Goal: Book appointment/travel/reservation

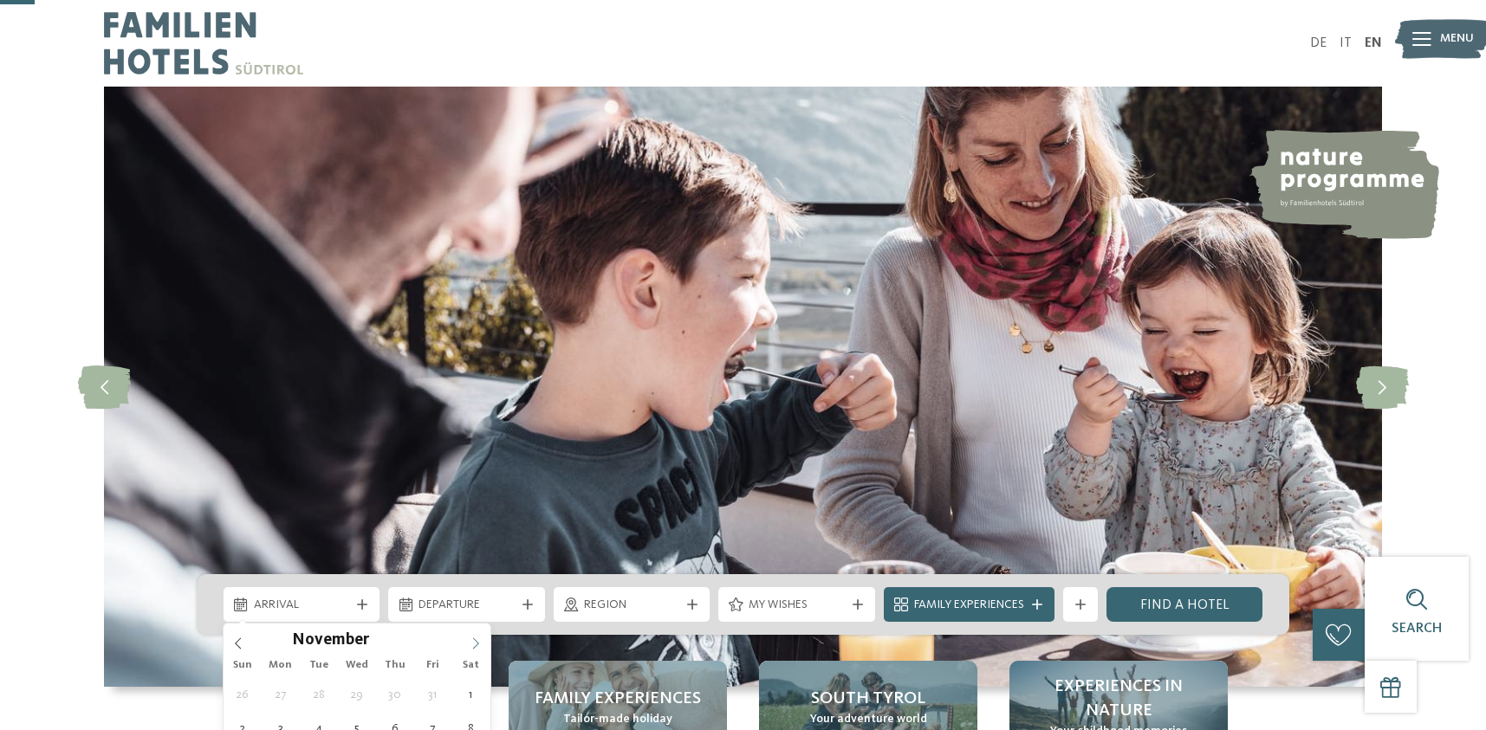
click at [478, 638] on icon at bounding box center [475, 644] width 12 height 12
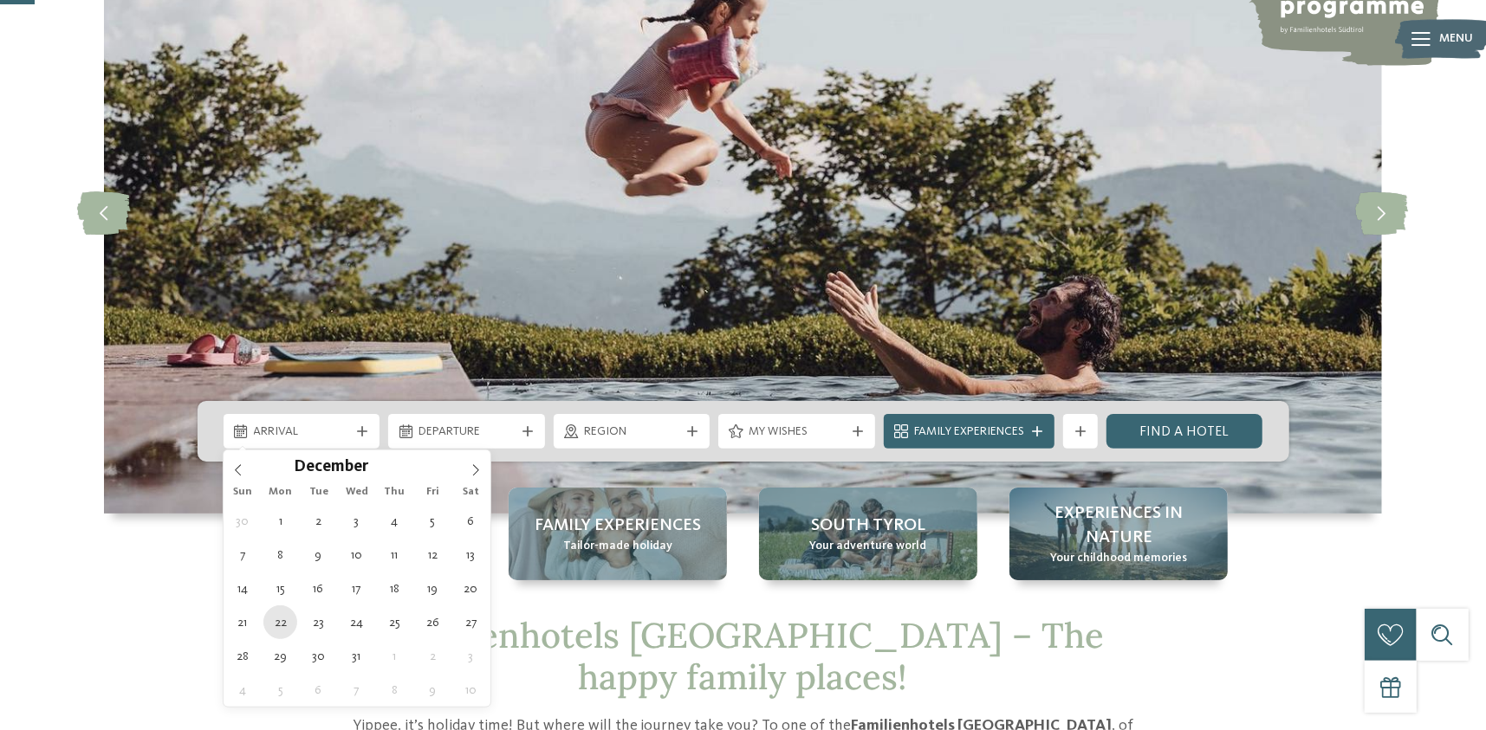
type div "[DATE]"
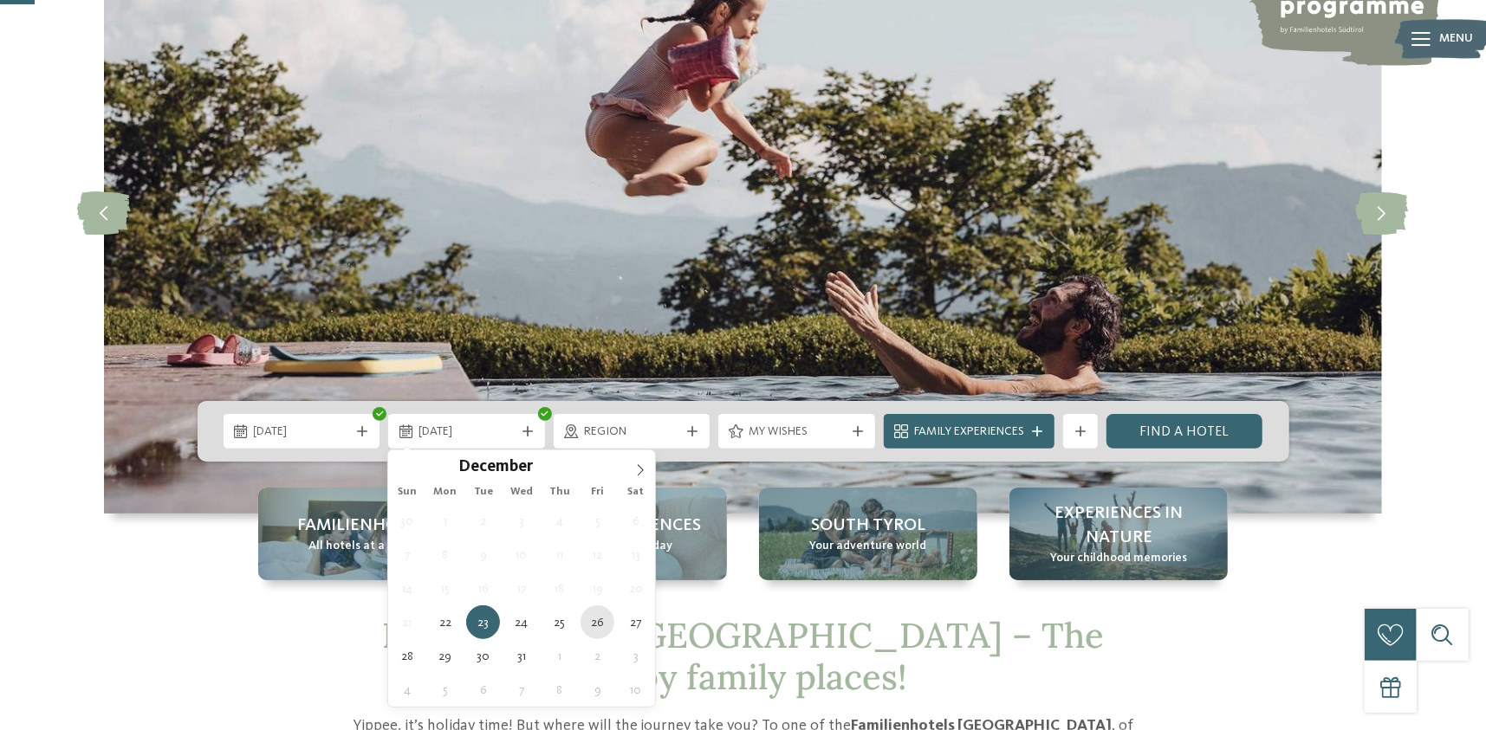
type div "[DATE]"
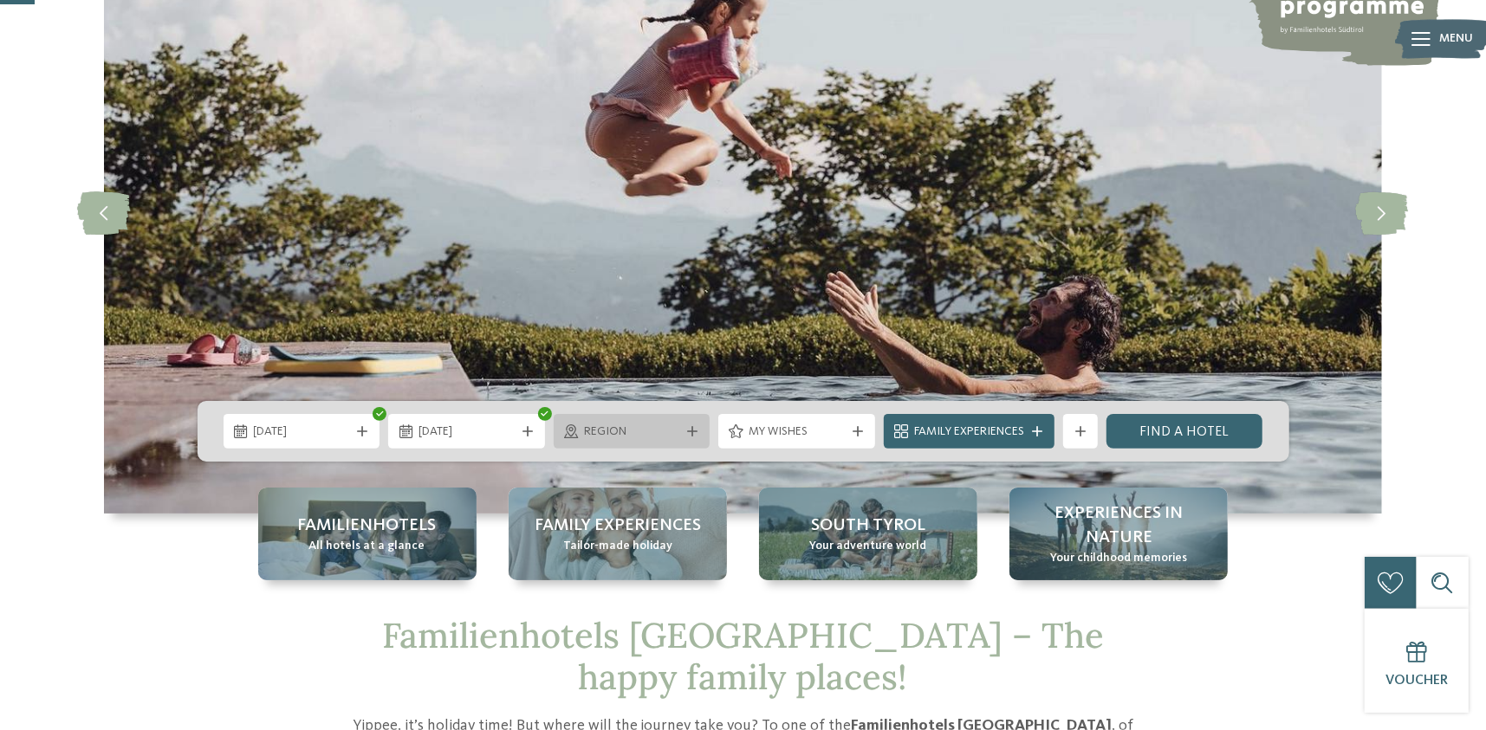
click at [655, 433] on span "Region" at bounding box center [632, 432] width 96 height 17
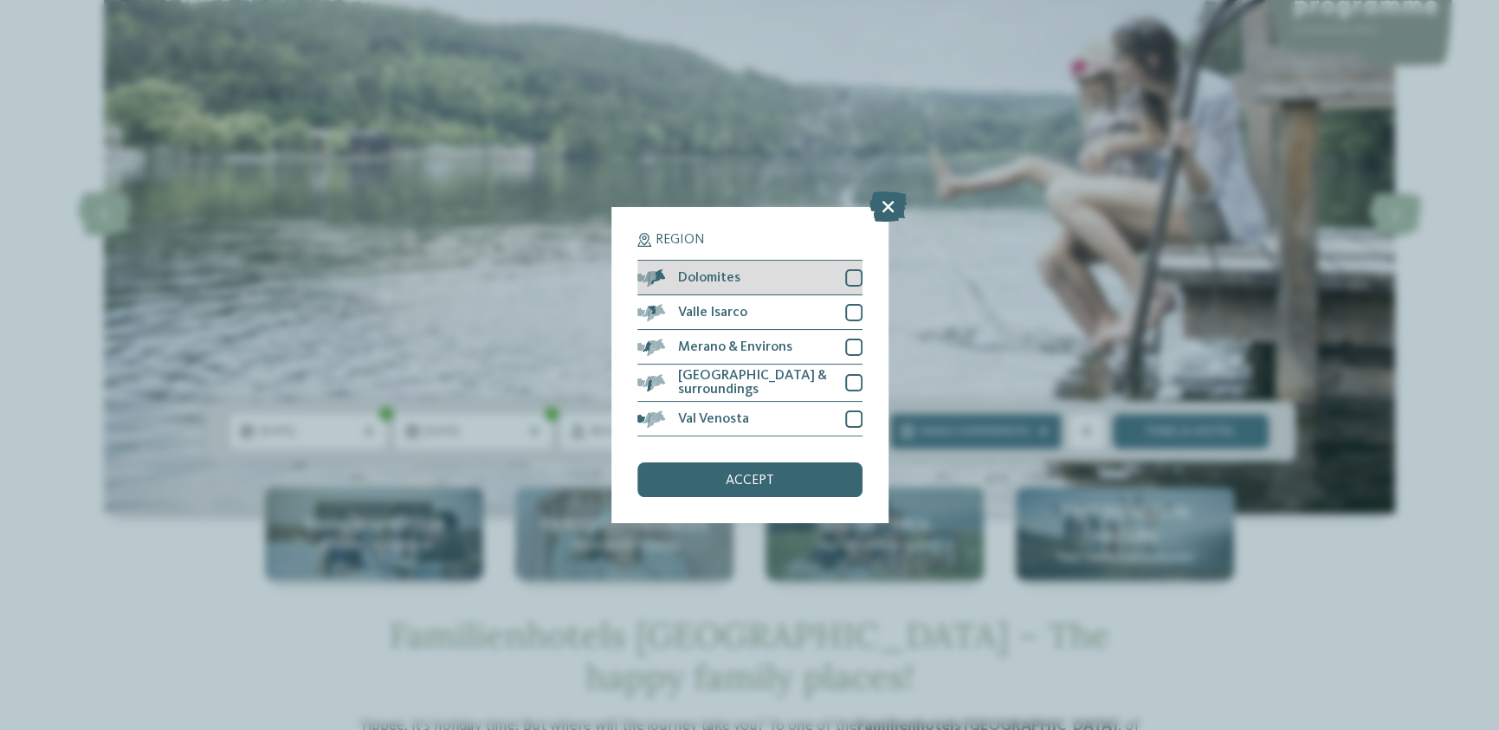
click at [855, 282] on div at bounding box center [853, 277] width 17 height 17
click at [790, 483] on div "accept" at bounding box center [750, 480] width 225 height 35
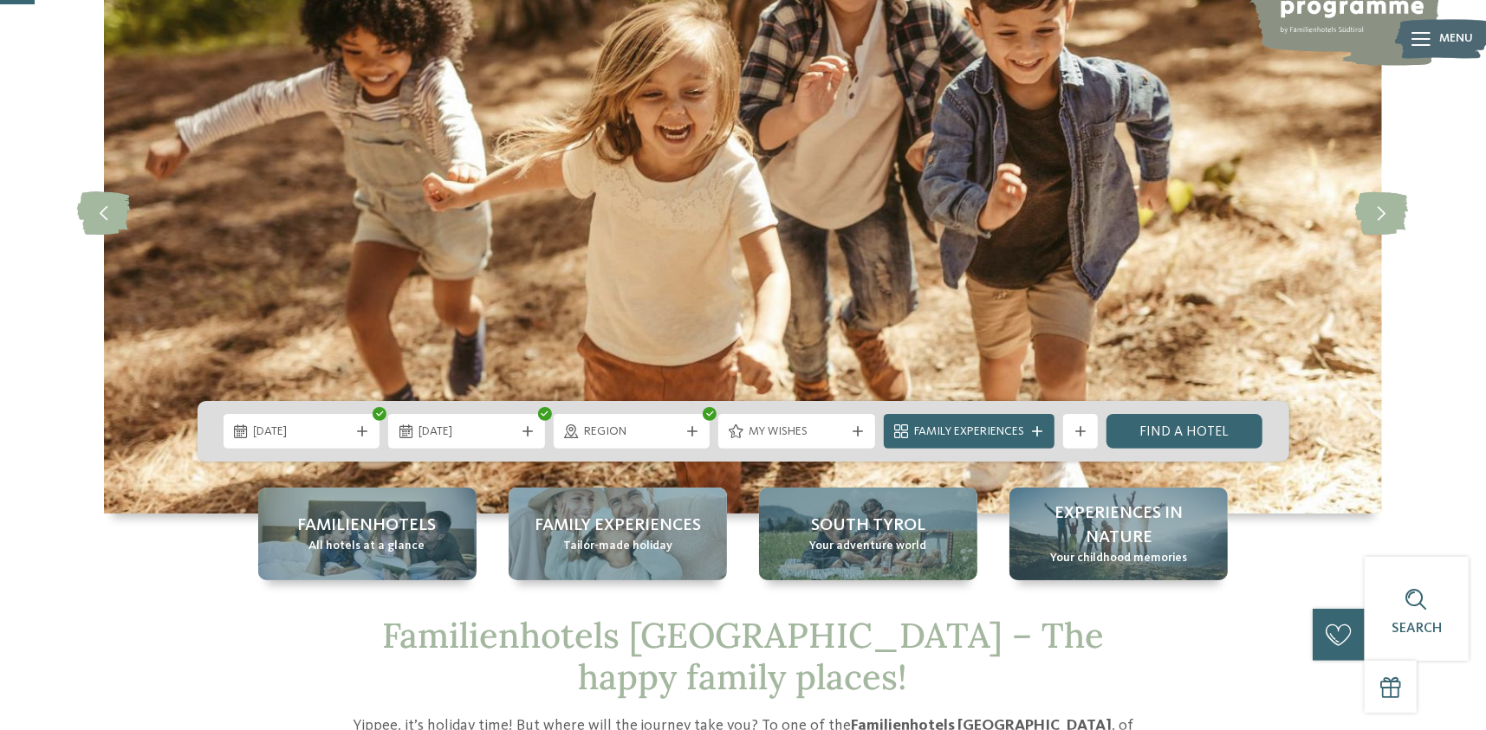
click at [606, 440] on div "Region" at bounding box center [632, 431] width 157 height 35
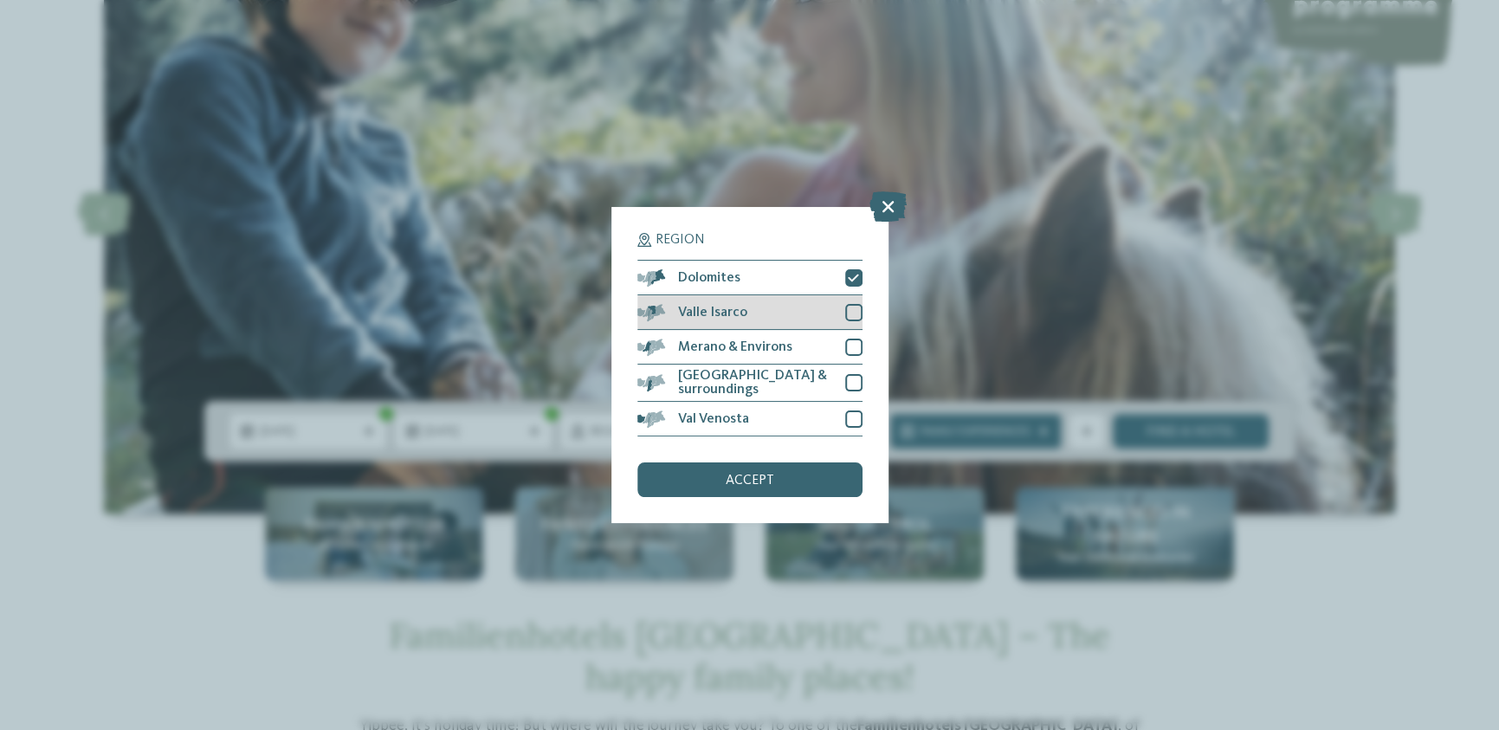
click at [851, 318] on div at bounding box center [853, 312] width 17 height 17
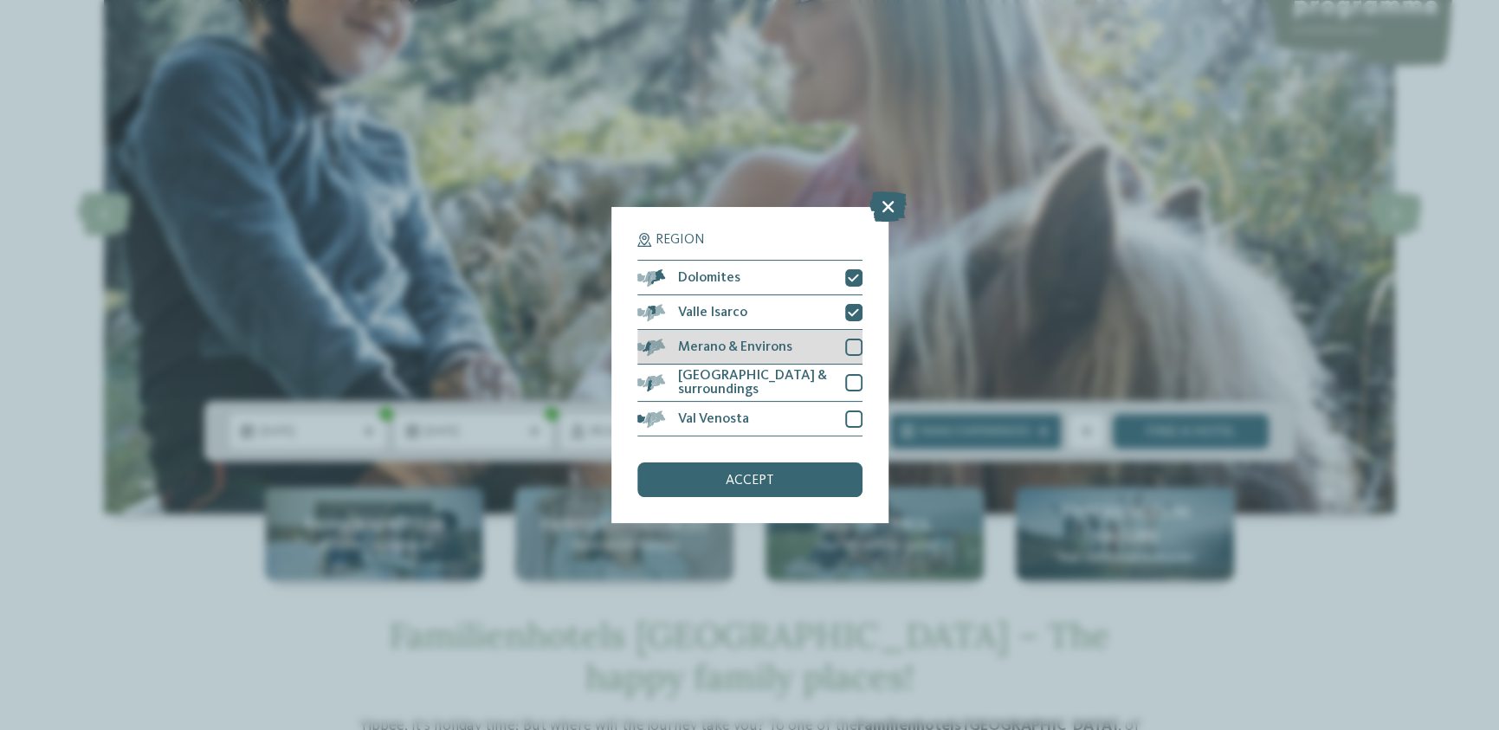
click at [854, 348] on div at bounding box center [853, 347] width 17 height 17
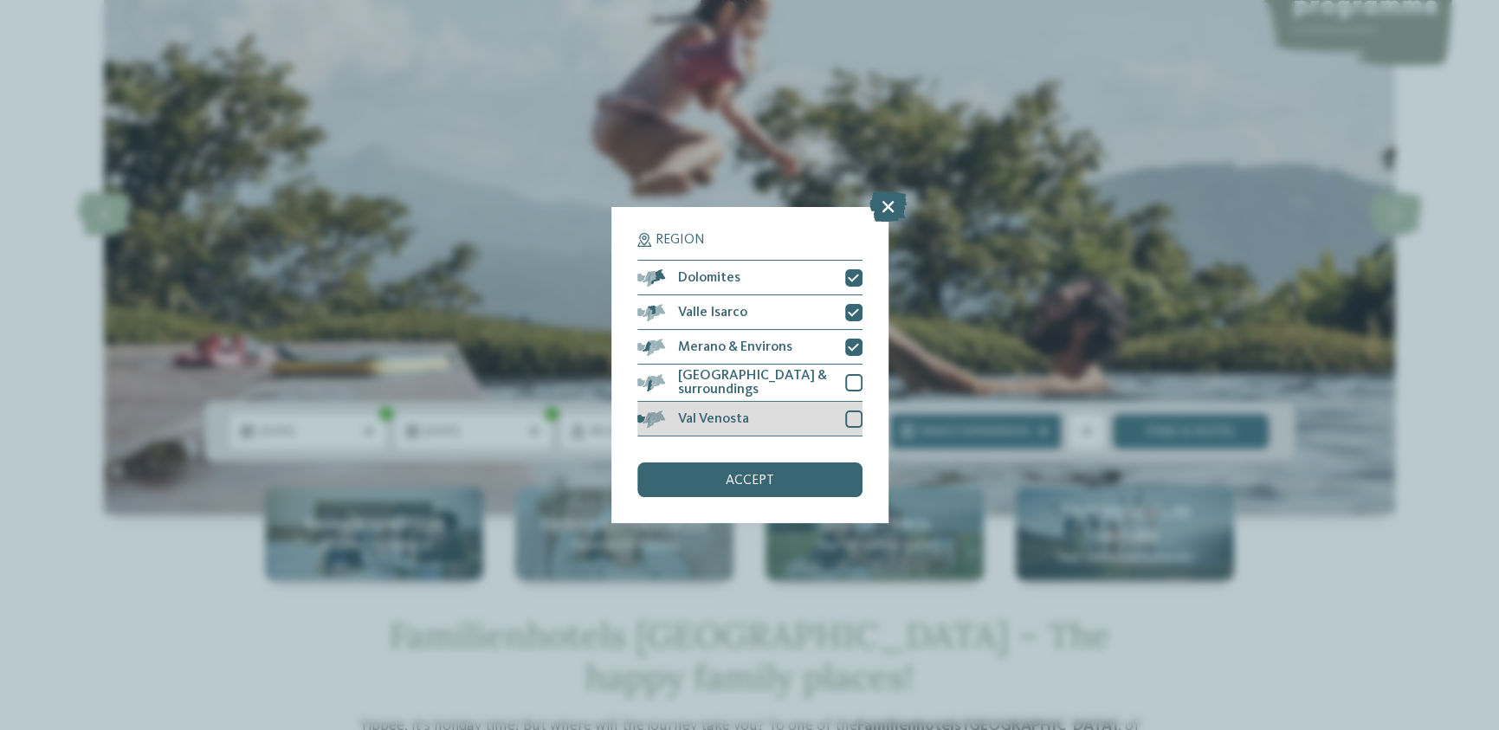
click at [856, 413] on div at bounding box center [853, 419] width 17 height 17
click at [776, 489] on div "accept" at bounding box center [750, 480] width 225 height 35
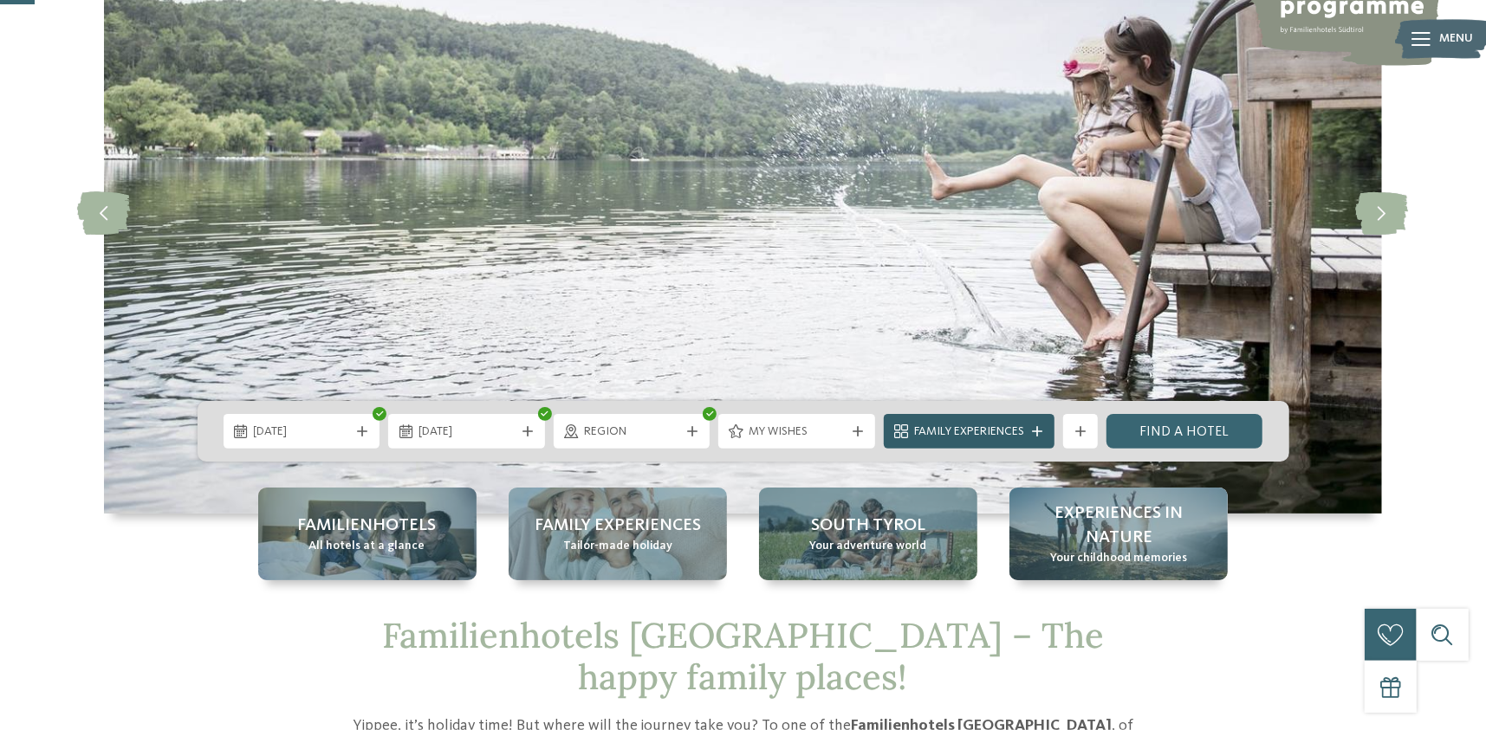
click at [968, 424] on span "Family Experiences" at bounding box center [969, 432] width 110 height 17
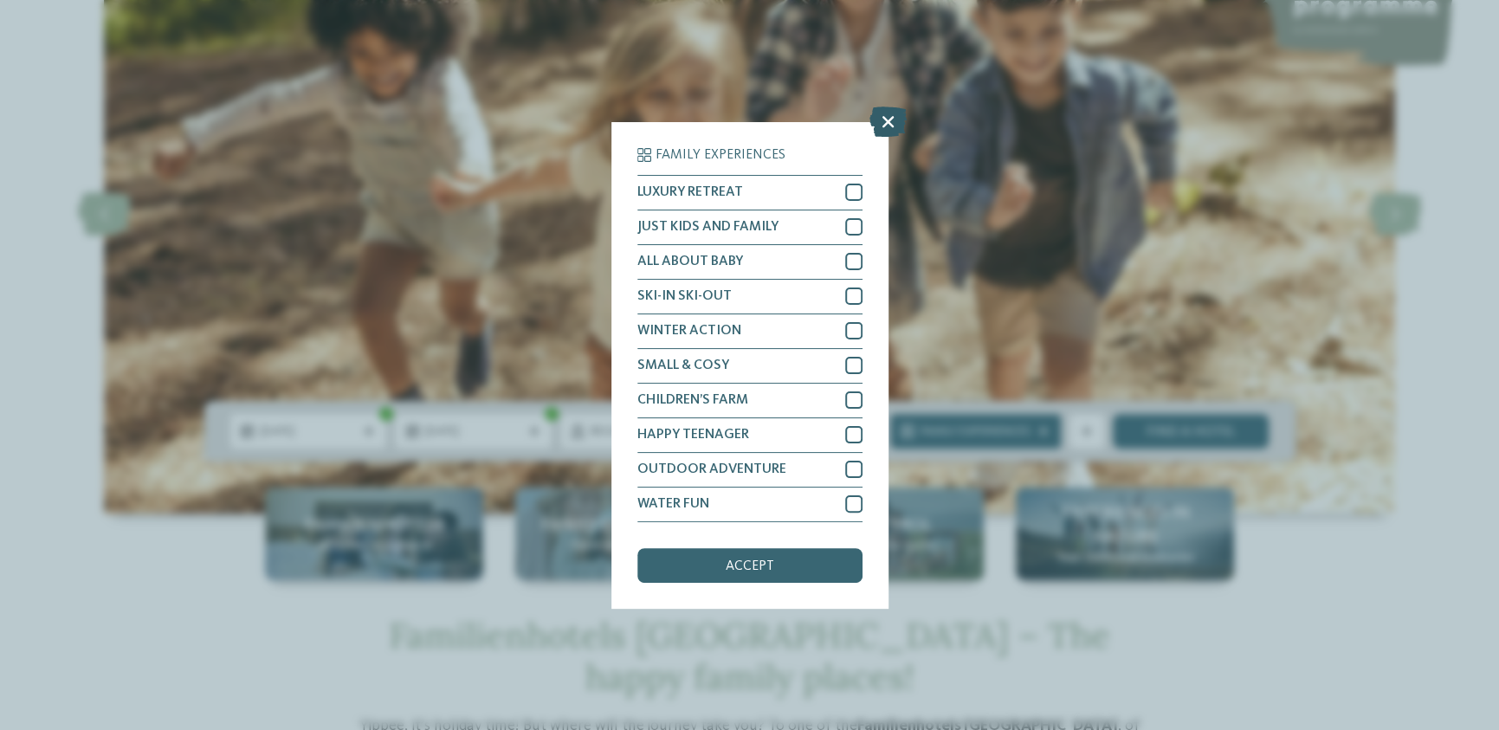
click at [882, 121] on icon at bounding box center [888, 121] width 37 height 30
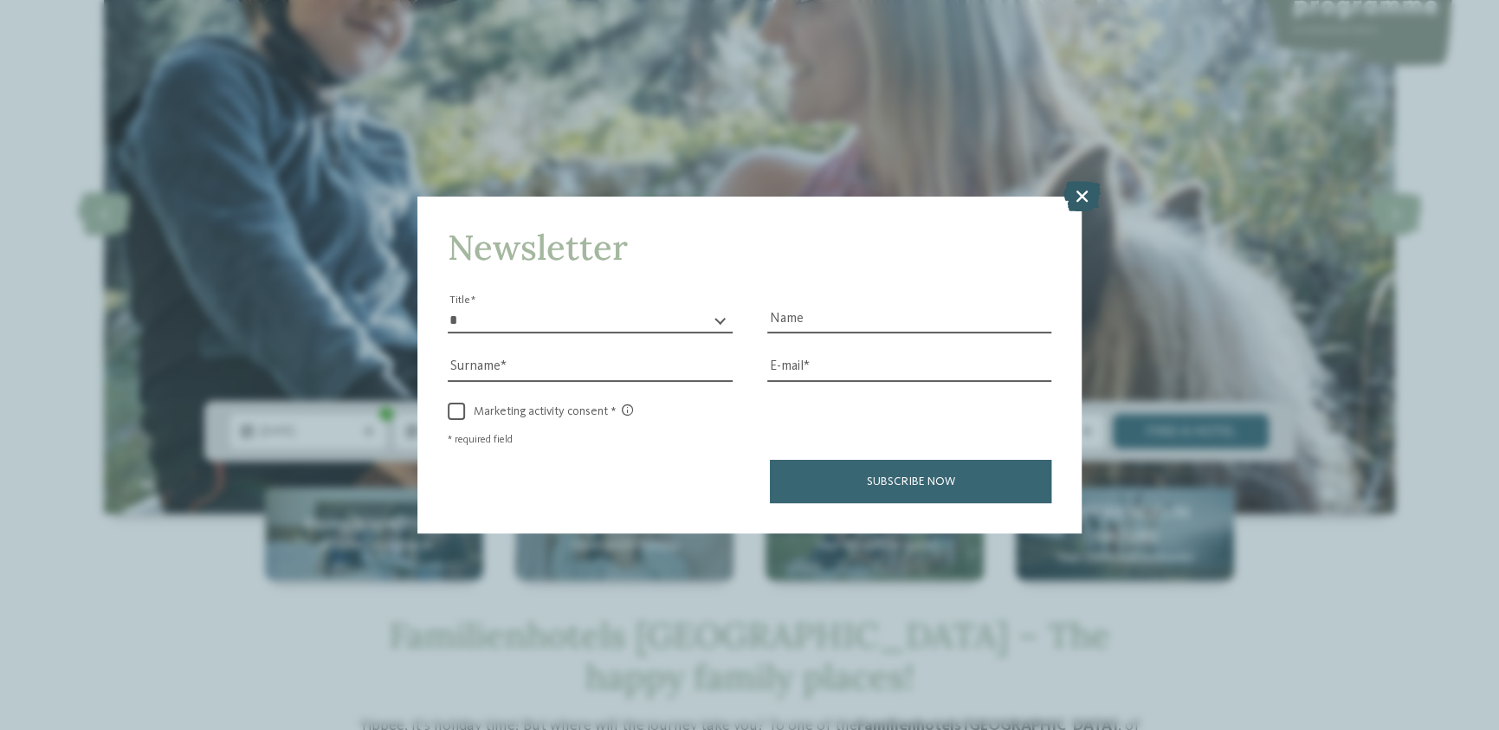
click at [1083, 200] on icon at bounding box center [1082, 196] width 37 height 30
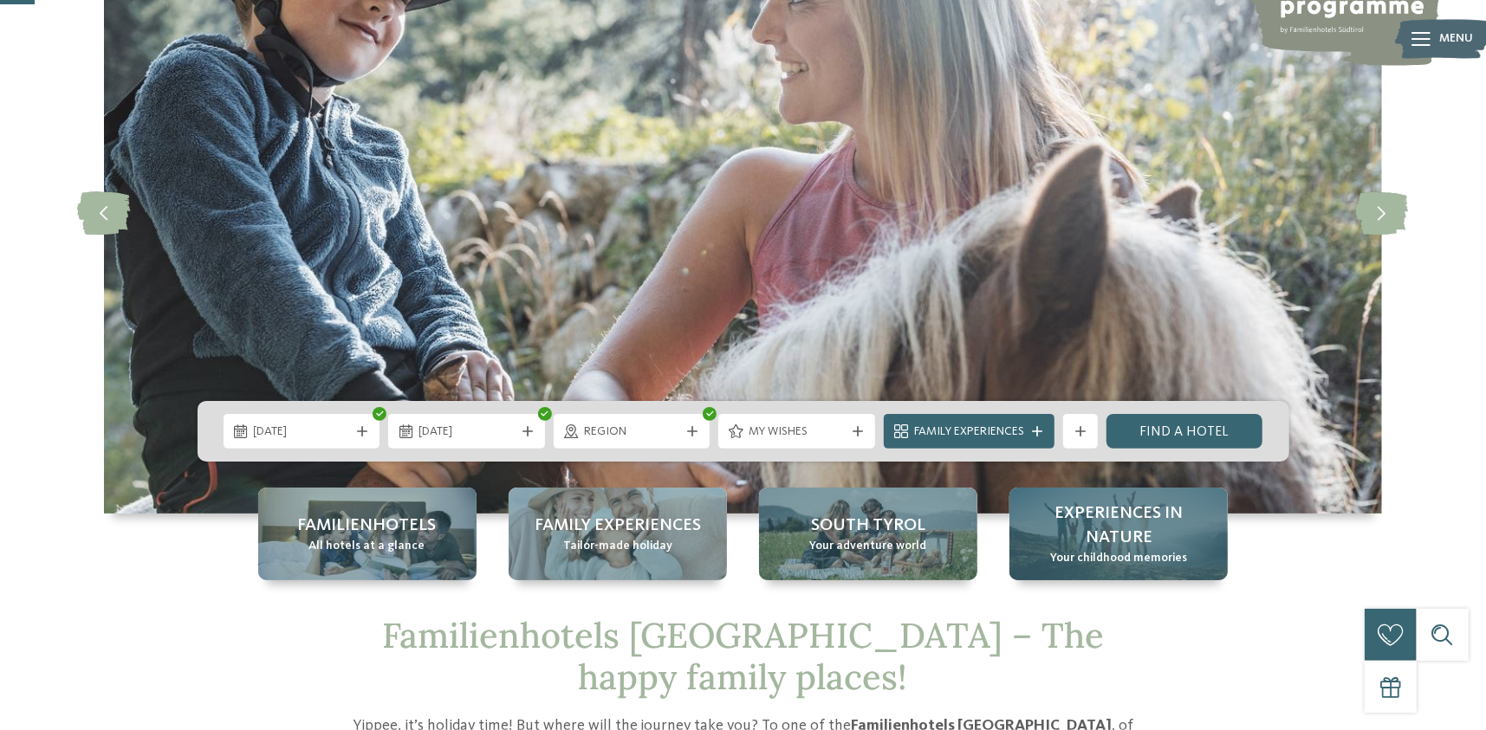
drag, startPoint x: 1214, startPoint y: 431, endPoint x: 1191, endPoint y: 499, distance: 72.0
click at [1213, 432] on link "Find a hotel" at bounding box center [1184, 431] width 157 height 35
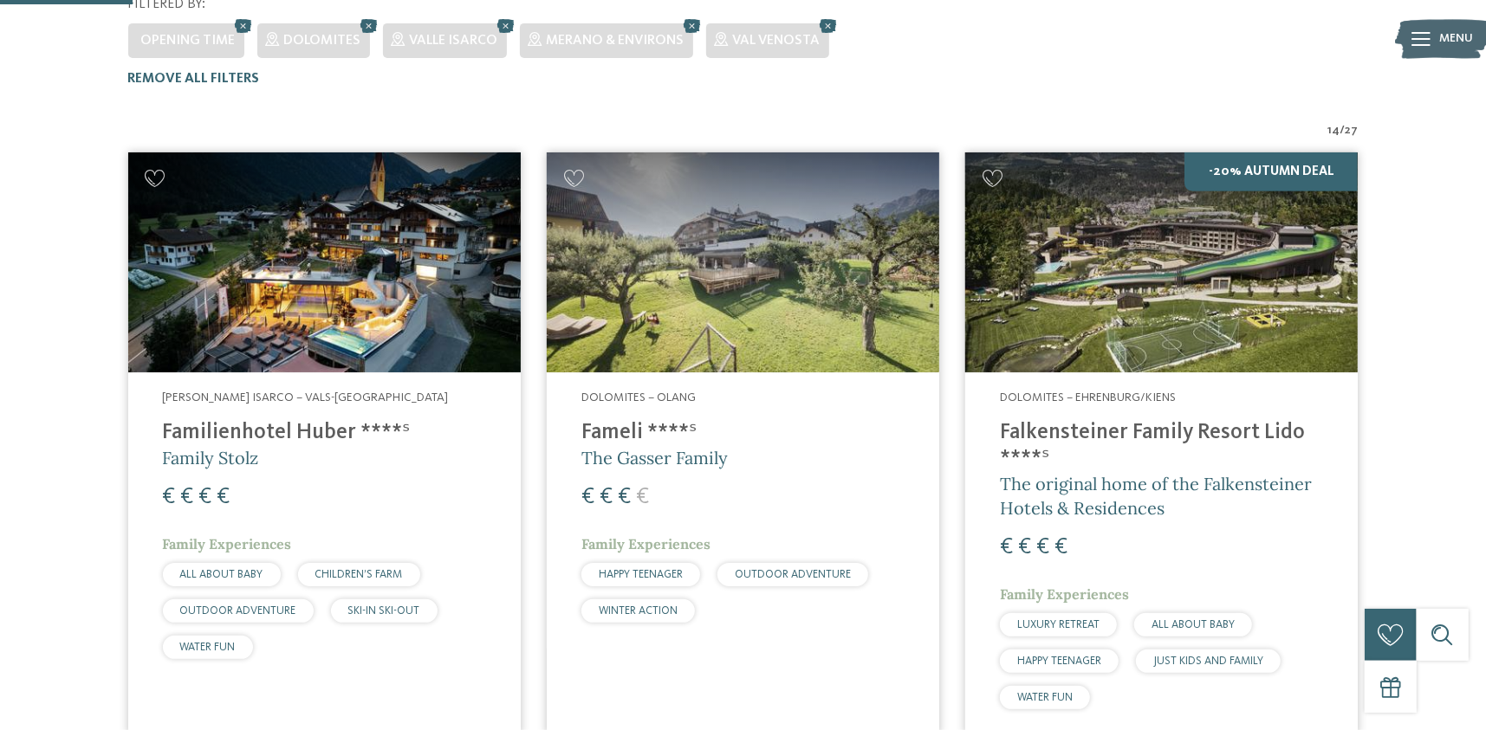
scroll to position [338, 0]
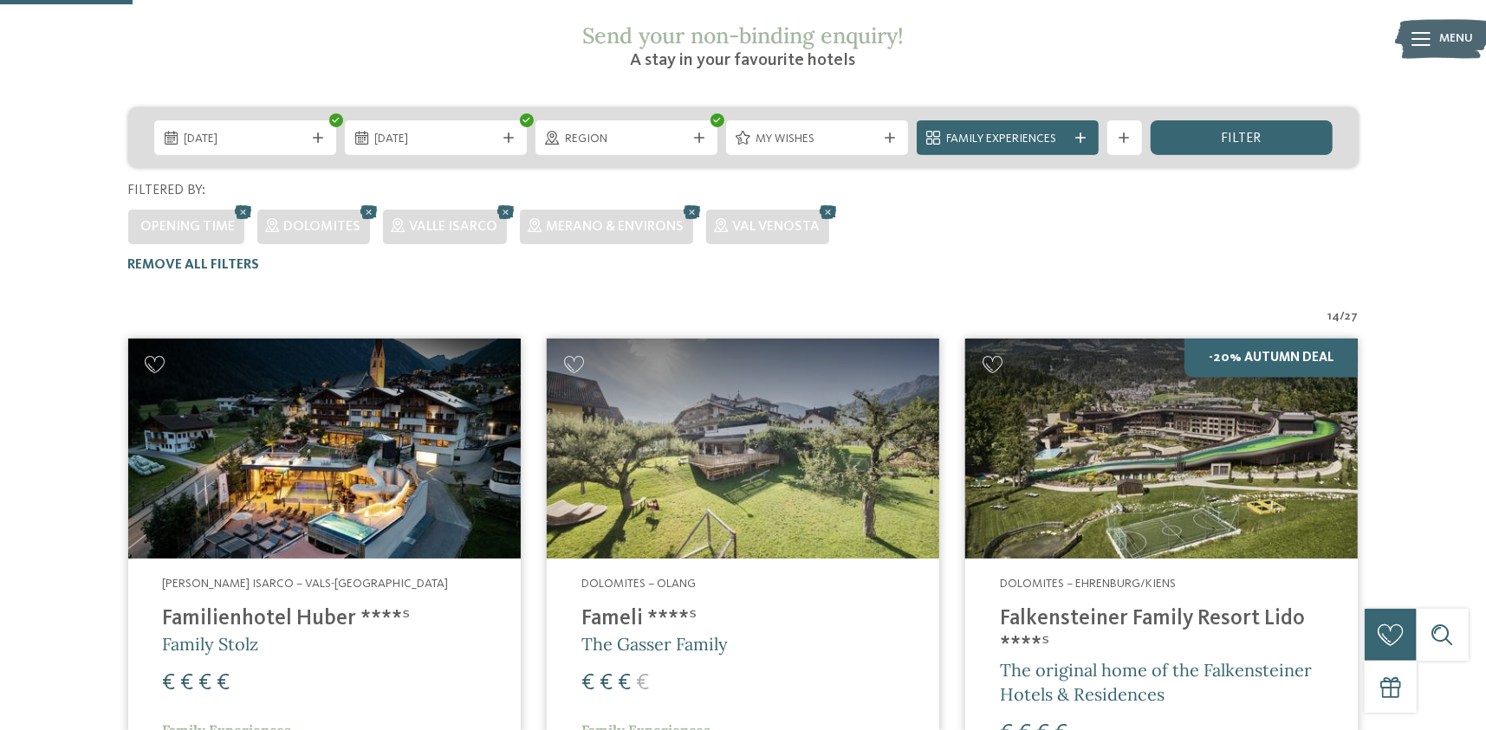
drag, startPoint x: 1253, startPoint y: 91, endPoint x: 1253, endPoint y: 104, distance: 13.0
click at [1252, 132] on span "filter" at bounding box center [1241, 139] width 40 height 14
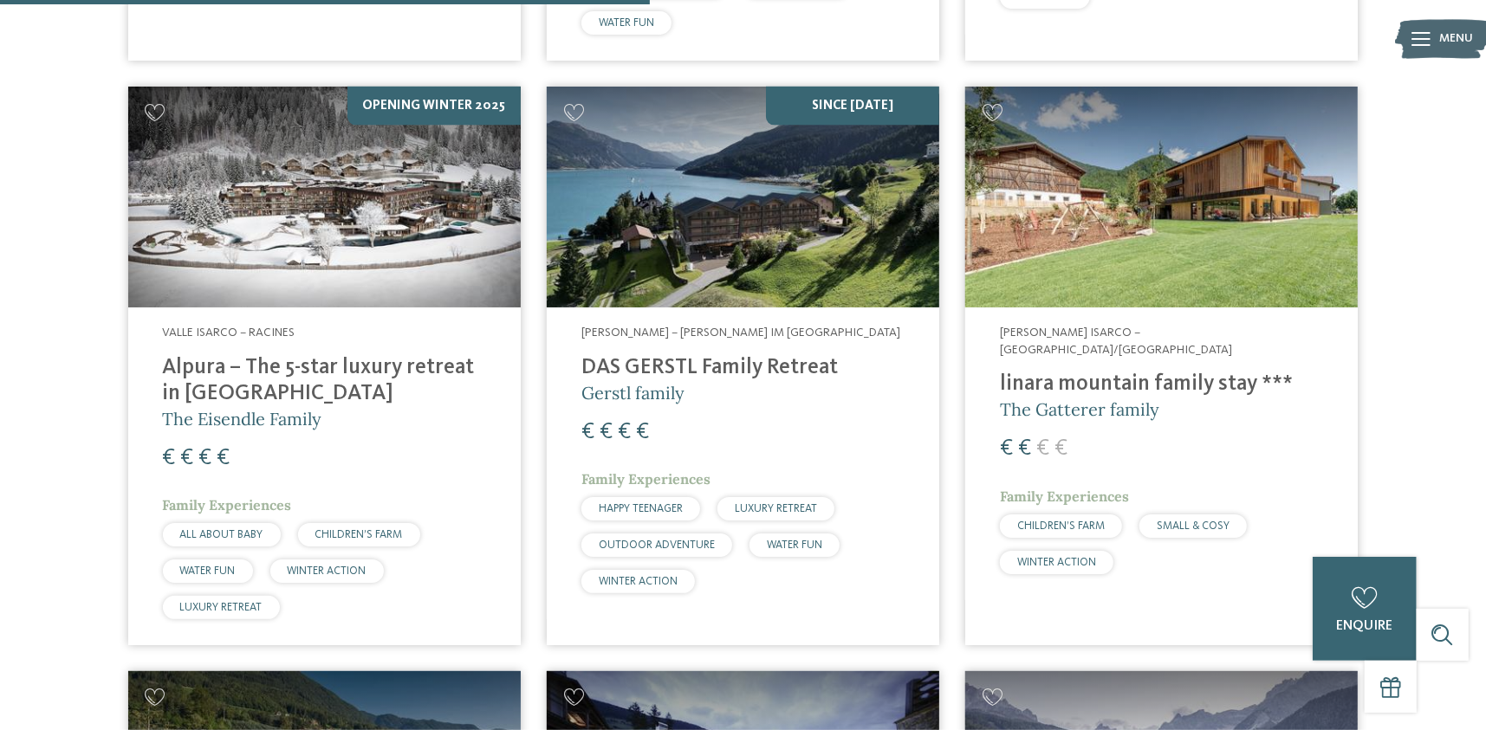
scroll to position [1652, 0]
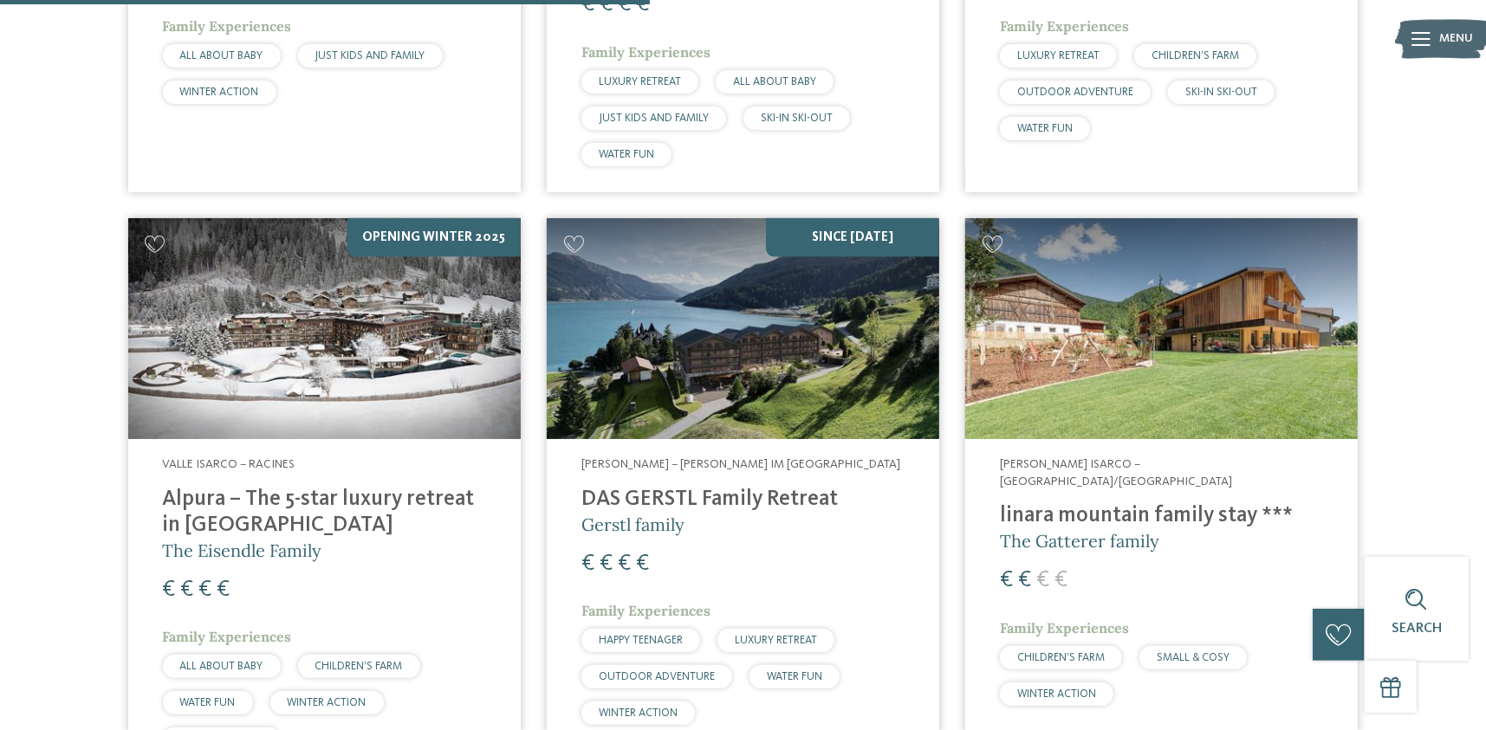
click at [1268, 529] on h5 "The Gatterer family" at bounding box center [1161, 541] width 323 height 24
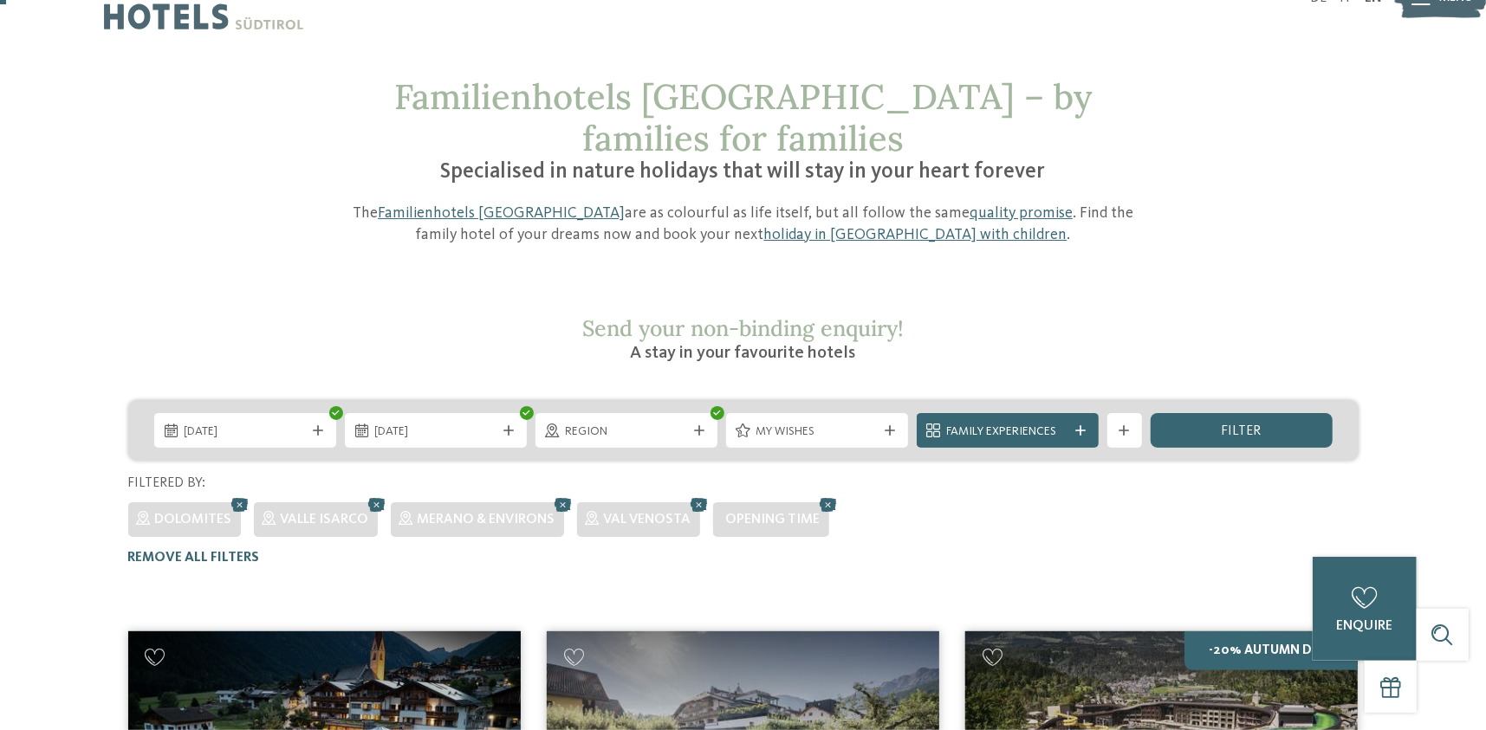
scroll to position [0, 0]
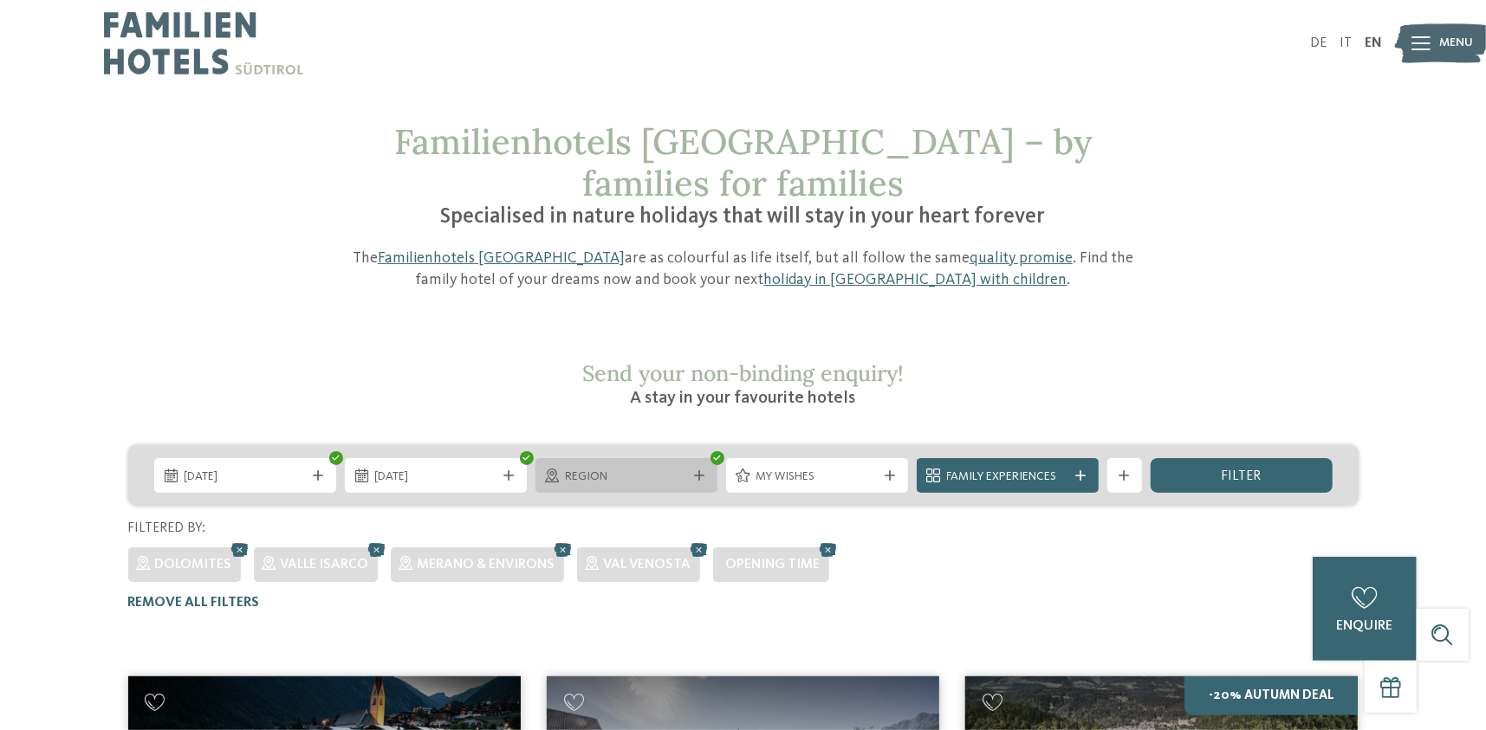
click at [601, 458] on div "Region" at bounding box center [626, 475] width 182 height 35
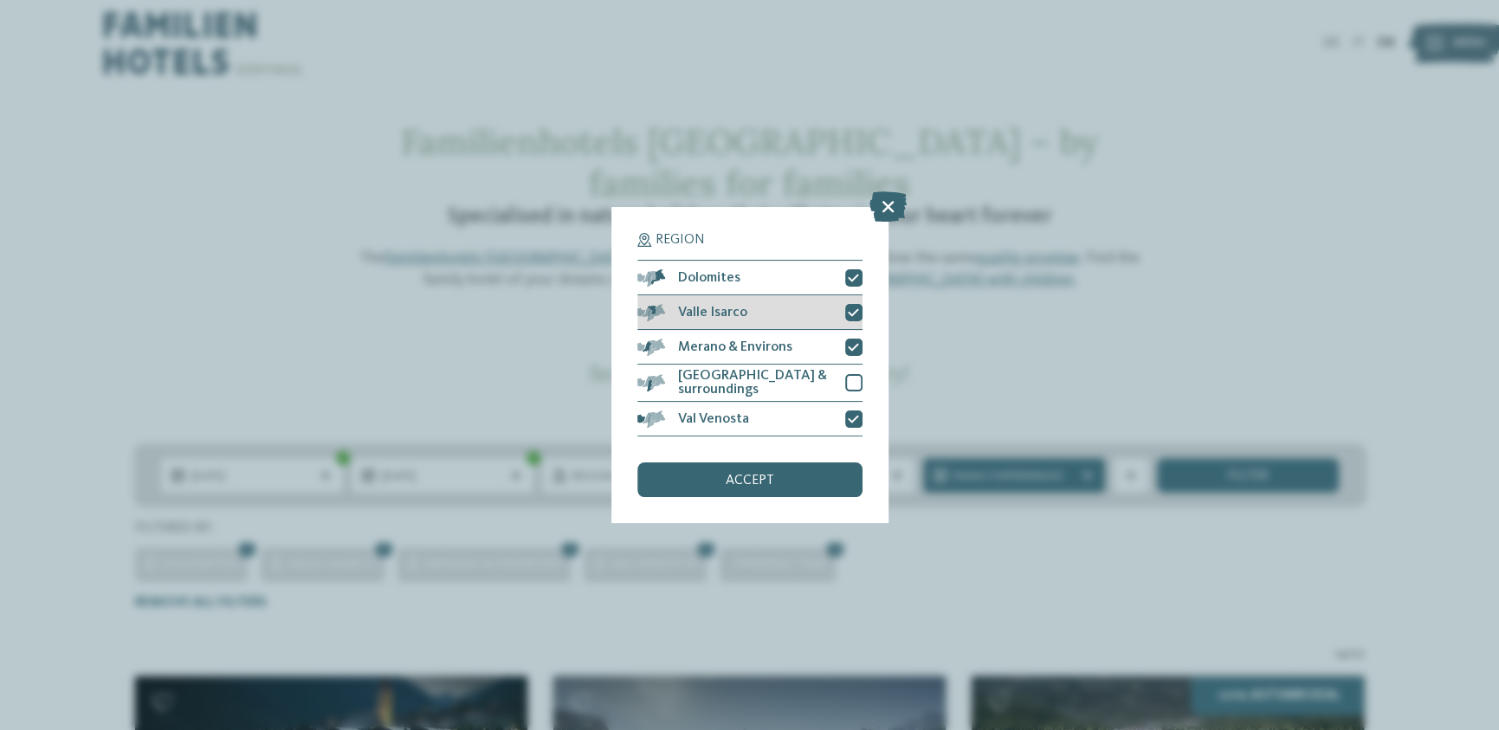
click at [856, 314] on icon at bounding box center [853, 313] width 11 height 10
click at [810, 476] on div "accept" at bounding box center [750, 480] width 225 height 35
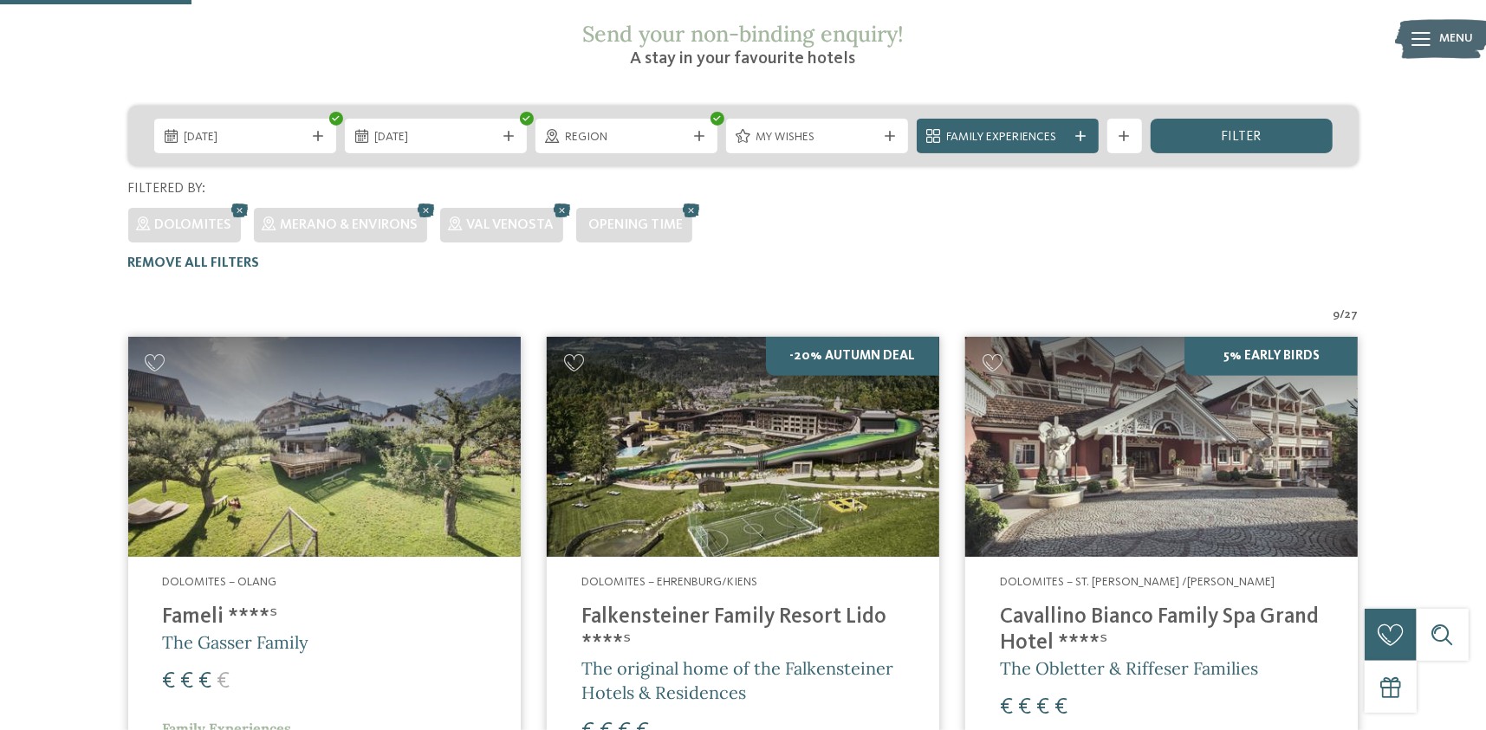
scroll to position [165, 0]
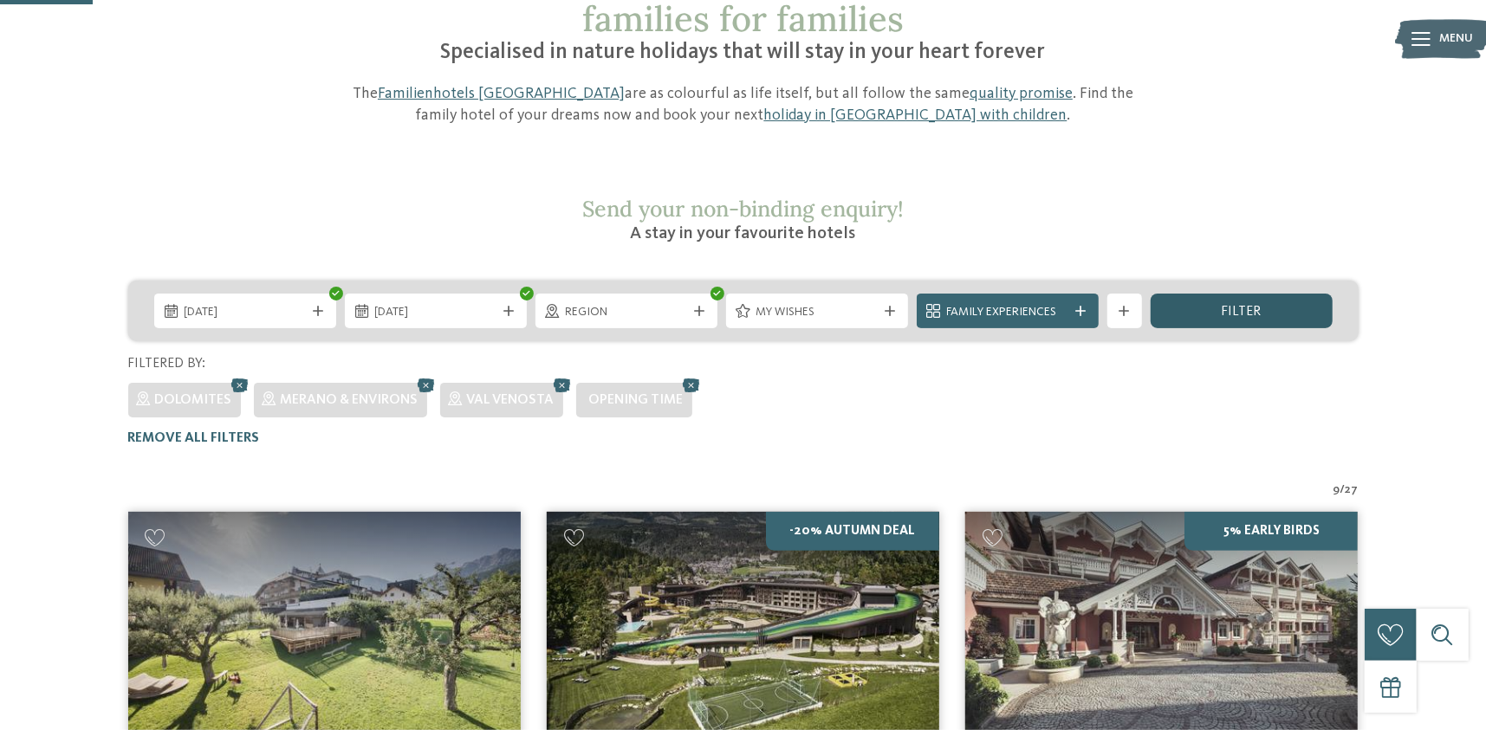
click at [1254, 305] on span "filter" at bounding box center [1241, 312] width 40 height 14
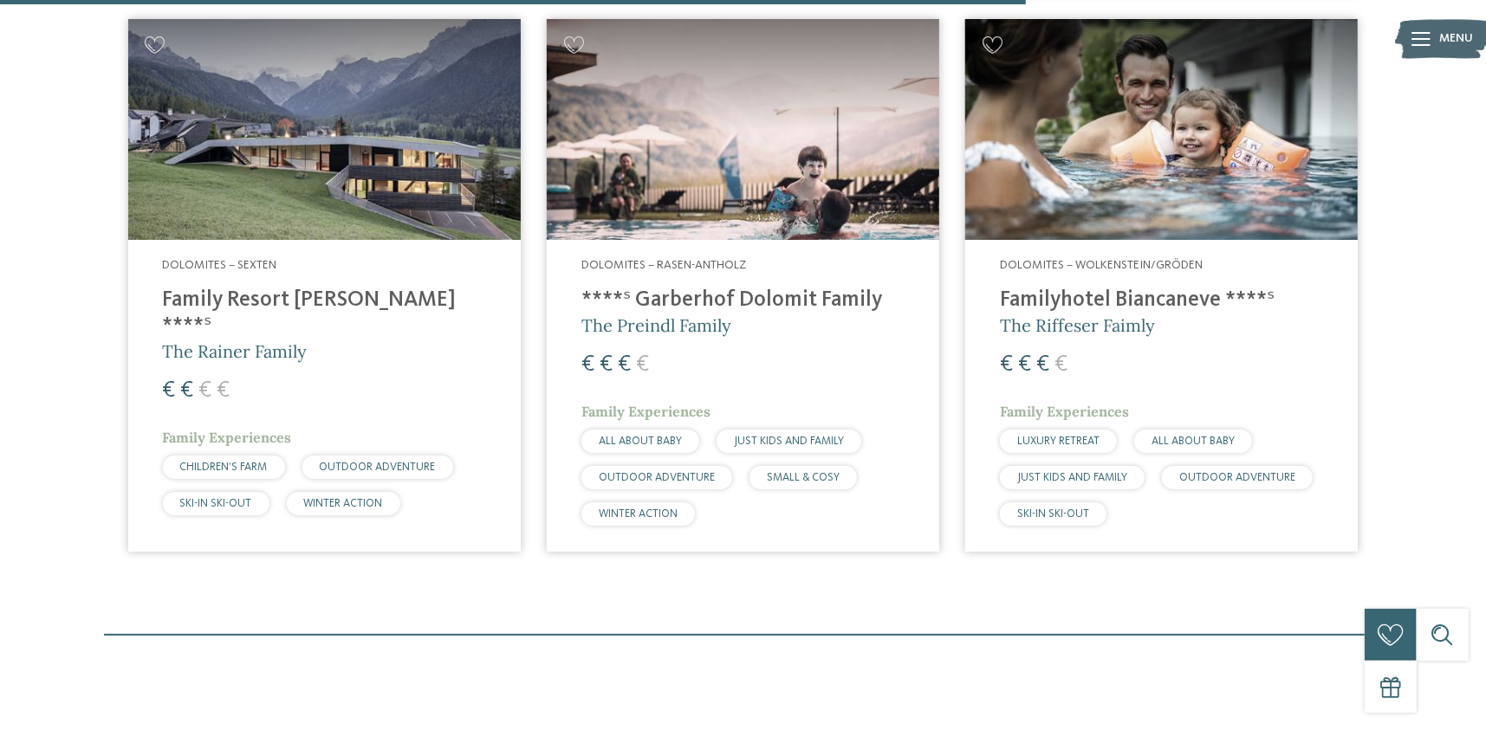
scroll to position [1565, 0]
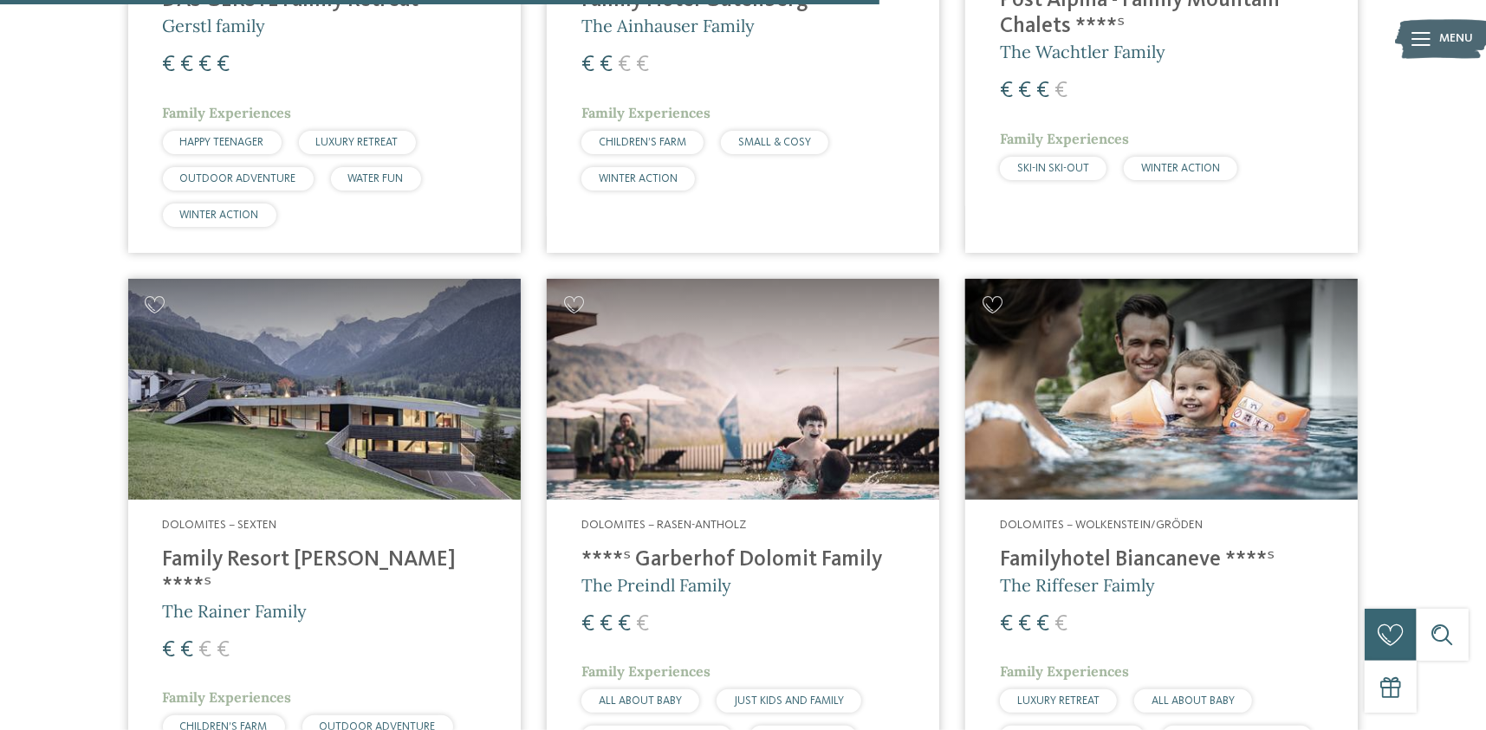
click at [386, 341] on img at bounding box center [324, 389] width 392 height 221
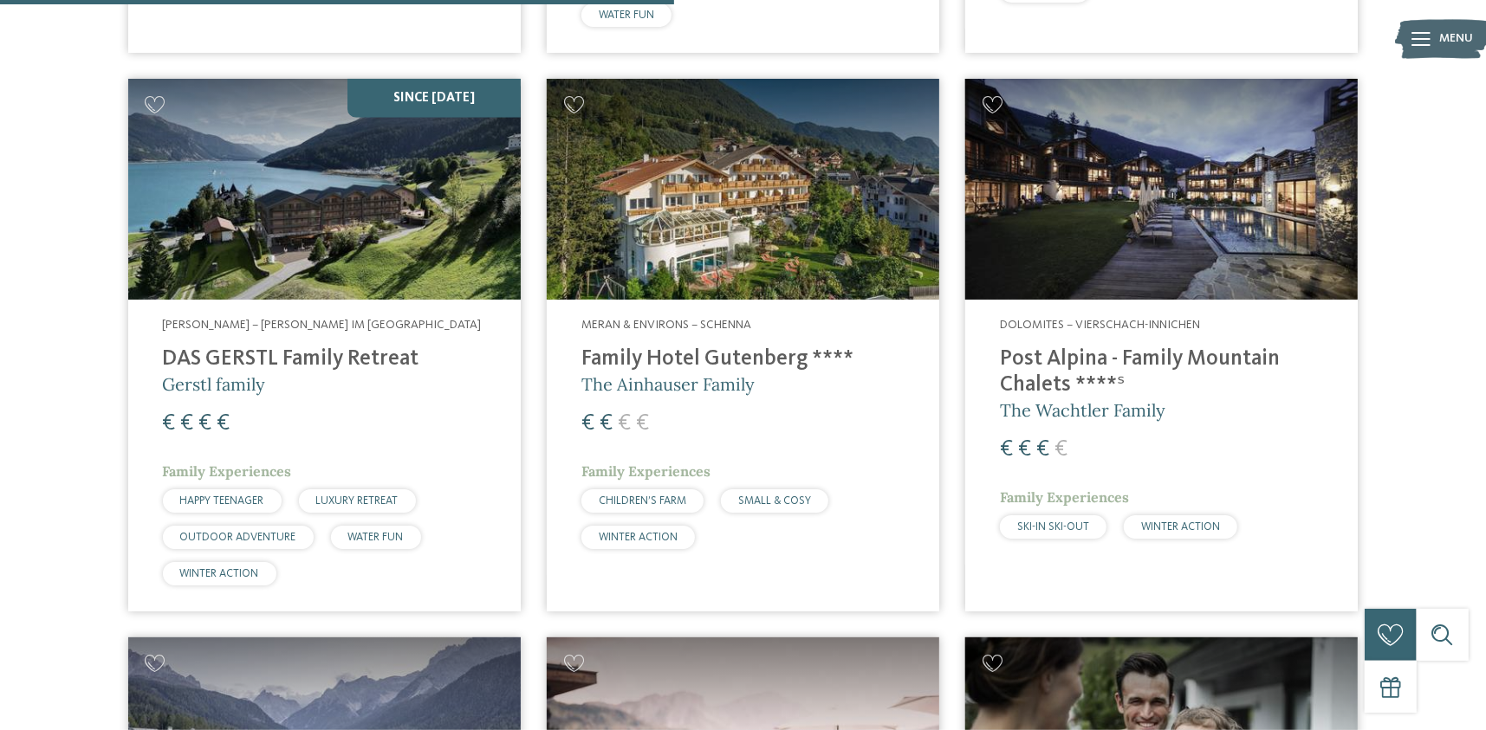
scroll to position [1213, 0]
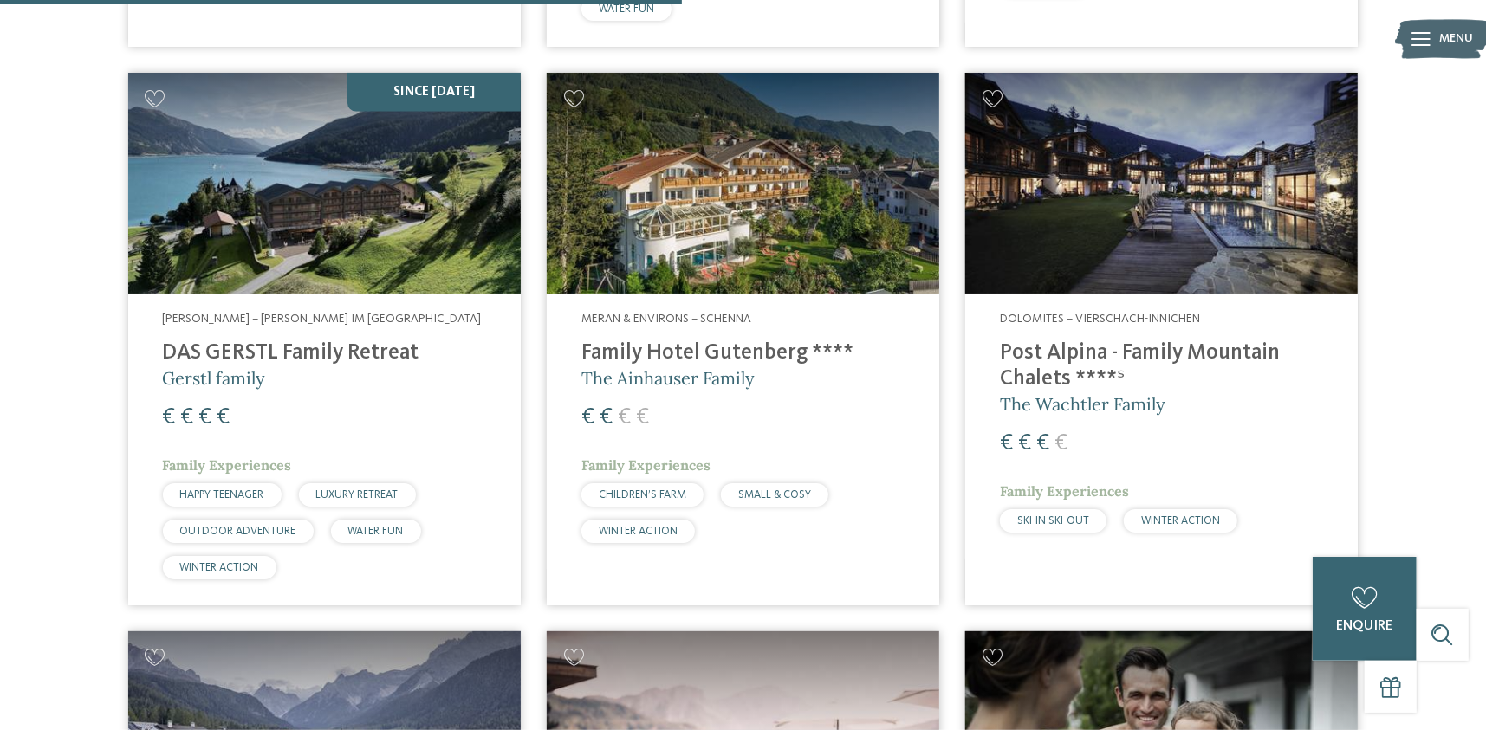
click at [729, 136] on img at bounding box center [743, 183] width 392 height 221
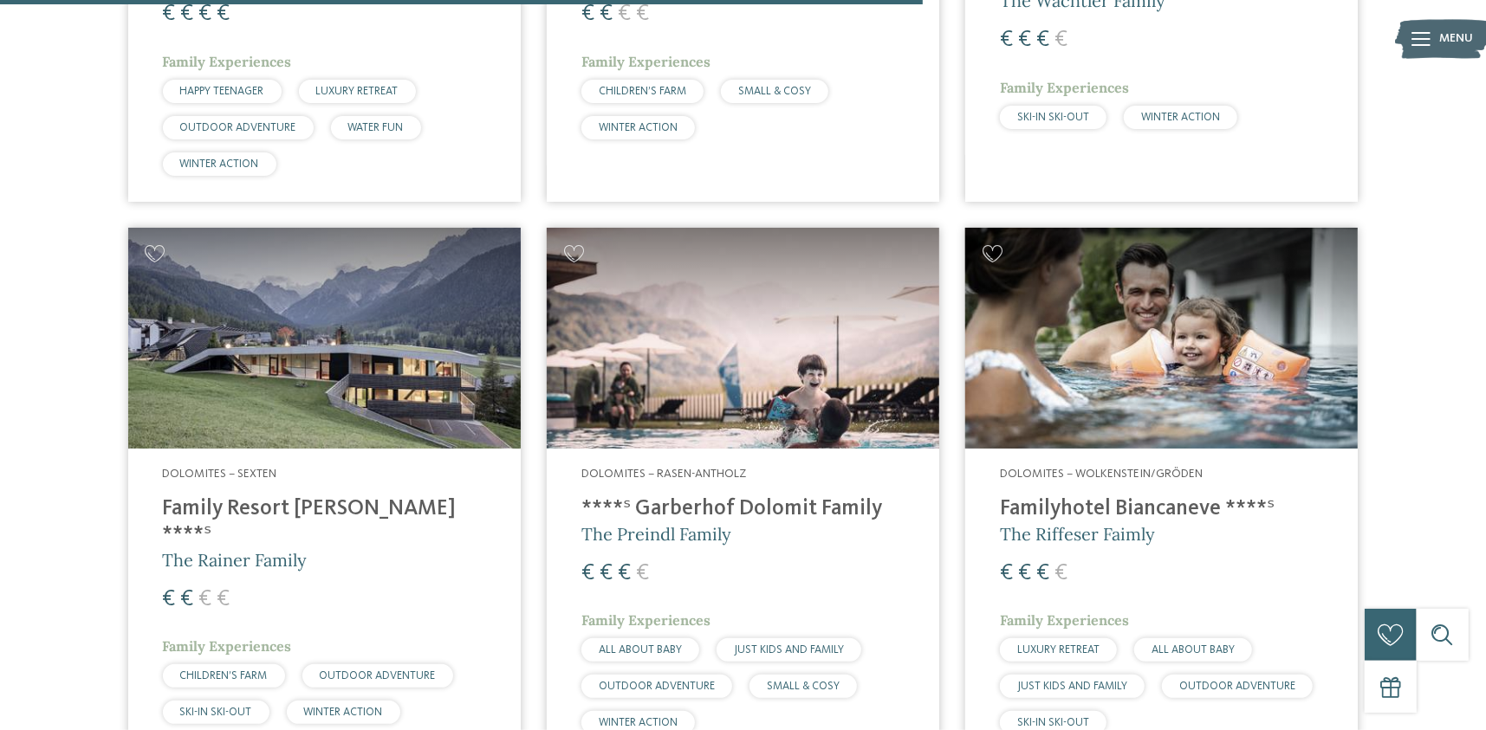
scroll to position [1646, 0]
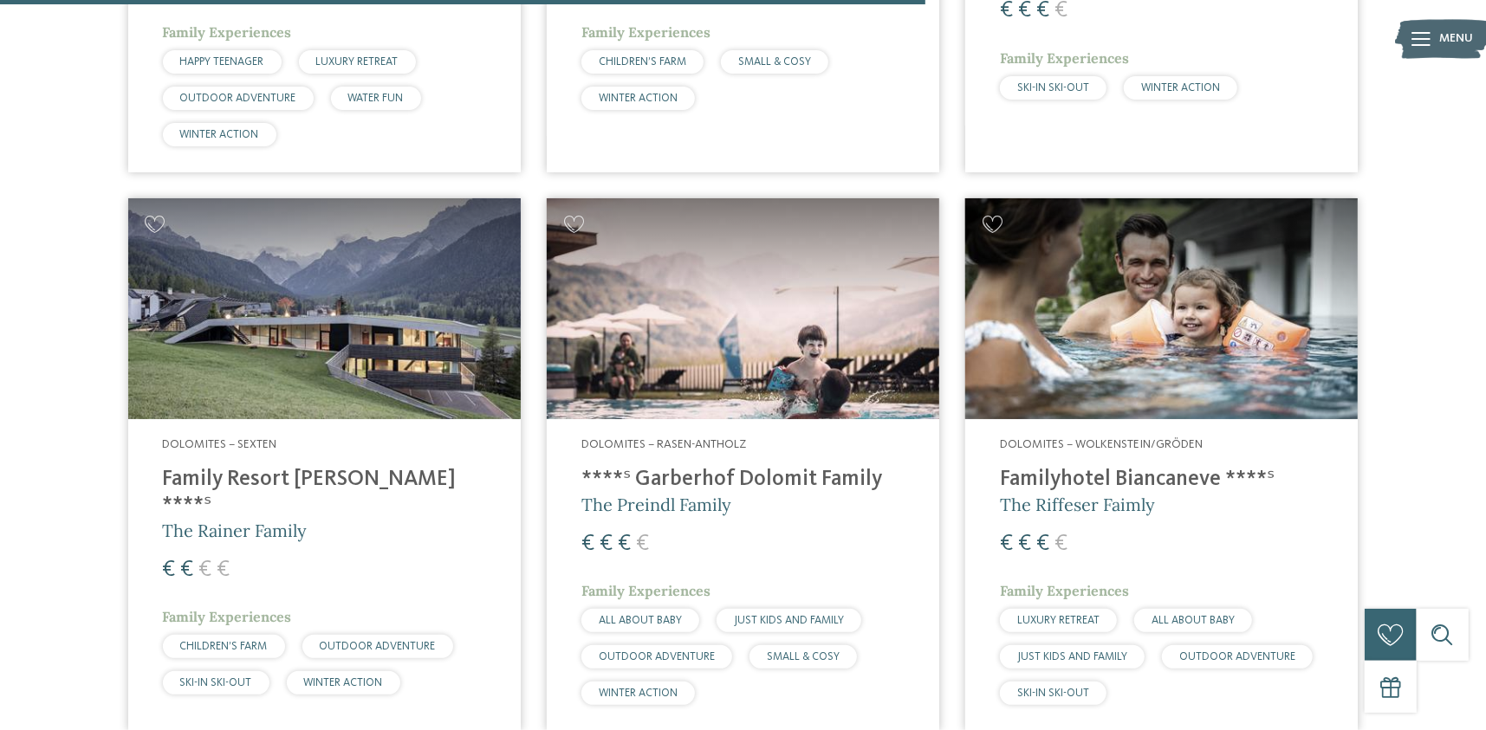
click at [314, 467] on h4 "Family Resort [PERSON_NAME] ****ˢ" at bounding box center [324, 493] width 323 height 52
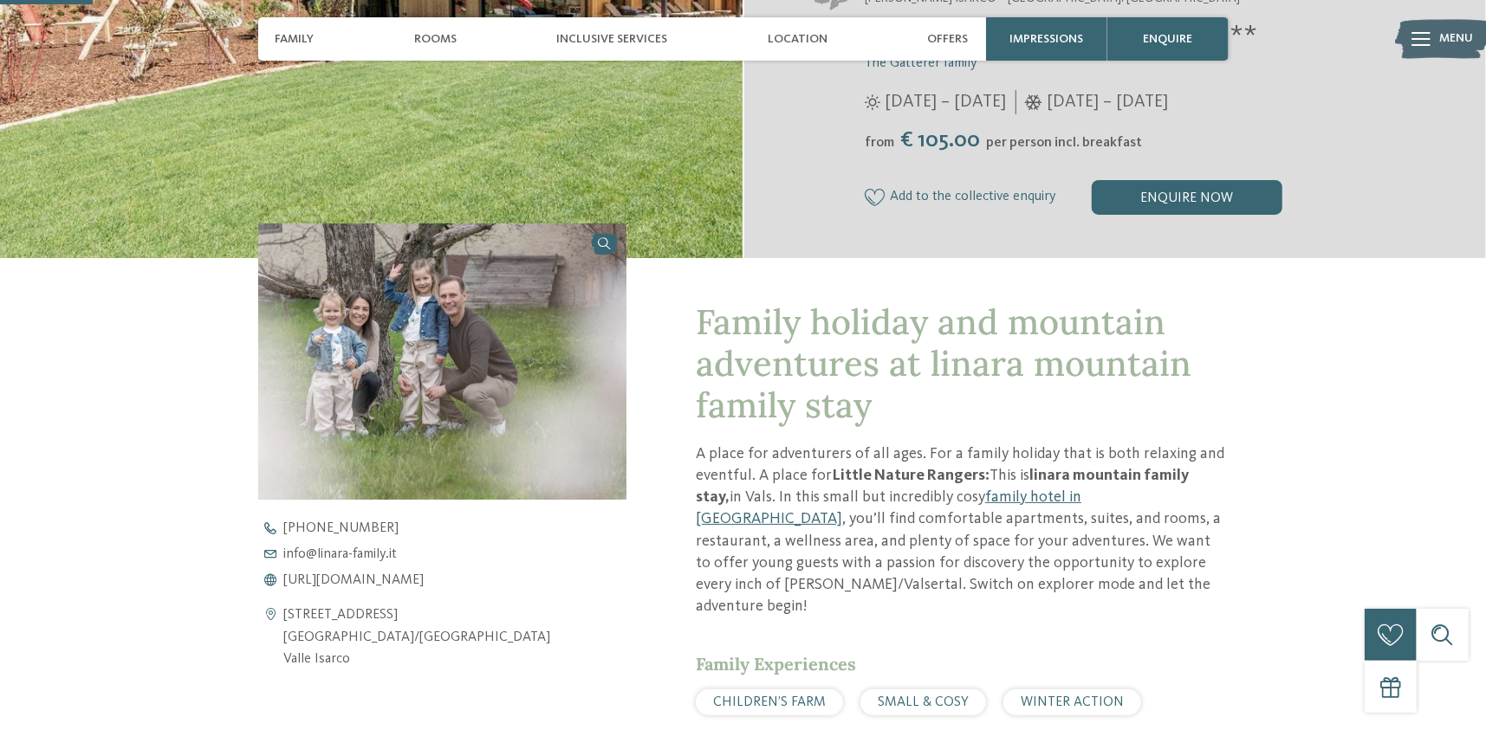
scroll to position [433, 0]
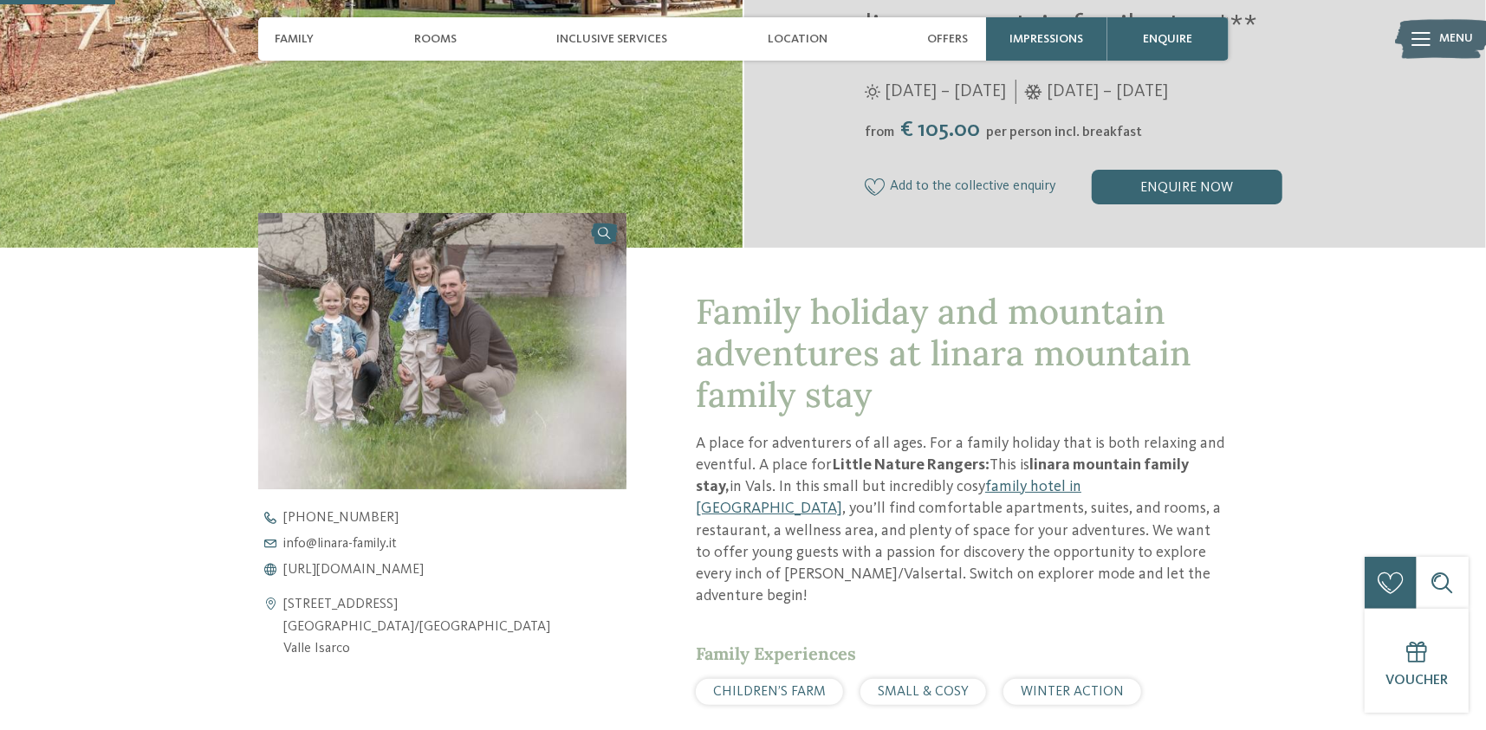
drag, startPoint x: 286, startPoint y: 601, endPoint x: 361, endPoint y: 668, distance: 100.6
click at [361, 670] on div "Open contact details Via Kirchdorf 40 39037 Rio di Pusteria/Valles Valle Isarco…" at bounding box center [442, 730] width 369 height 1035
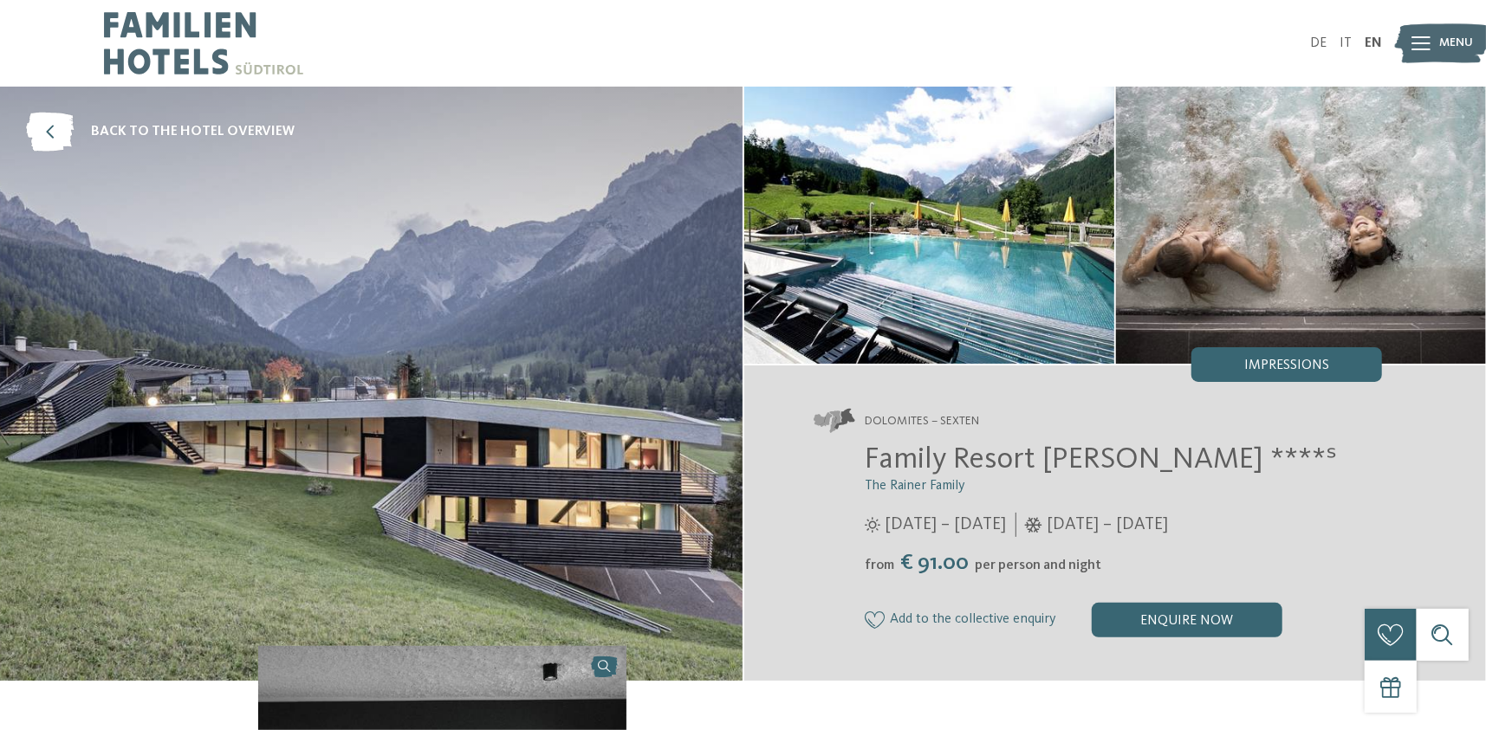
drag, startPoint x: 443, startPoint y: 302, endPoint x: 451, endPoint y: 320, distance: 19.0
click at [443, 302] on img at bounding box center [371, 384] width 742 height 594
click at [1012, 271] on img at bounding box center [929, 225] width 370 height 277
drag, startPoint x: 1204, startPoint y: 251, endPoint x: 1222, endPoint y: 360, distance: 110.6
click at [1206, 251] on img at bounding box center [1301, 225] width 370 height 277
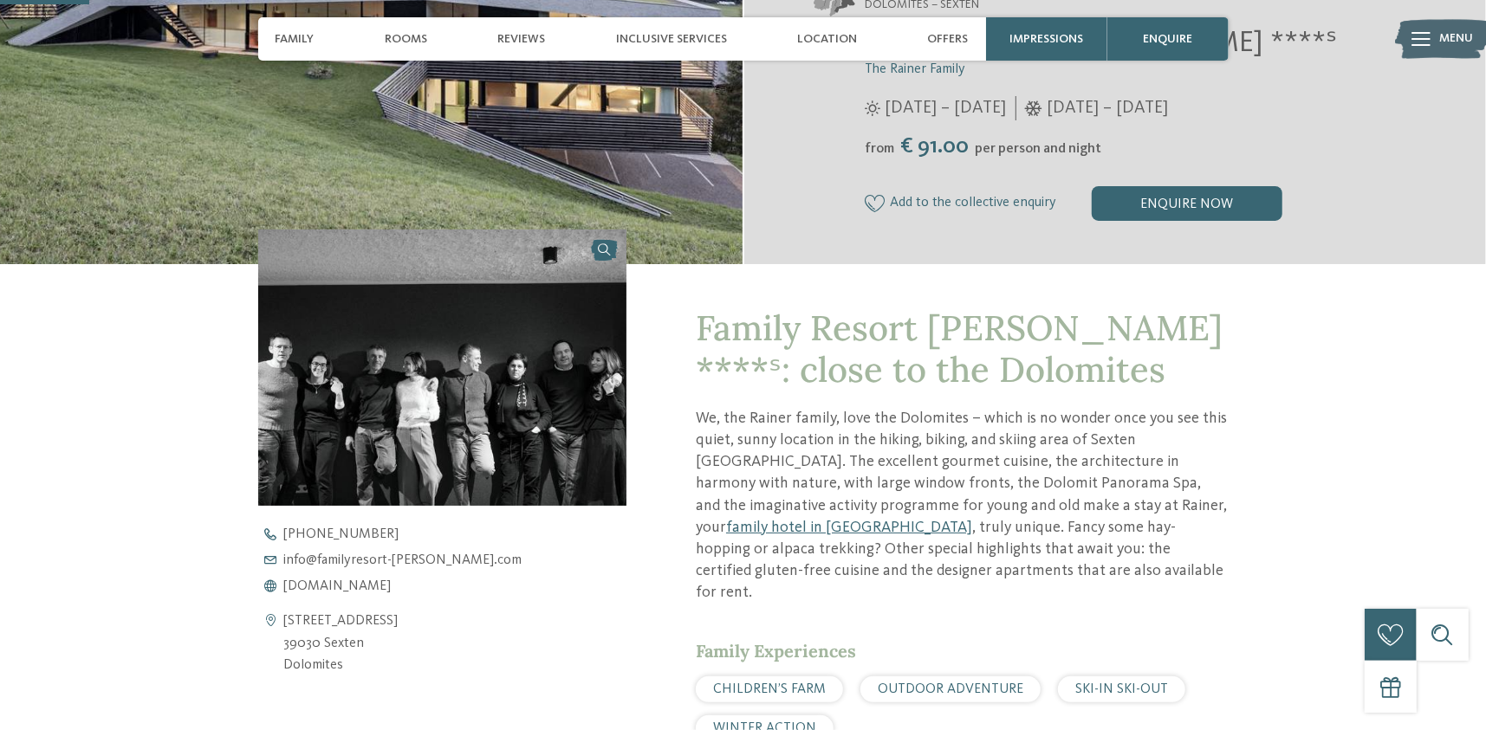
scroll to position [520, 0]
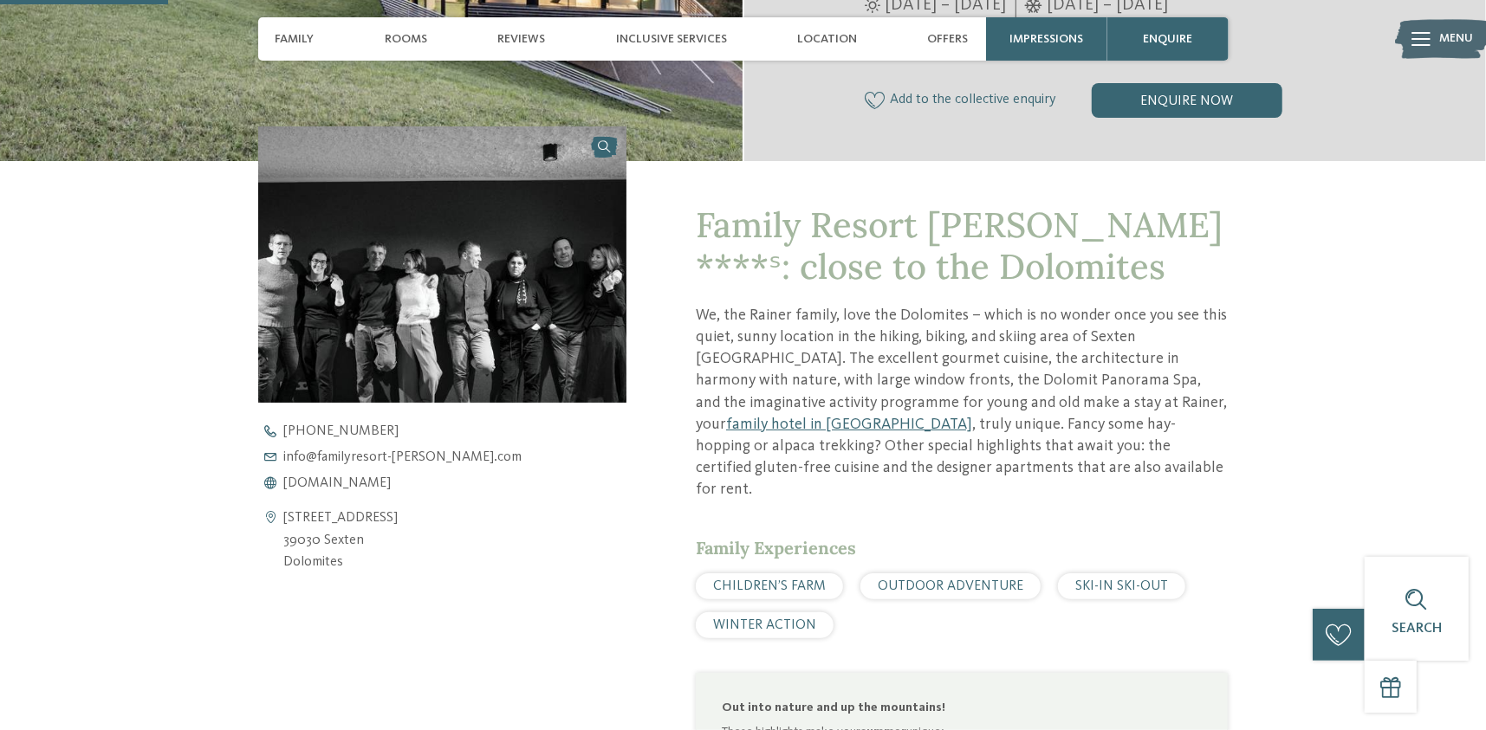
drag, startPoint x: 354, startPoint y: 570, endPoint x: 283, endPoint y: 515, distance: 90.1
click at [284, 515] on address "Via S. Giuseppe 40 39030 Sexten Dolomites" at bounding box center [341, 541] width 114 height 67
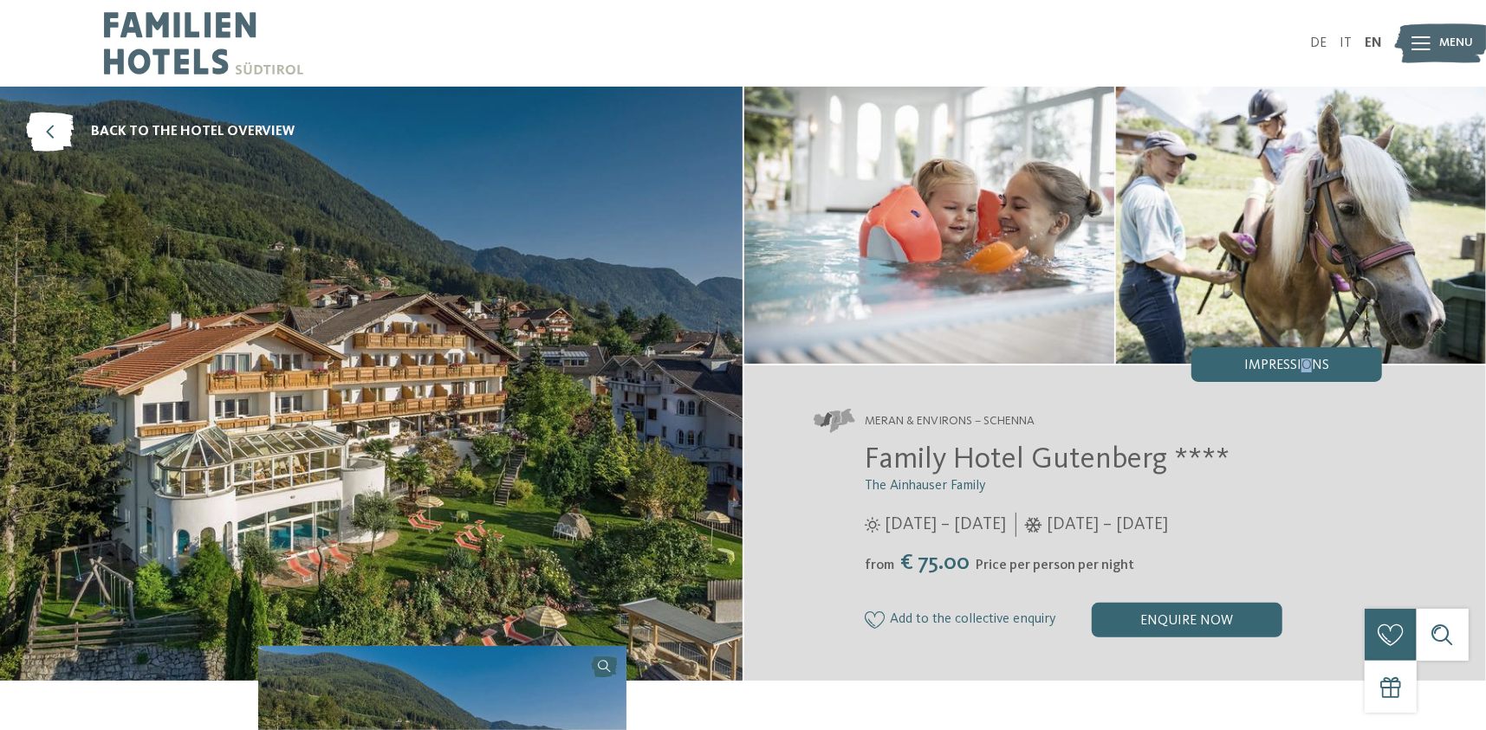
click at [1306, 367] on span "Impressions" at bounding box center [1286, 366] width 85 height 14
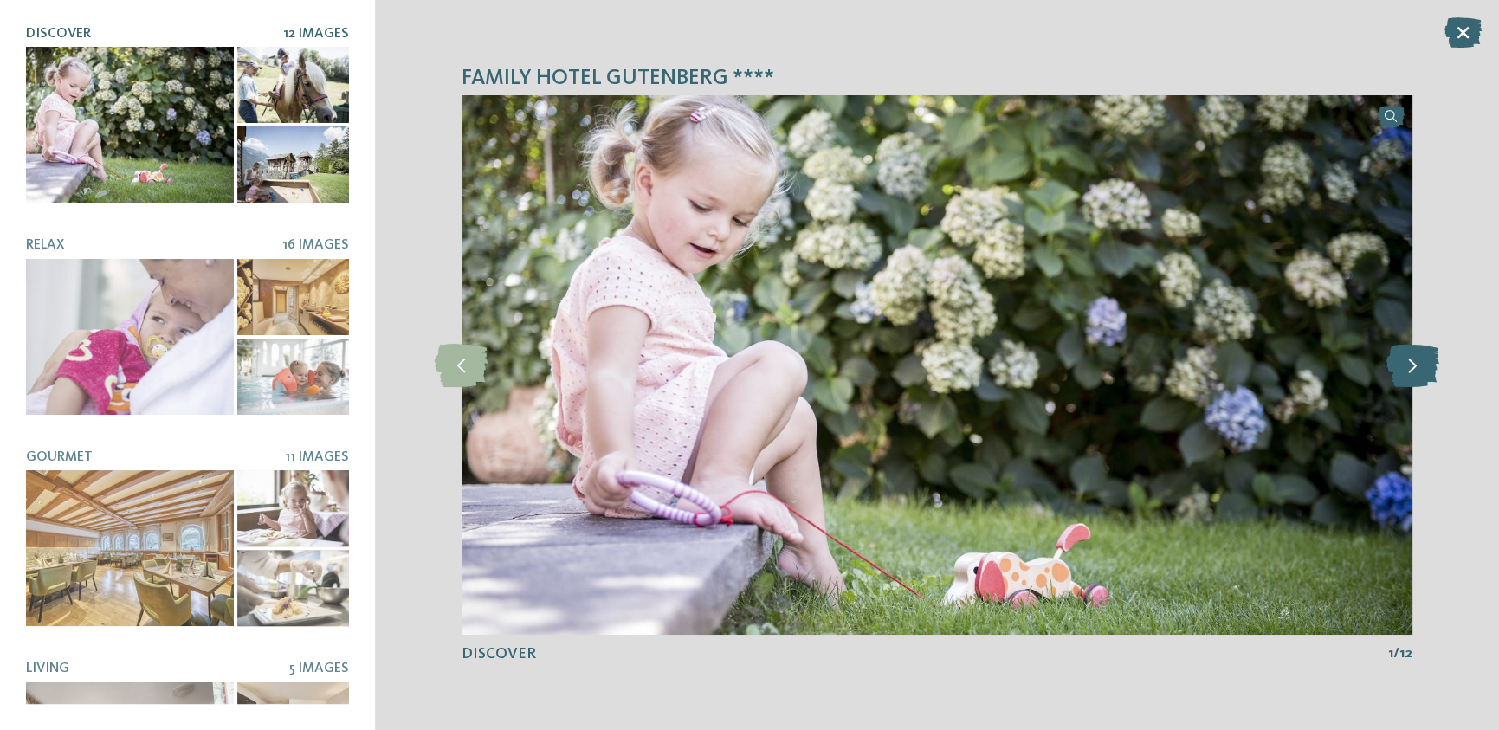
click at [1413, 379] on icon at bounding box center [1413, 365] width 53 height 43
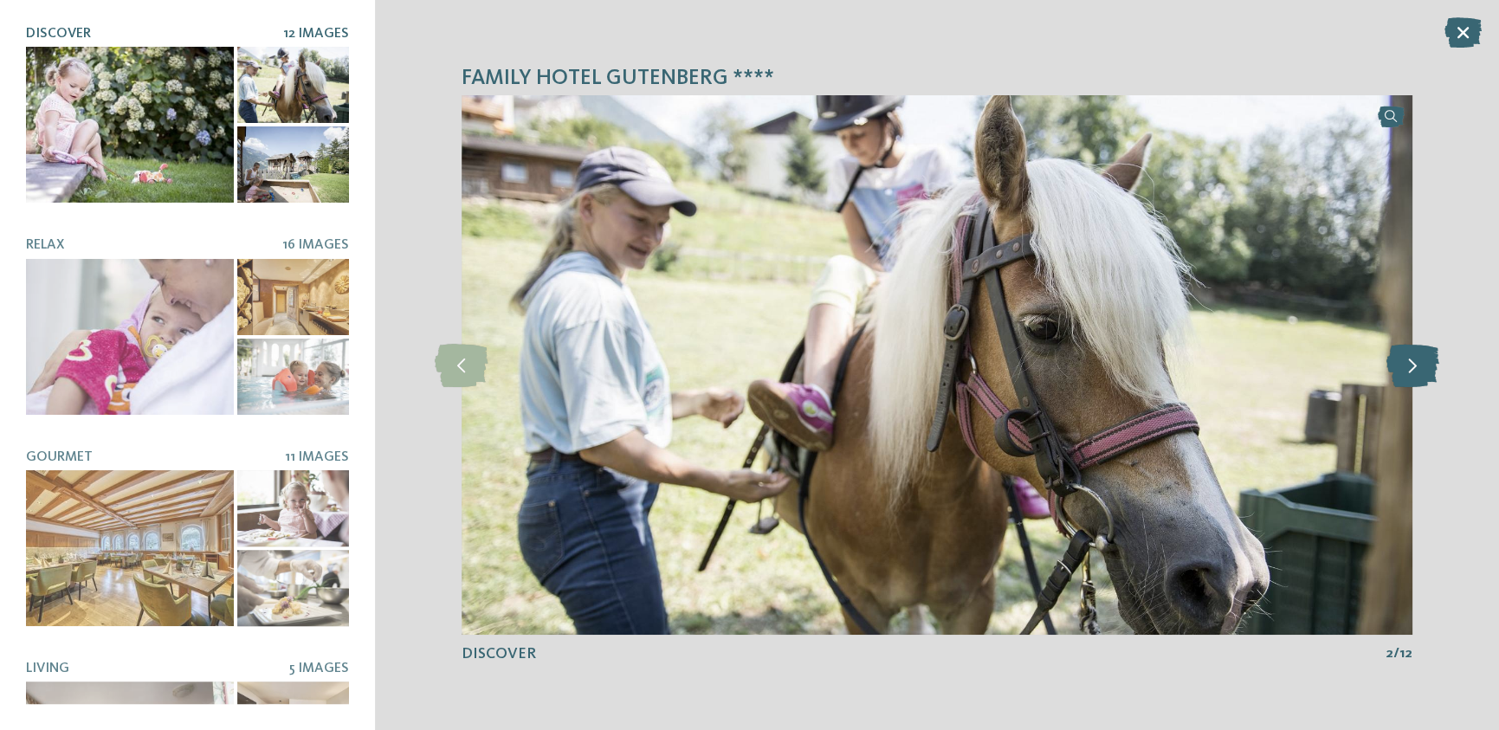
click at [1413, 381] on icon at bounding box center [1413, 365] width 53 height 43
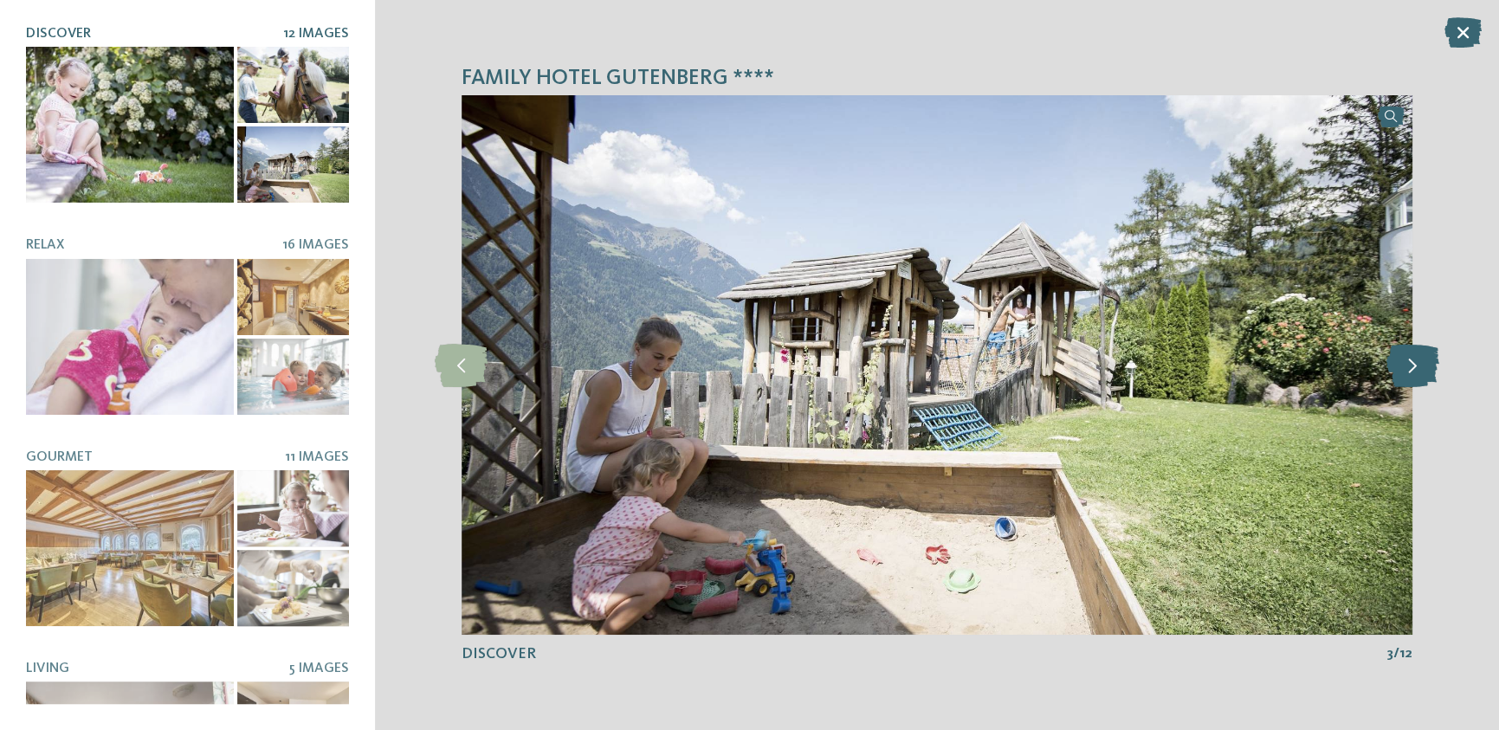
click at [1416, 364] on icon at bounding box center [1413, 365] width 53 height 43
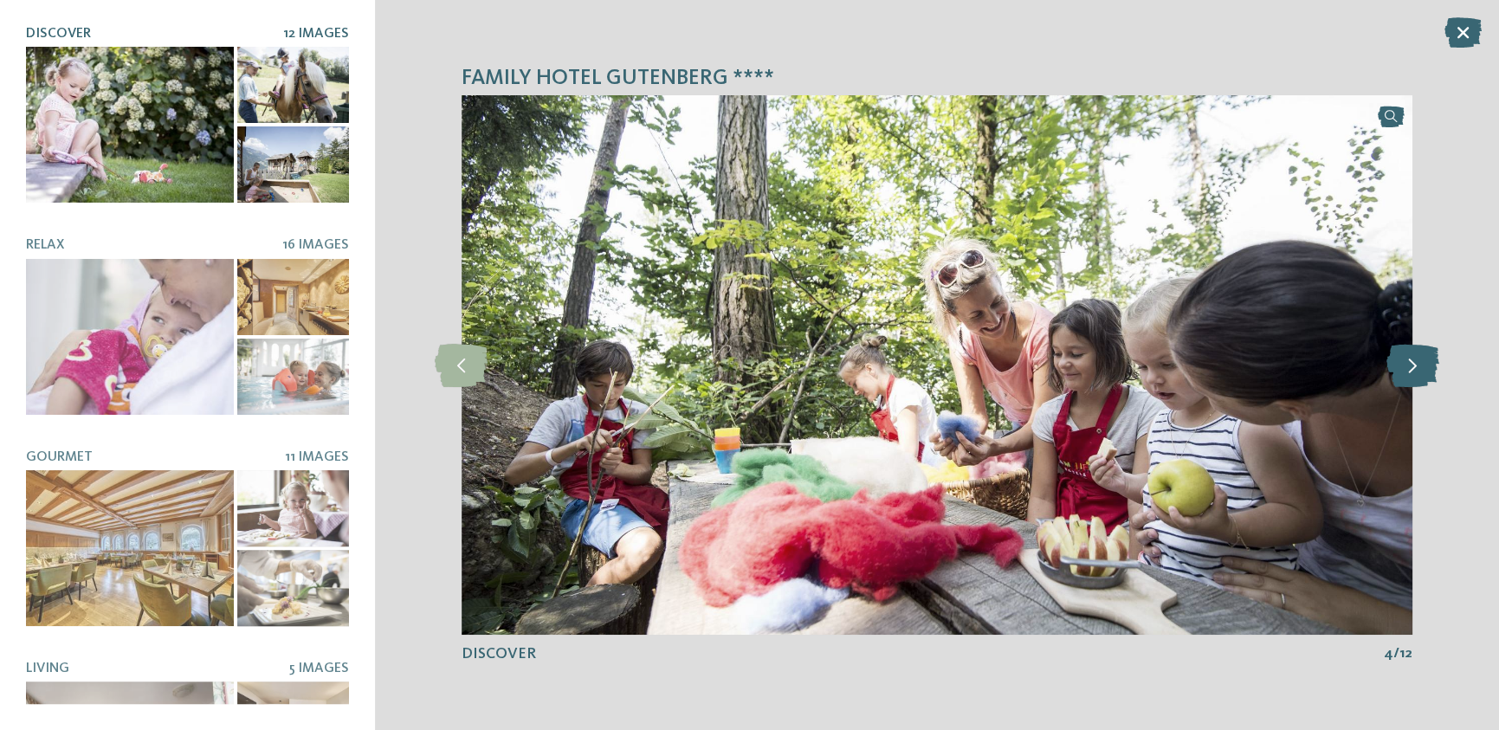
click at [1416, 366] on icon at bounding box center [1413, 365] width 53 height 43
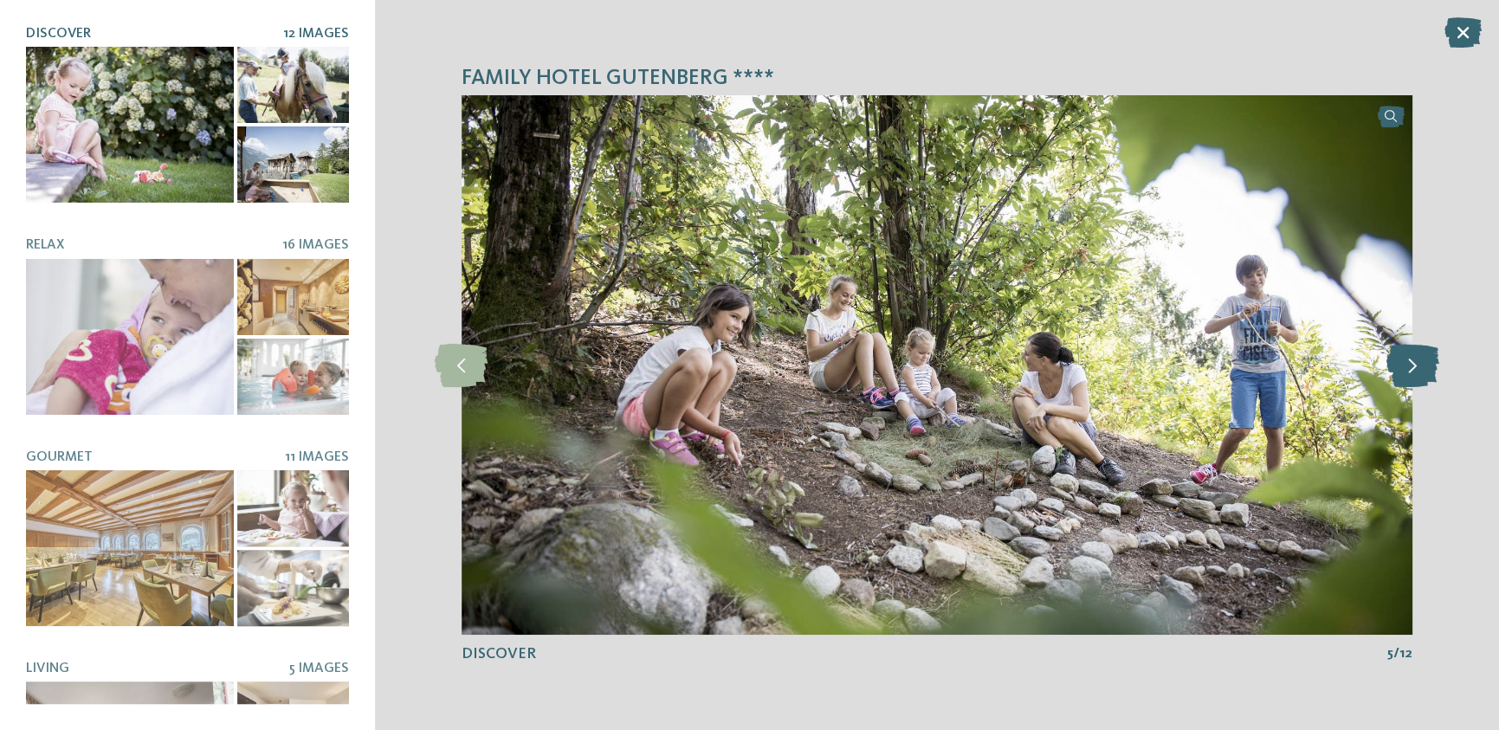
click at [1416, 366] on icon at bounding box center [1413, 365] width 53 height 43
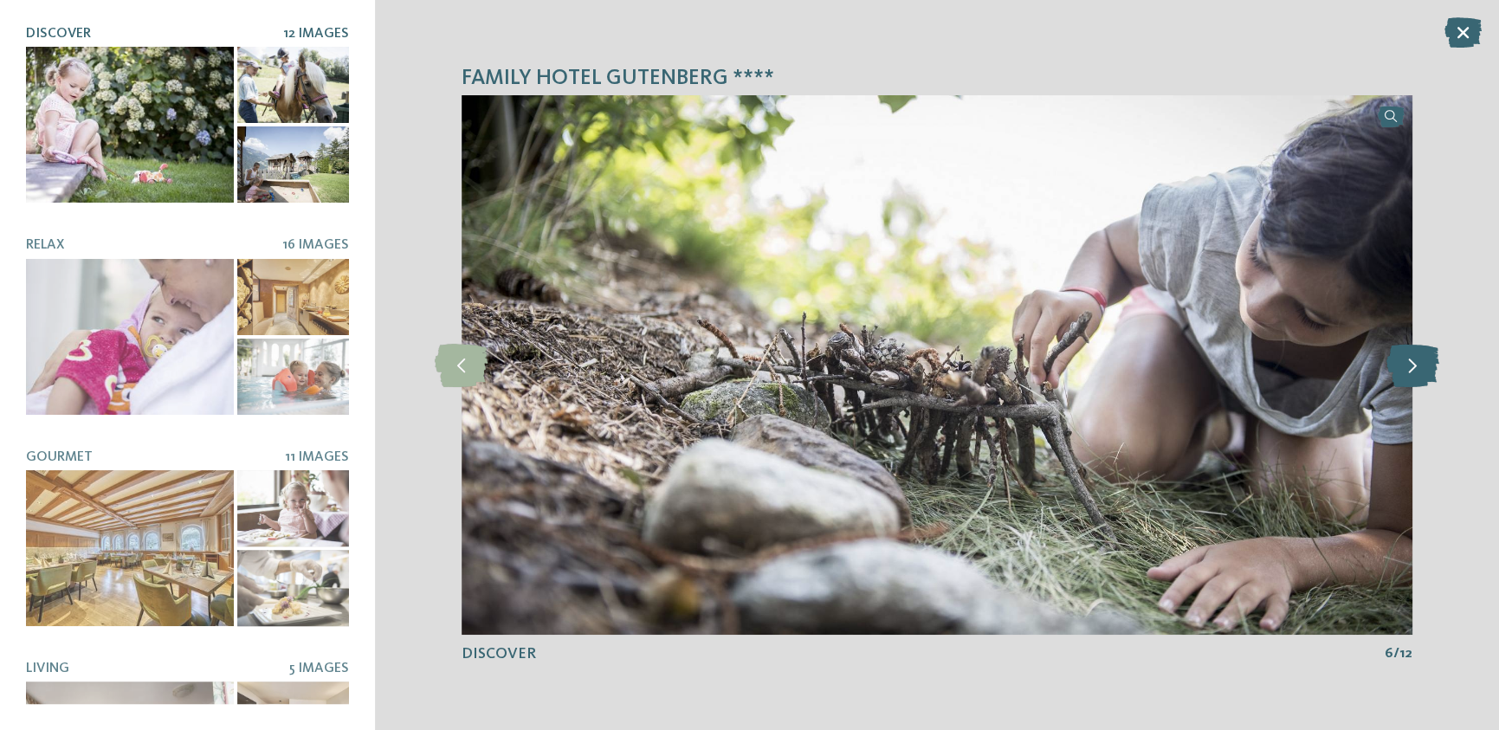
click at [1416, 366] on icon at bounding box center [1413, 365] width 53 height 43
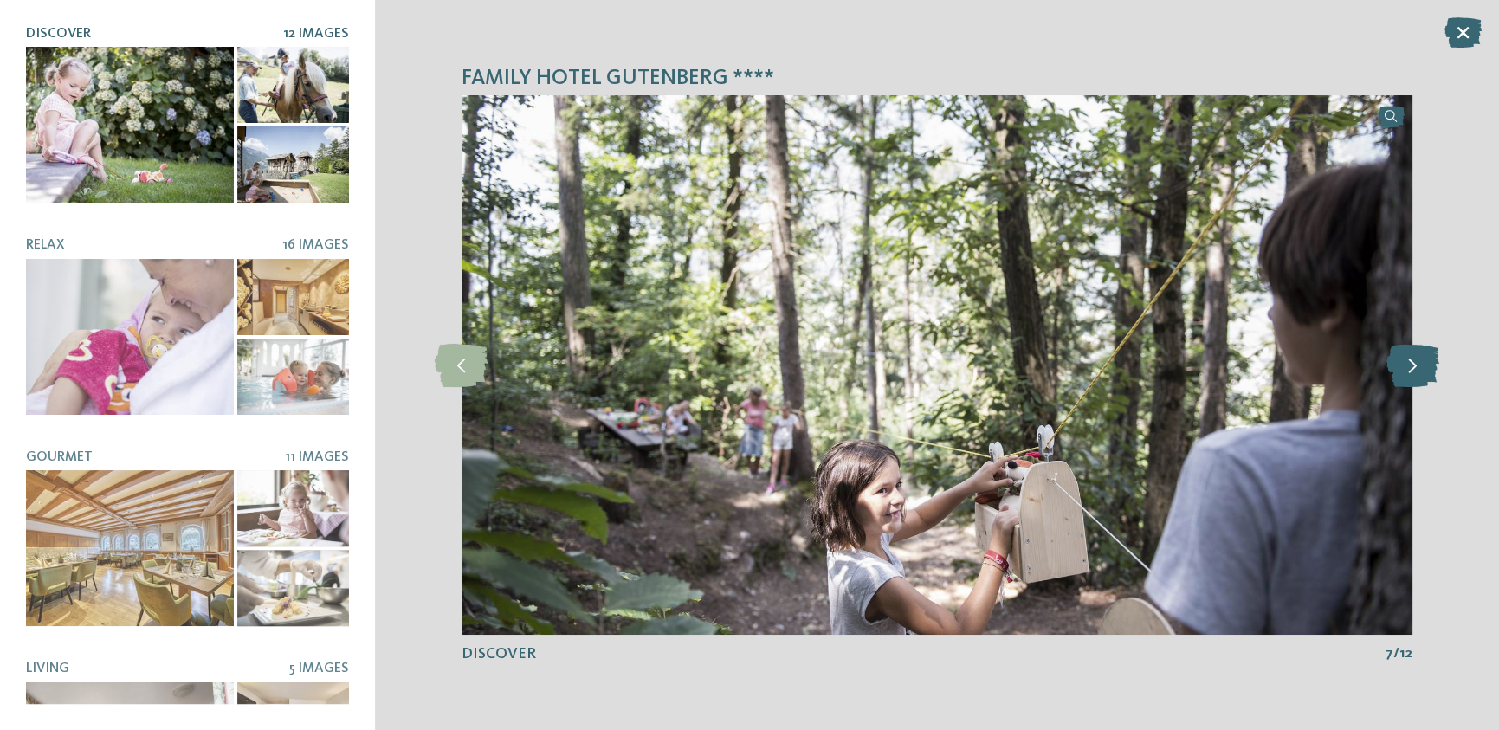
click at [1416, 366] on icon at bounding box center [1413, 365] width 53 height 43
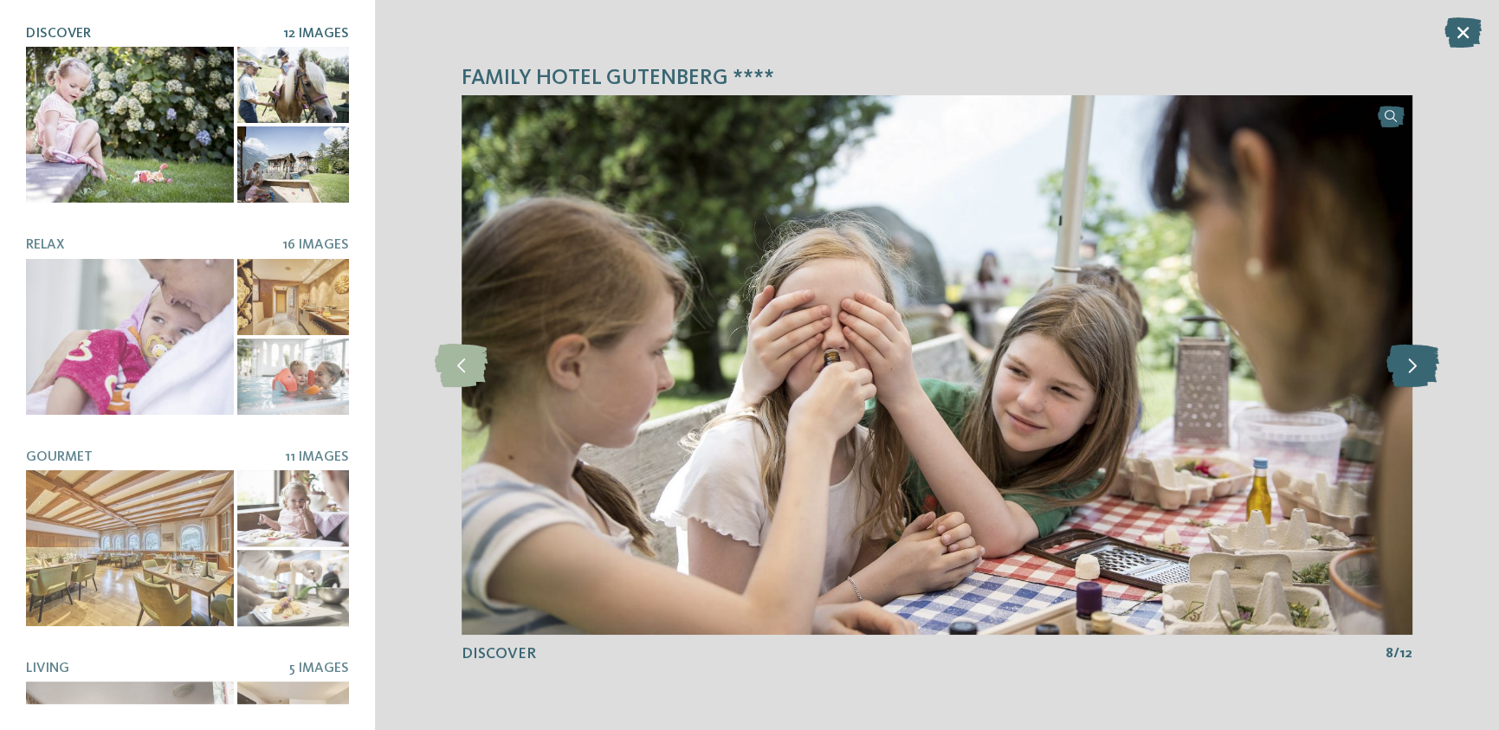
click at [1416, 368] on icon at bounding box center [1413, 365] width 53 height 43
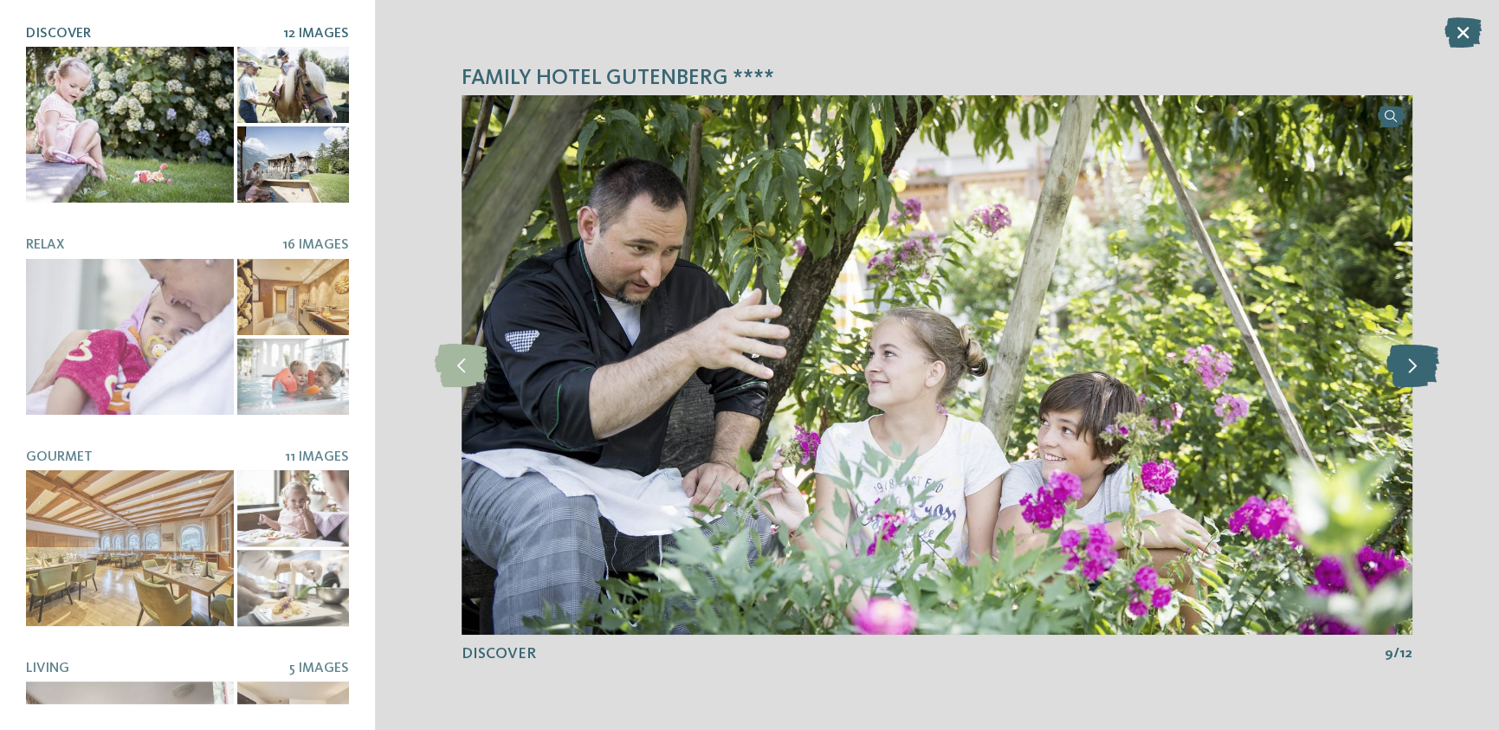
click at [1416, 368] on icon at bounding box center [1413, 365] width 53 height 43
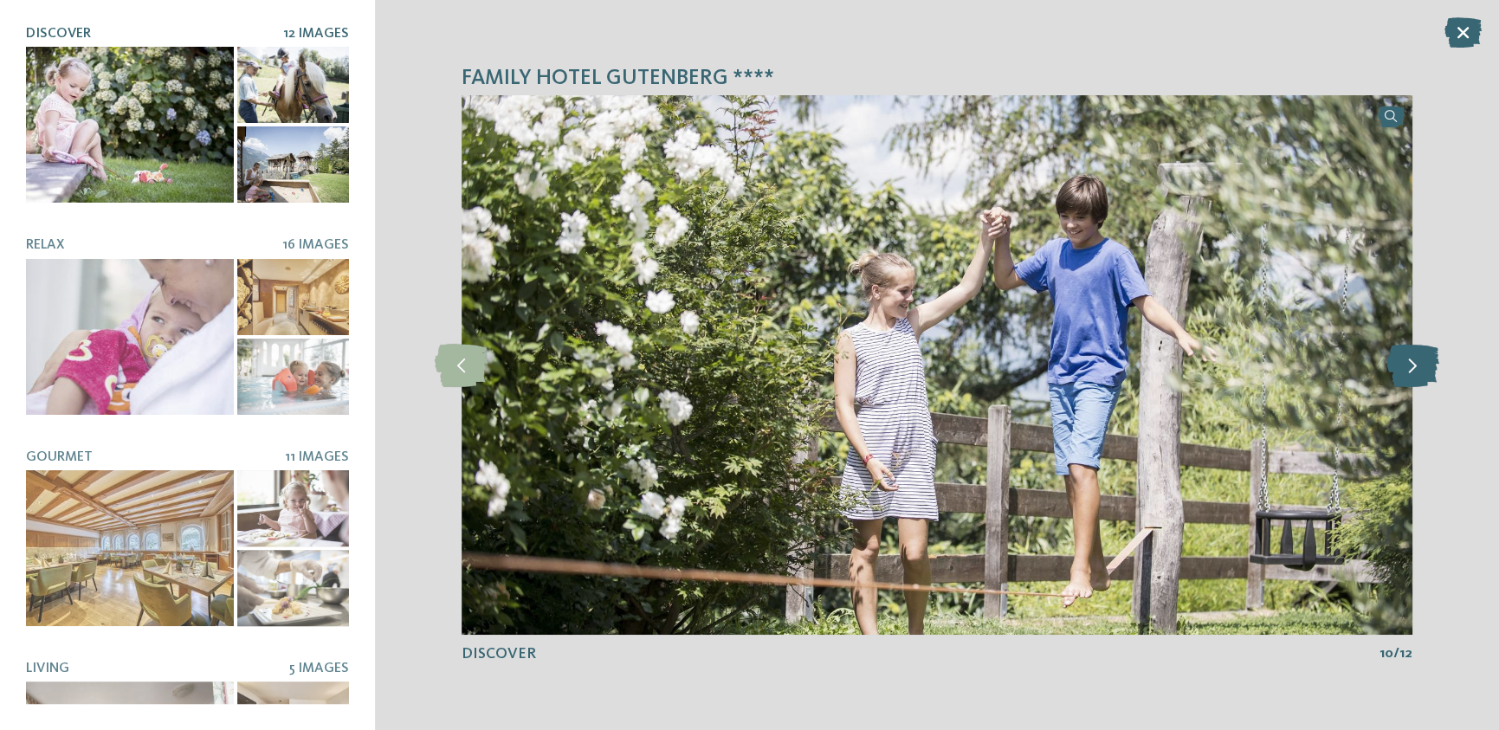
click at [1416, 368] on icon at bounding box center [1413, 365] width 53 height 43
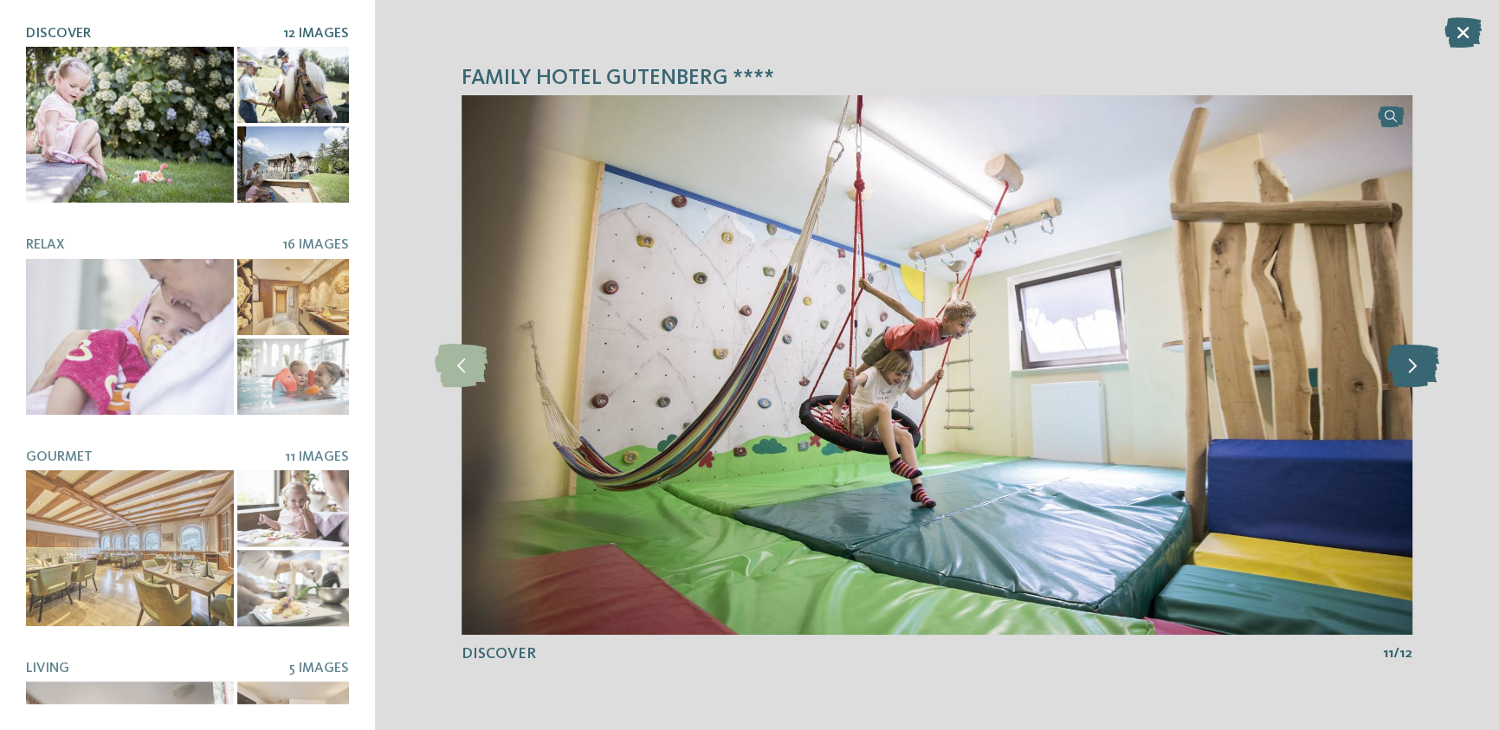
click at [1416, 372] on icon at bounding box center [1413, 365] width 53 height 43
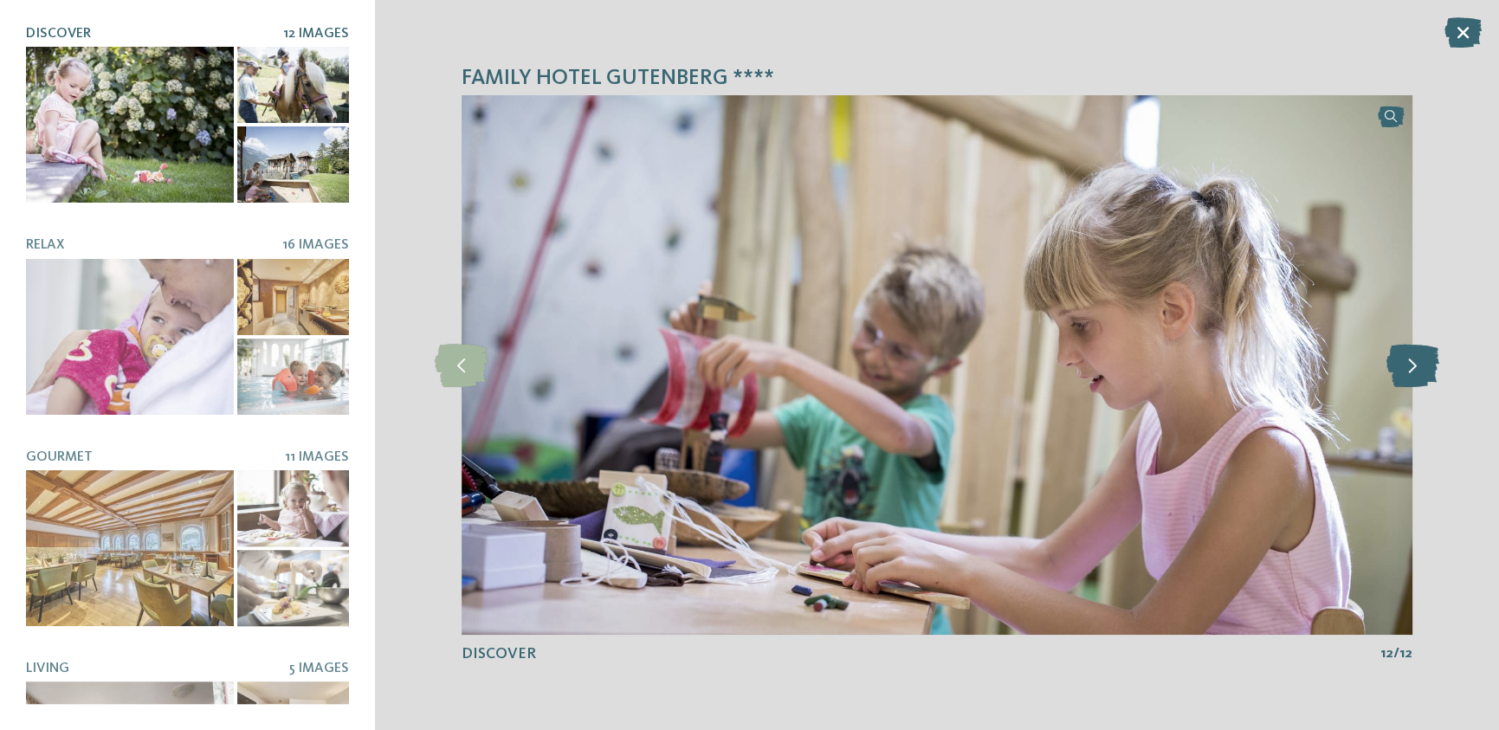
click at [1416, 372] on icon at bounding box center [1413, 365] width 53 height 43
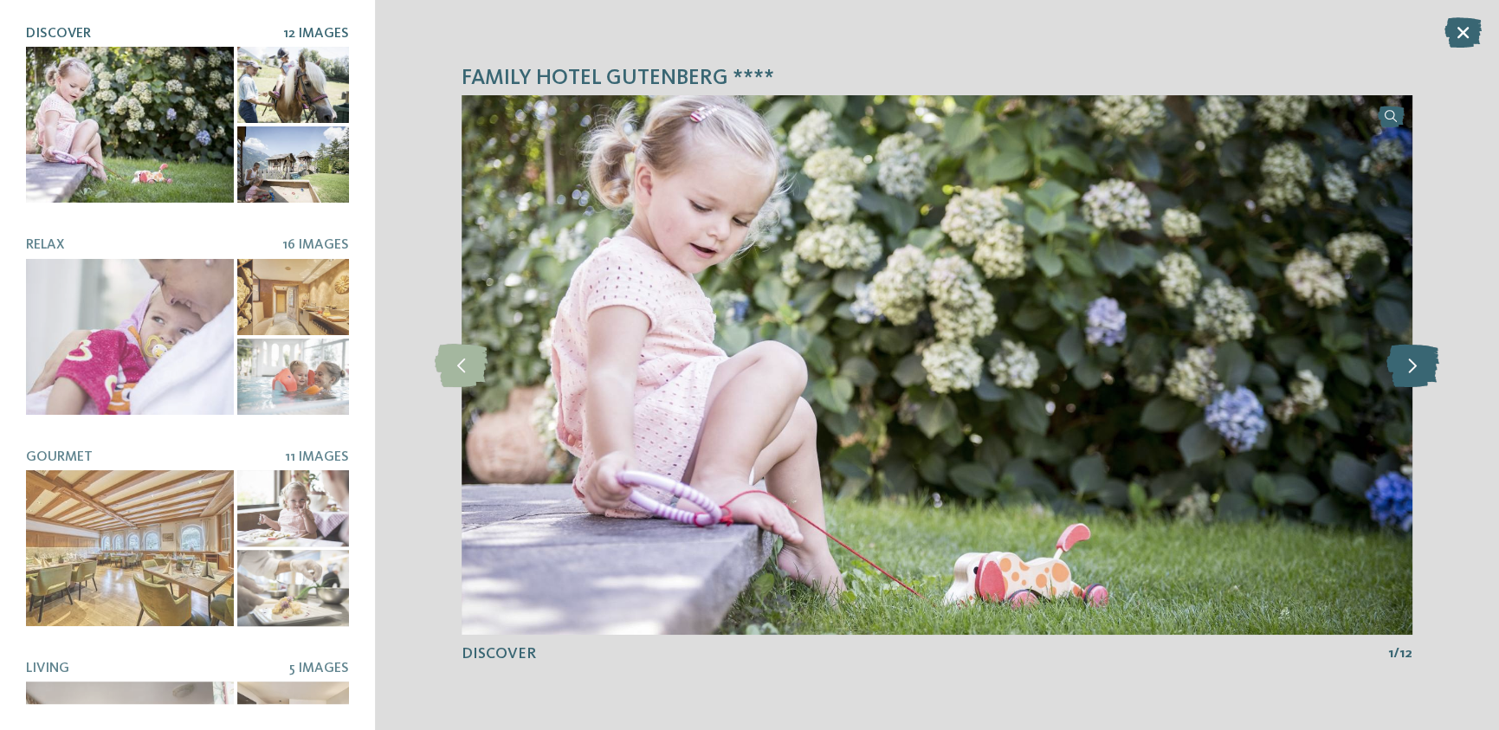
click at [1416, 372] on icon at bounding box center [1413, 365] width 53 height 43
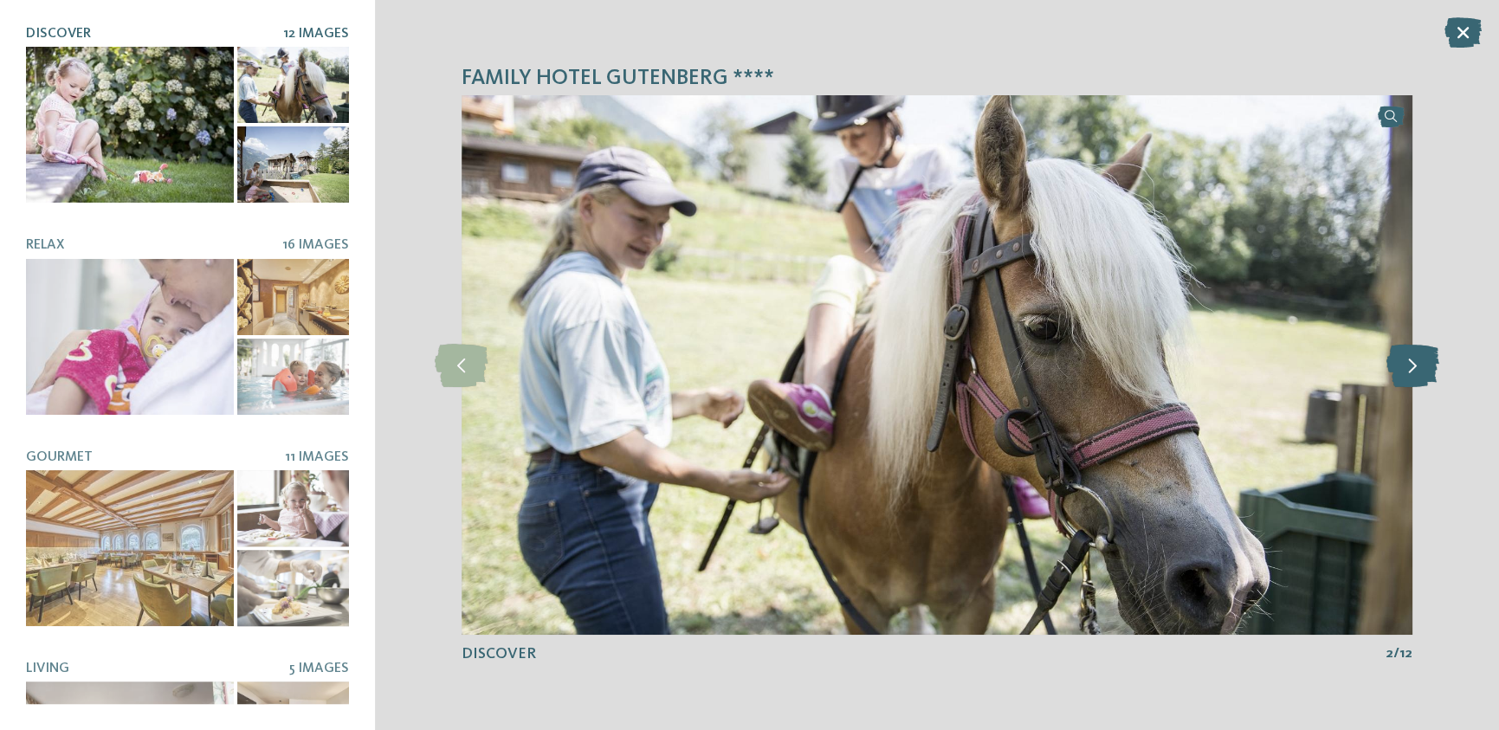
click at [1416, 372] on icon at bounding box center [1413, 365] width 53 height 43
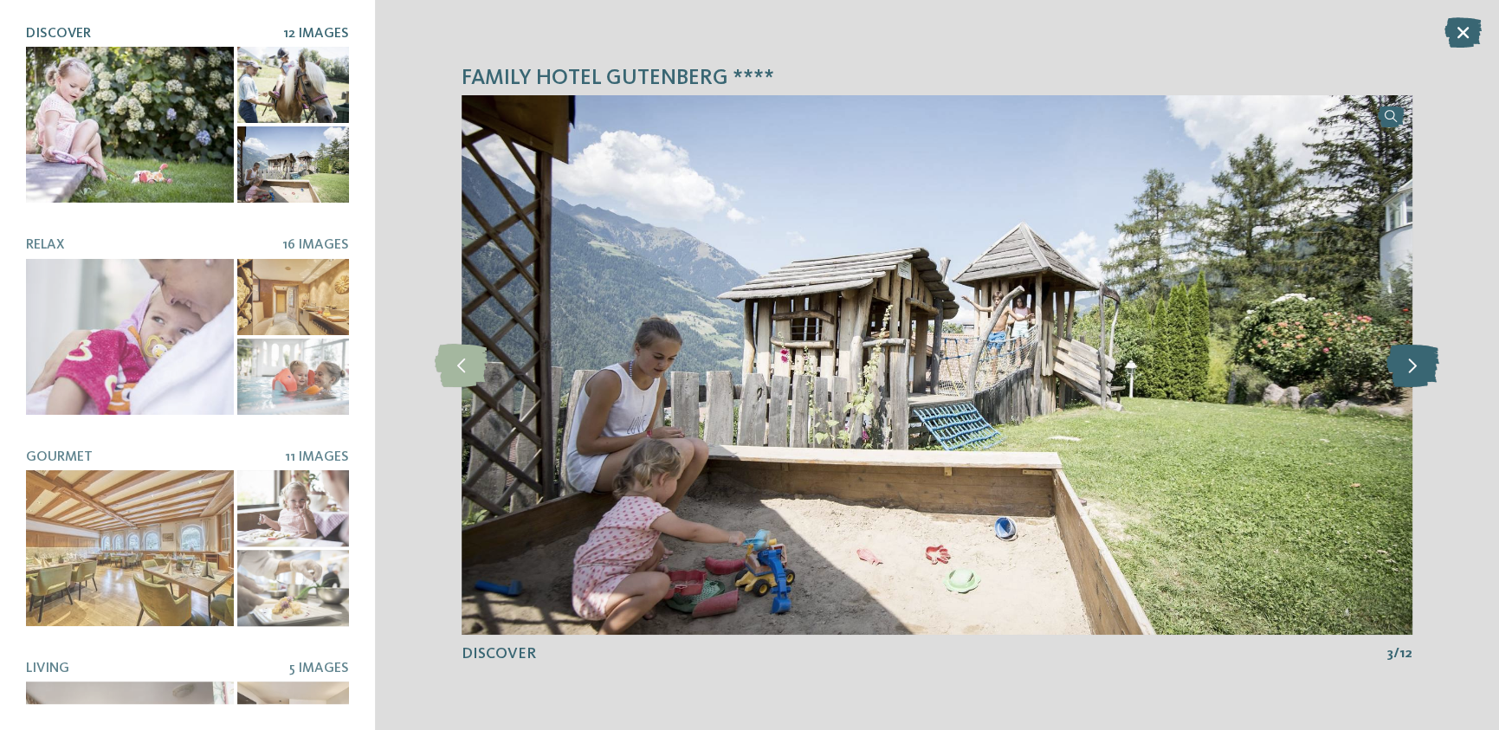
click at [1416, 373] on icon at bounding box center [1413, 365] width 53 height 43
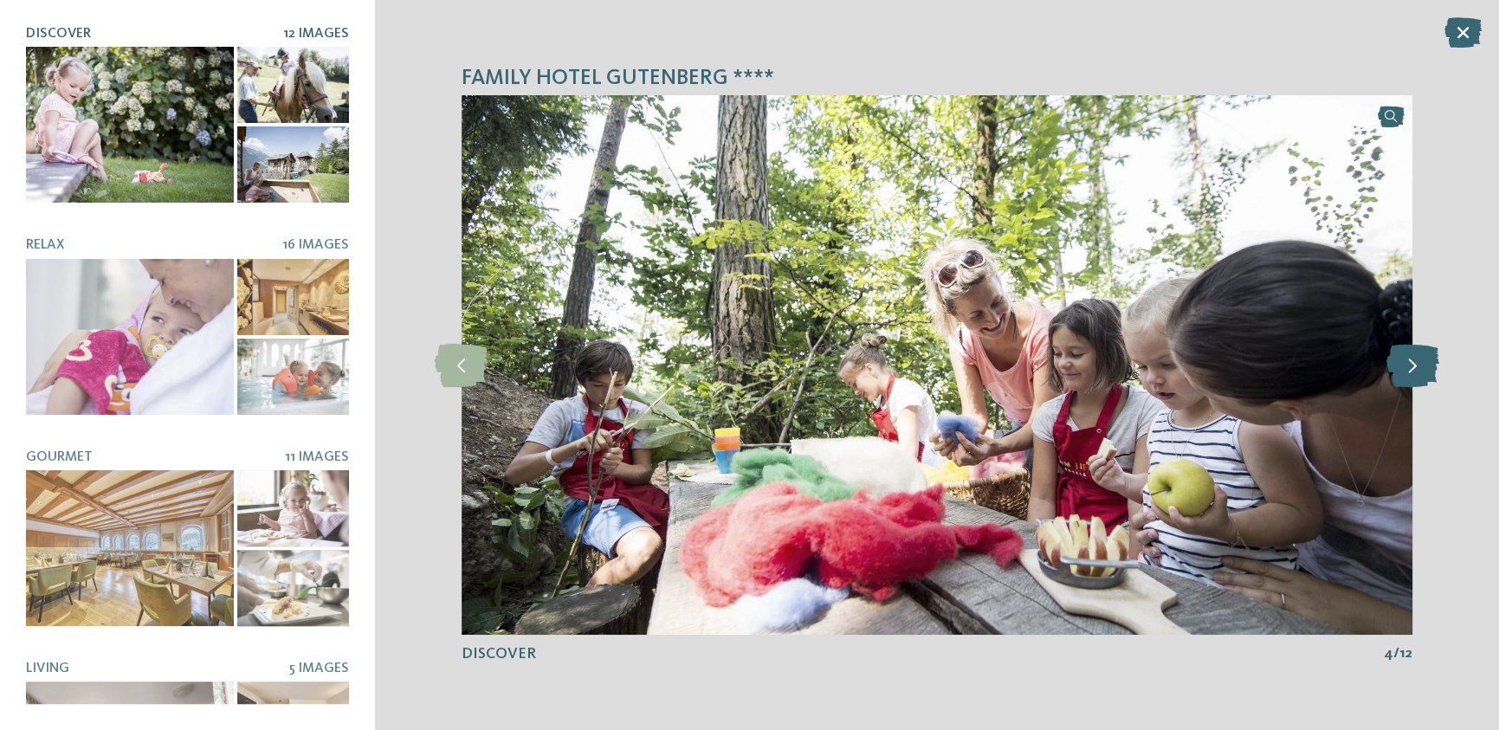
click at [1416, 373] on icon at bounding box center [1413, 365] width 53 height 43
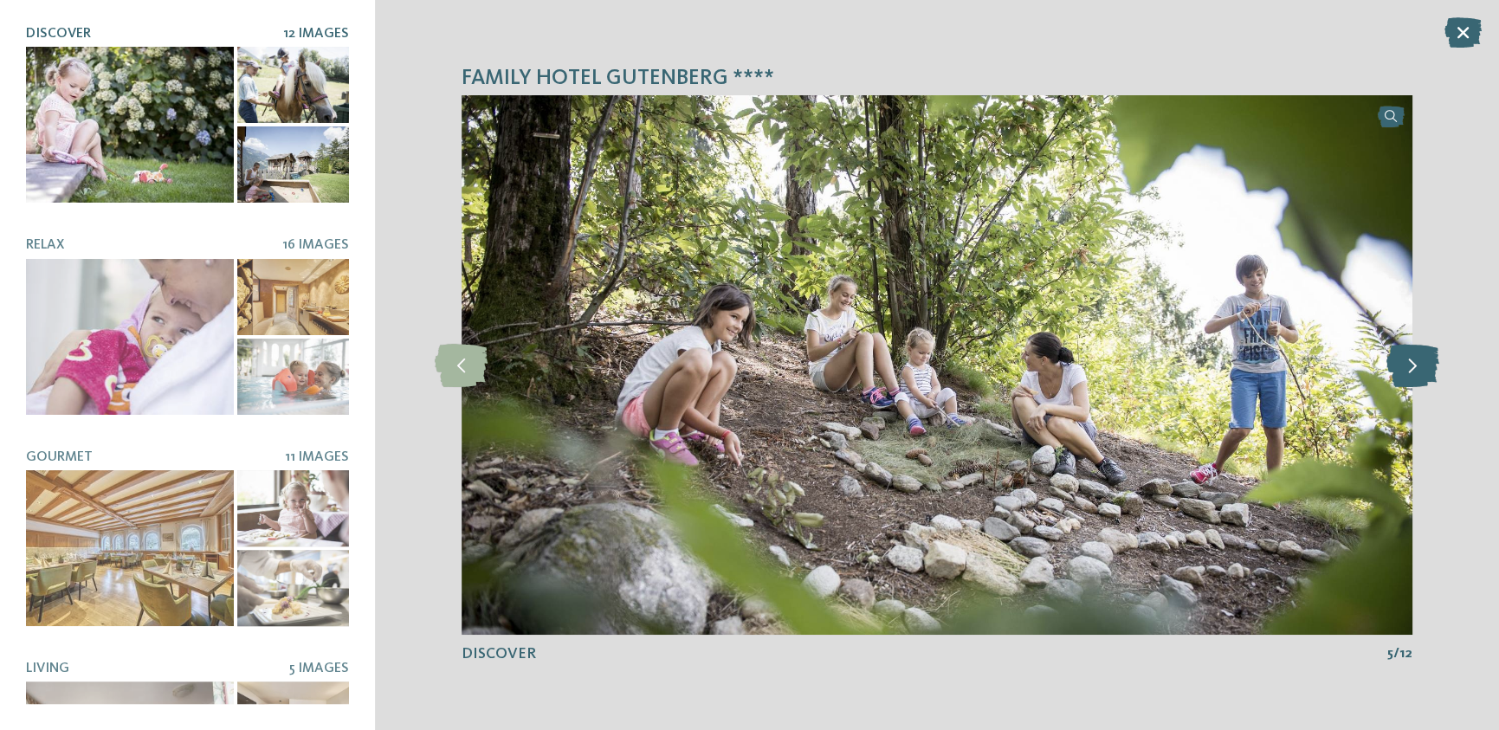
click at [1416, 373] on icon at bounding box center [1413, 365] width 53 height 43
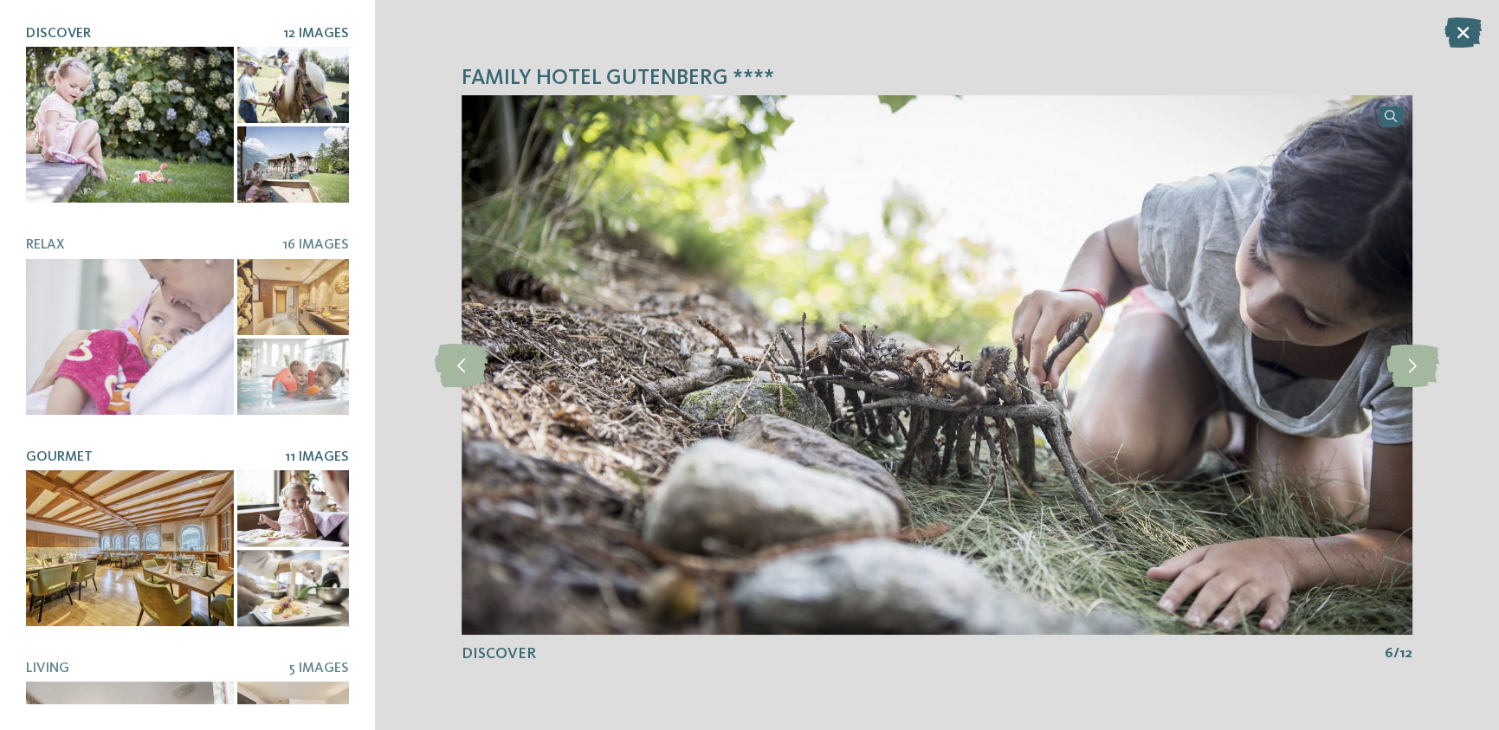
click at [152, 523] on div at bounding box center [130, 548] width 208 height 156
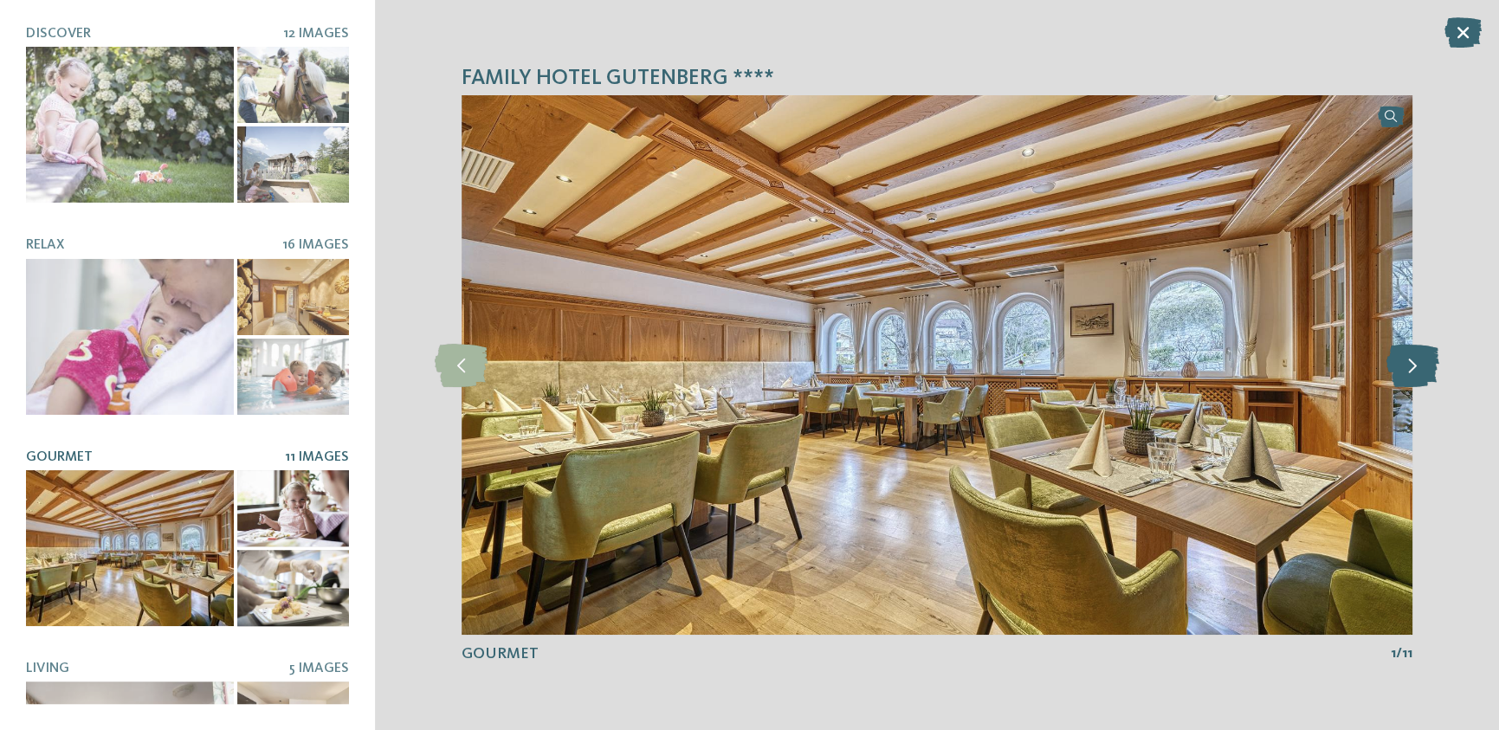
click at [1406, 370] on icon at bounding box center [1413, 365] width 53 height 43
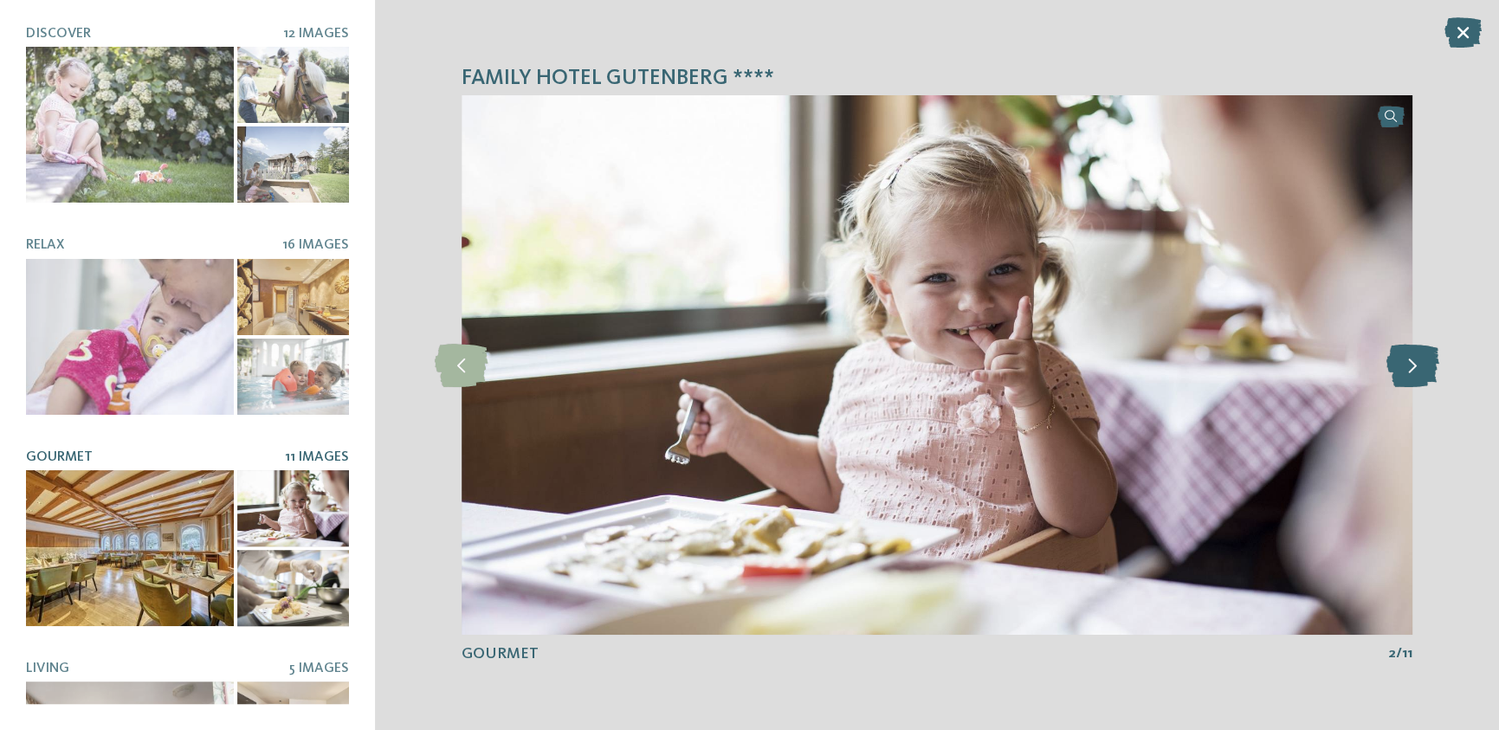
click at [1406, 370] on icon at bounding box center [1413, 365] width 53 height 43
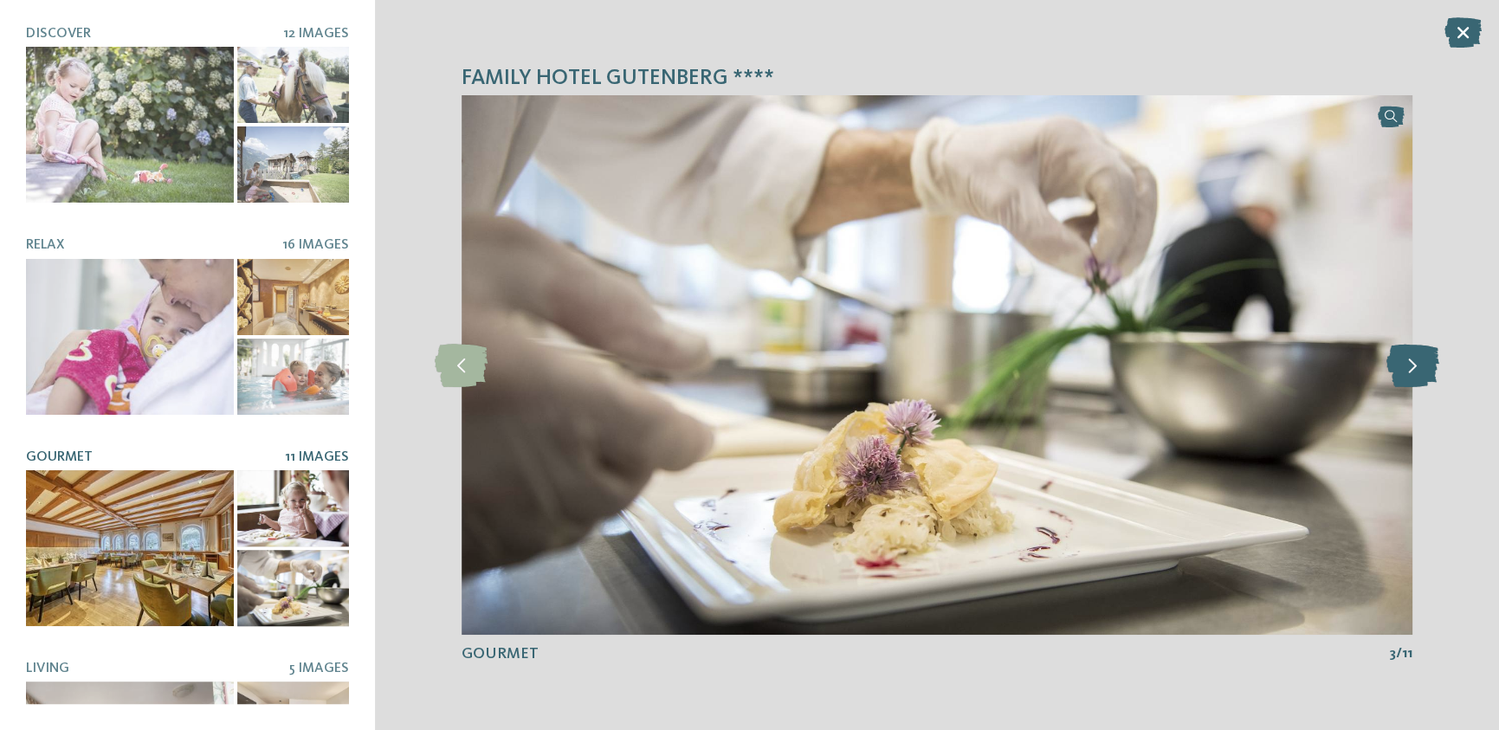
click at [1406, 372] on icon at bounding box center [1413, 365] width 53 height 43
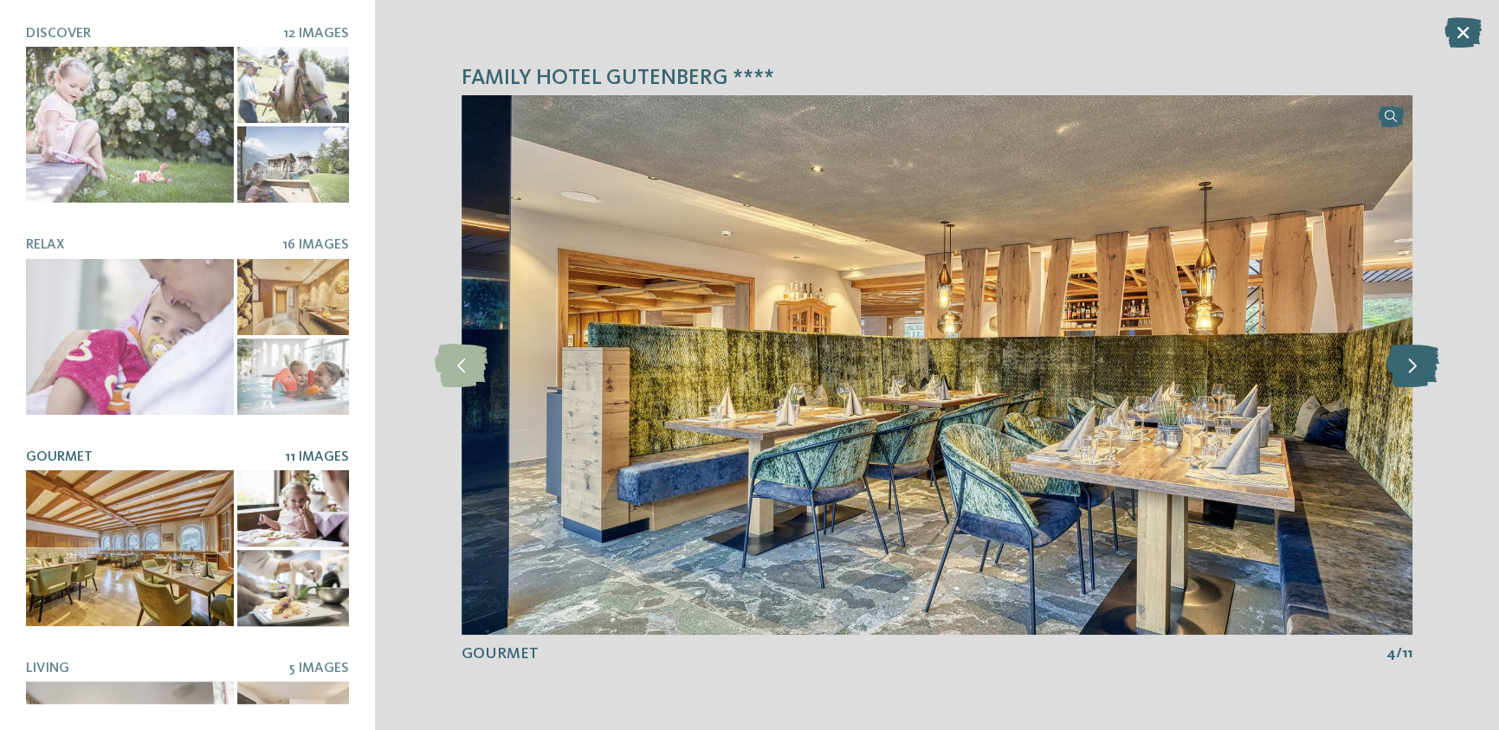
click at [1405, 375] on icon at bounding box center [1413, 365] width 53 height 43
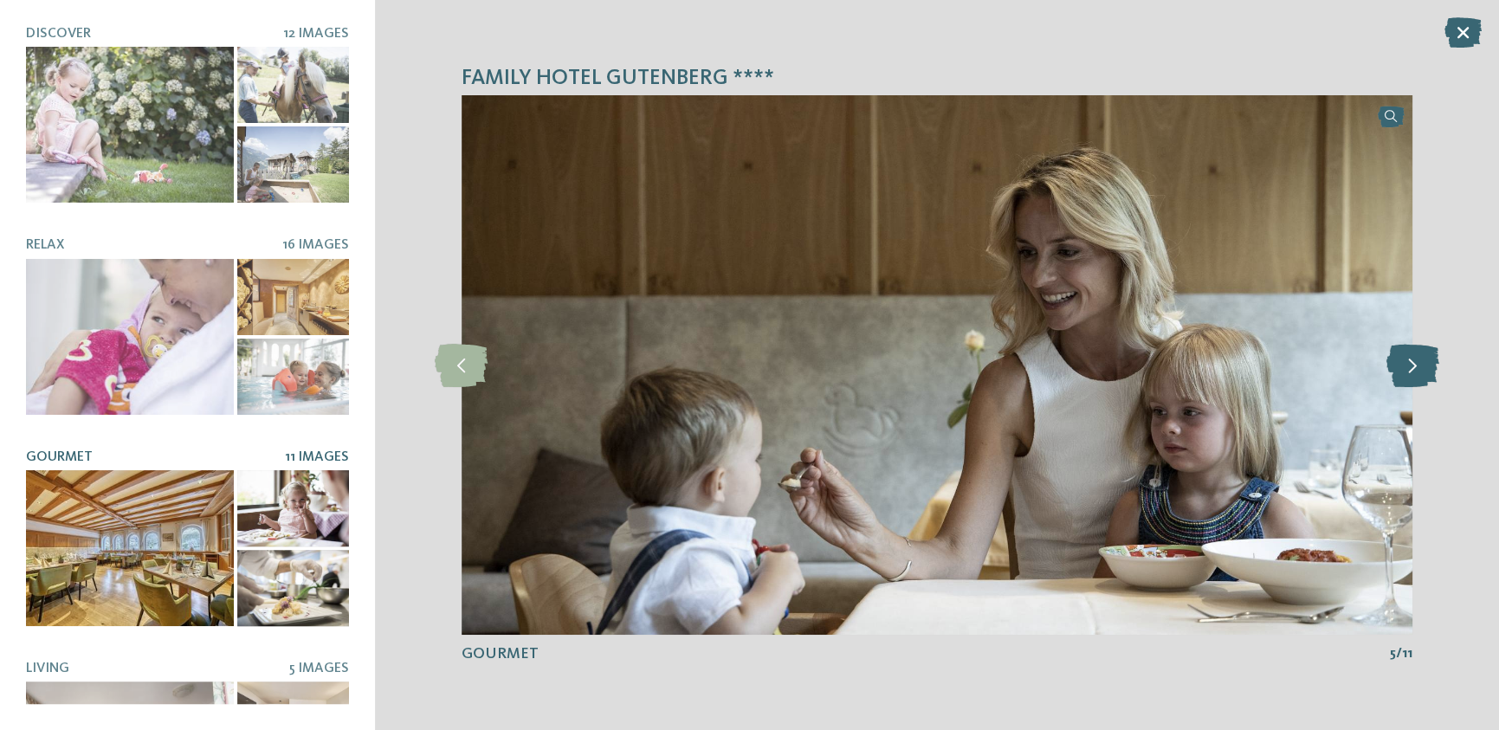
click at [1405, 375] on icon at bounding box center [1413, 365] width 53 height 43
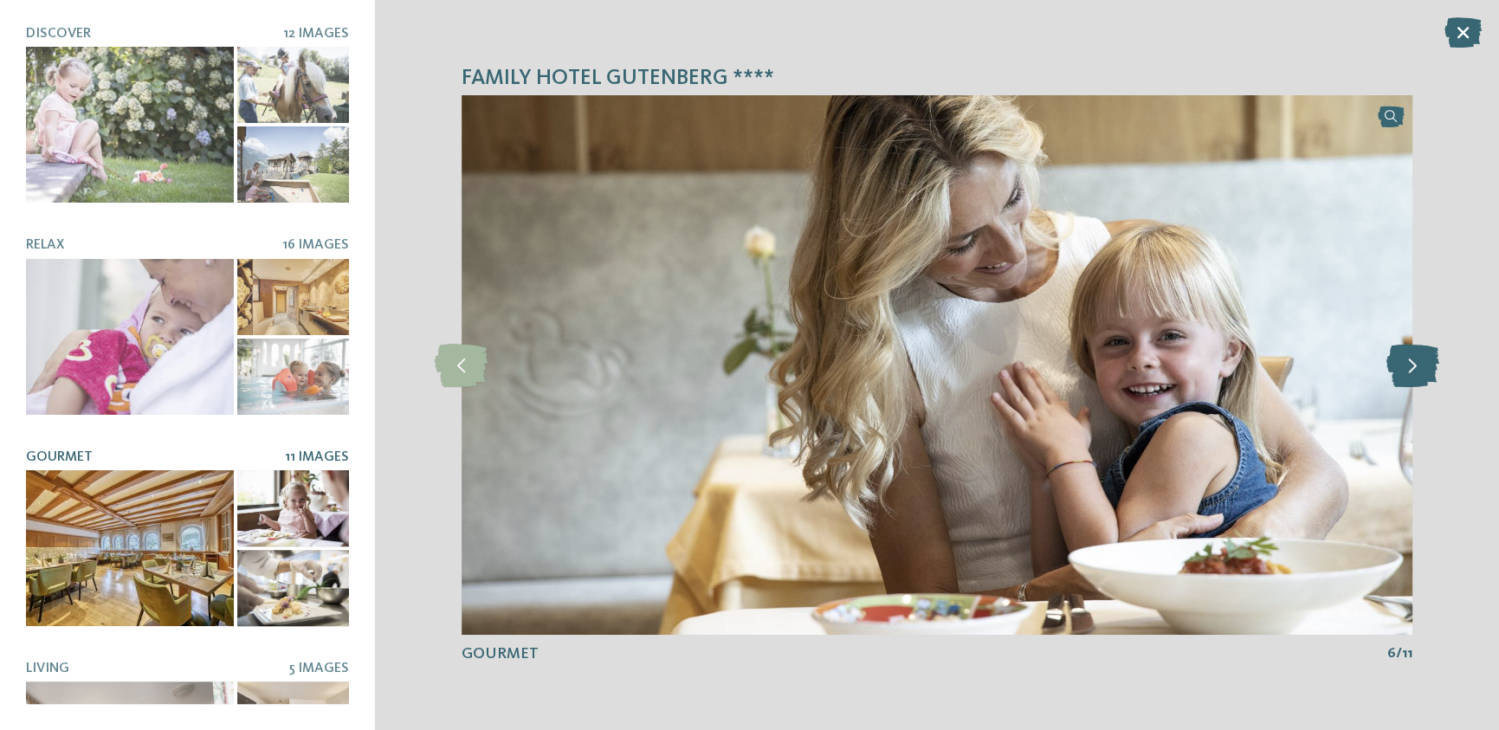
click at [1405, 375] on icon at bounding box center [1413, 365] width 53 height 43
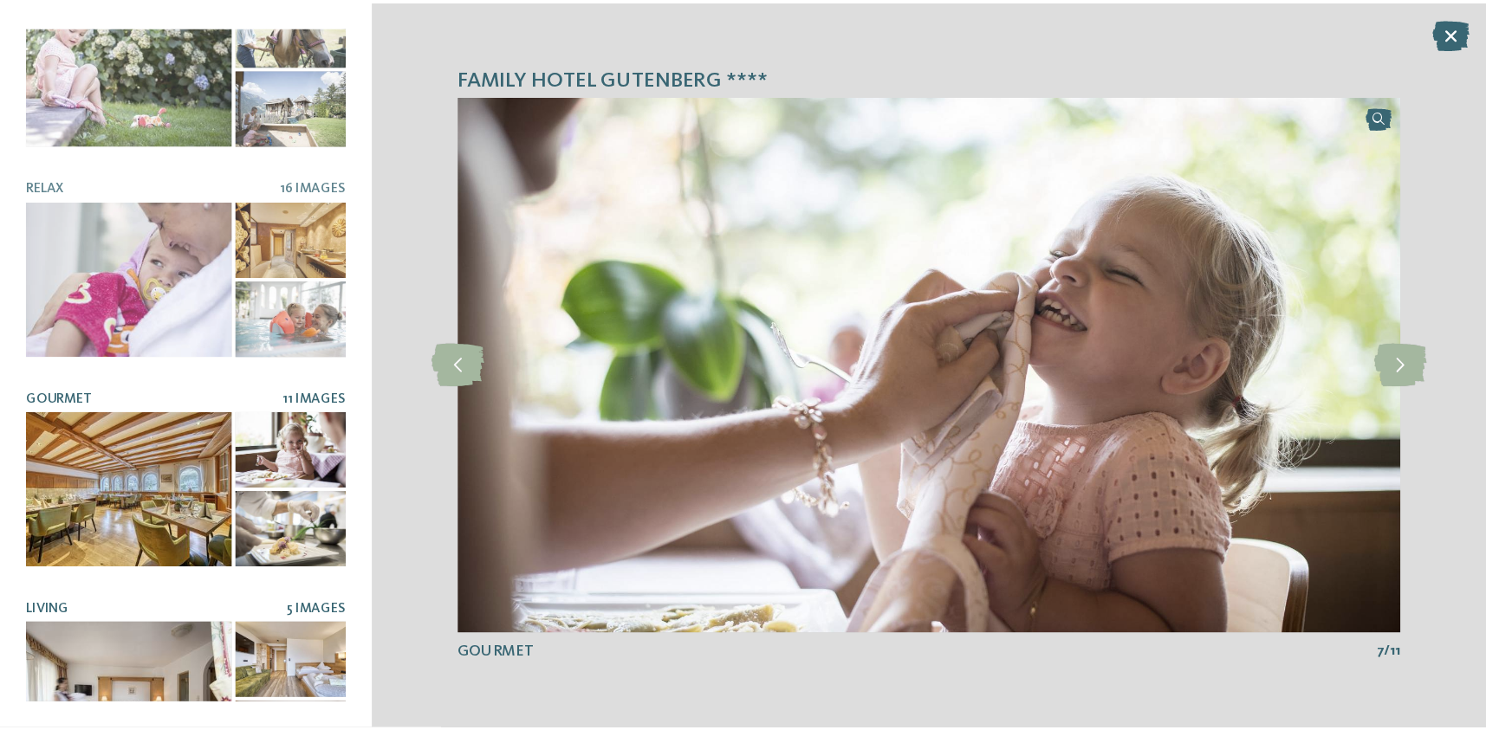
scroll to position [116, 0]
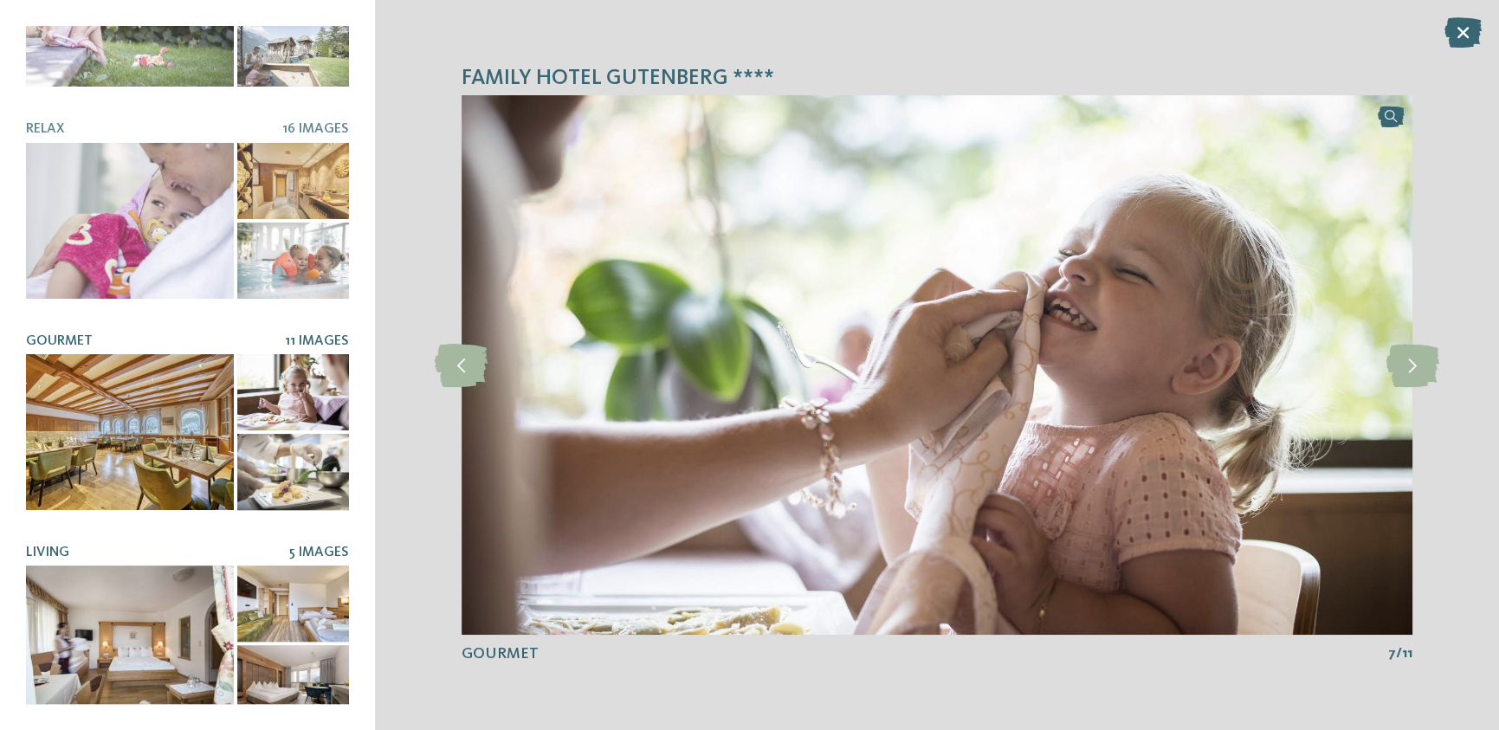
click at [120, 581] on div at bounding box center [130, 644] width 208 height 156
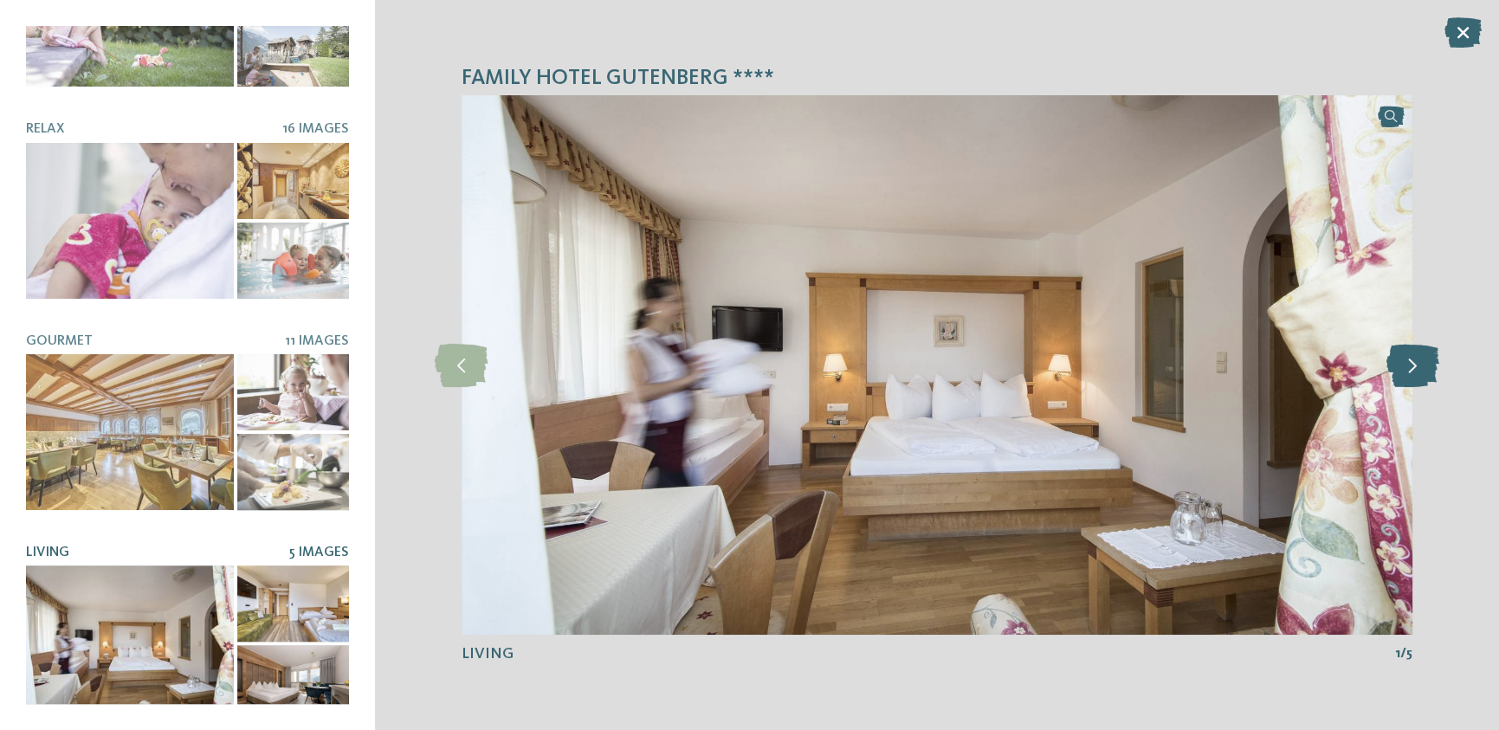
click at [1420, 370] on icon at bounding box center [1413, 365] width 53 height 43
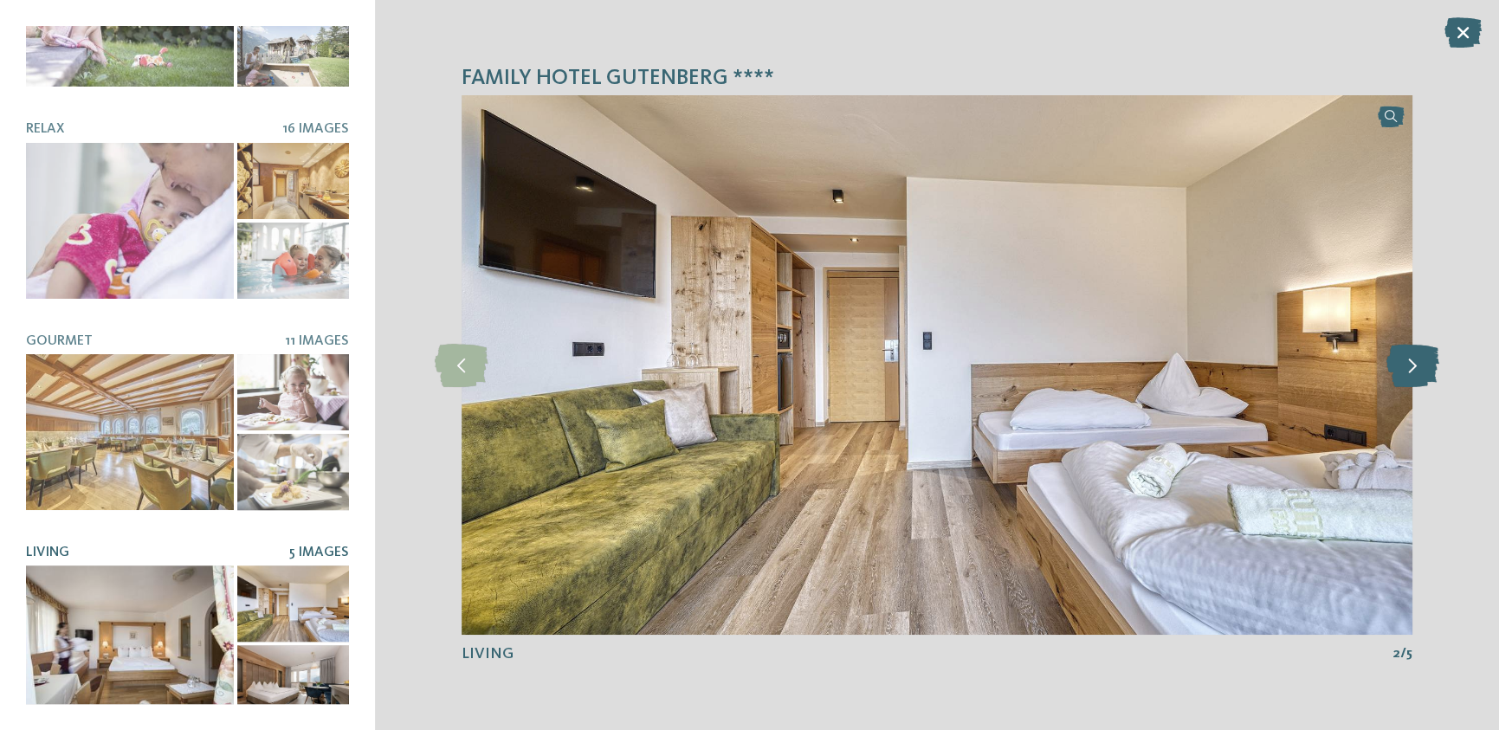
click at [1421, 372] on icon at bounding box center [1413, 365] width 53 height 43
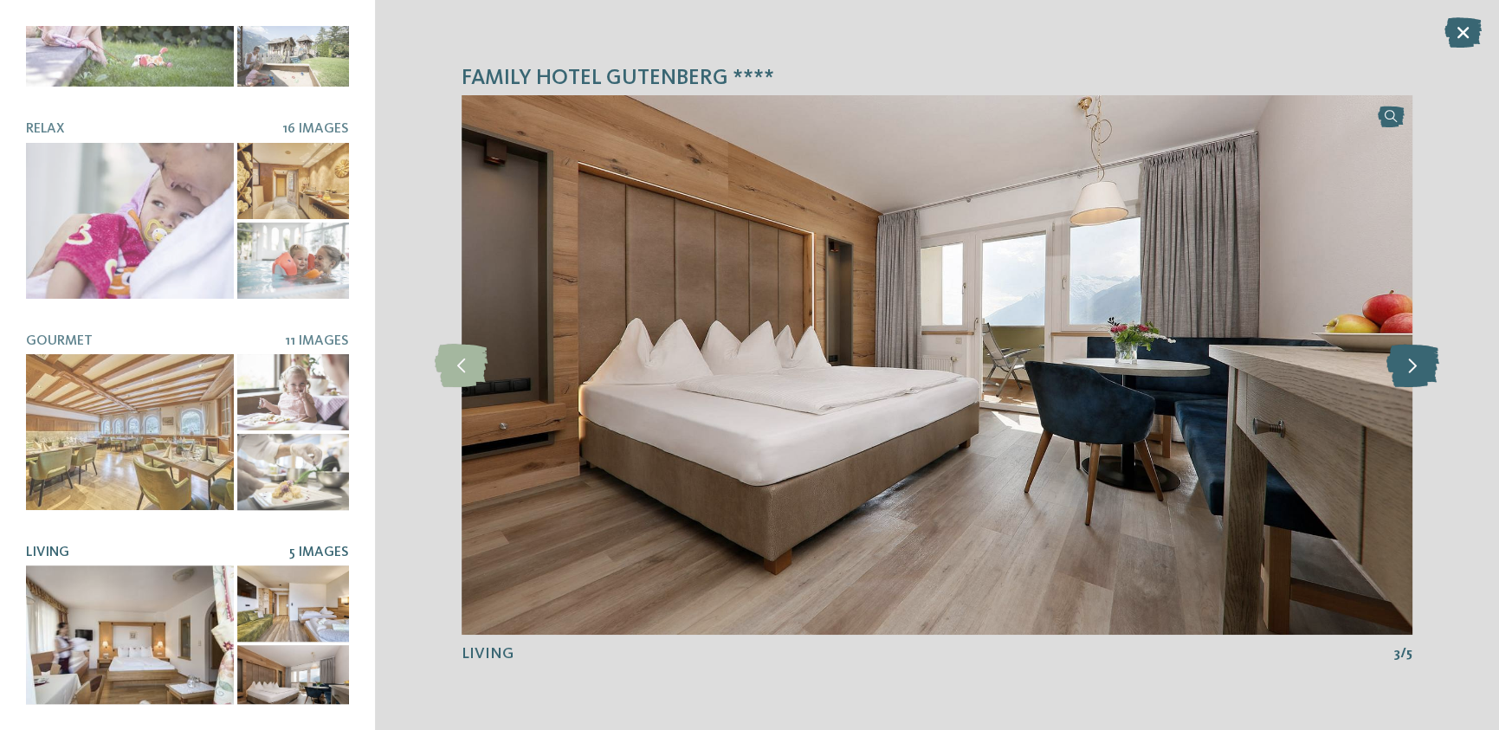
click at [1421, 372] on icon at bounding box center [1413, 365] width 53 height 43
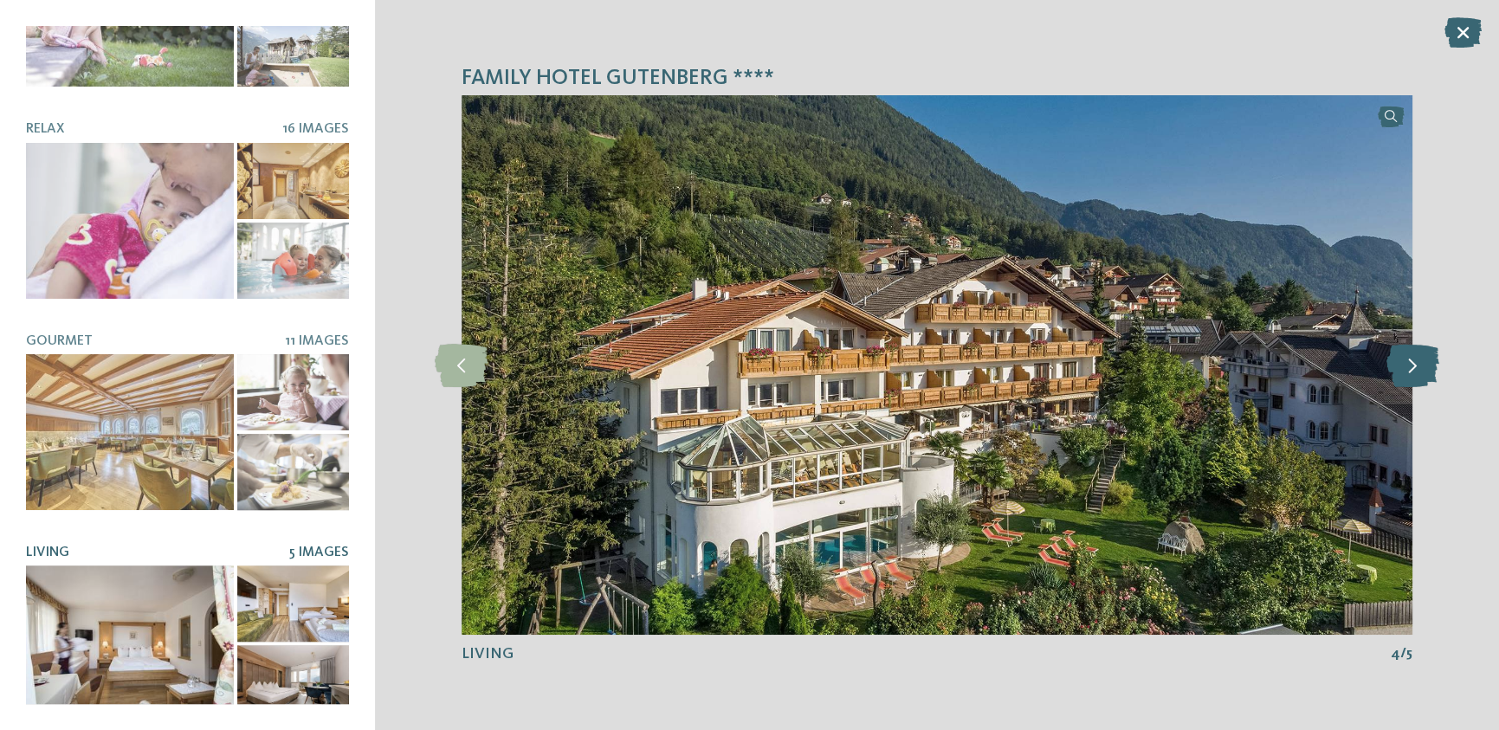
click at [1421, 372] on icon at bounding box center [1413, 365] width 53 height 43
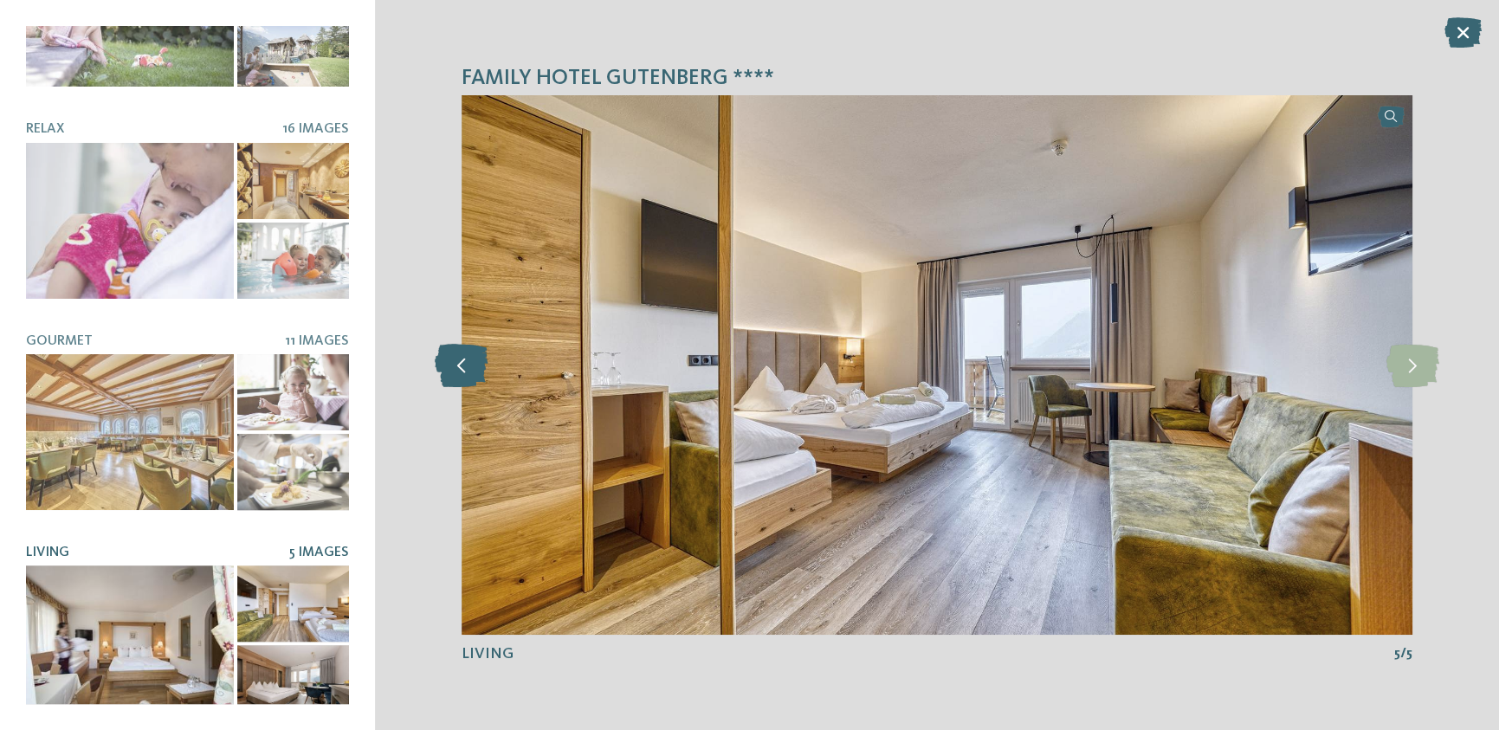
click at [450, 369] on icon at bounding box center [461, 365] width 53 height 43
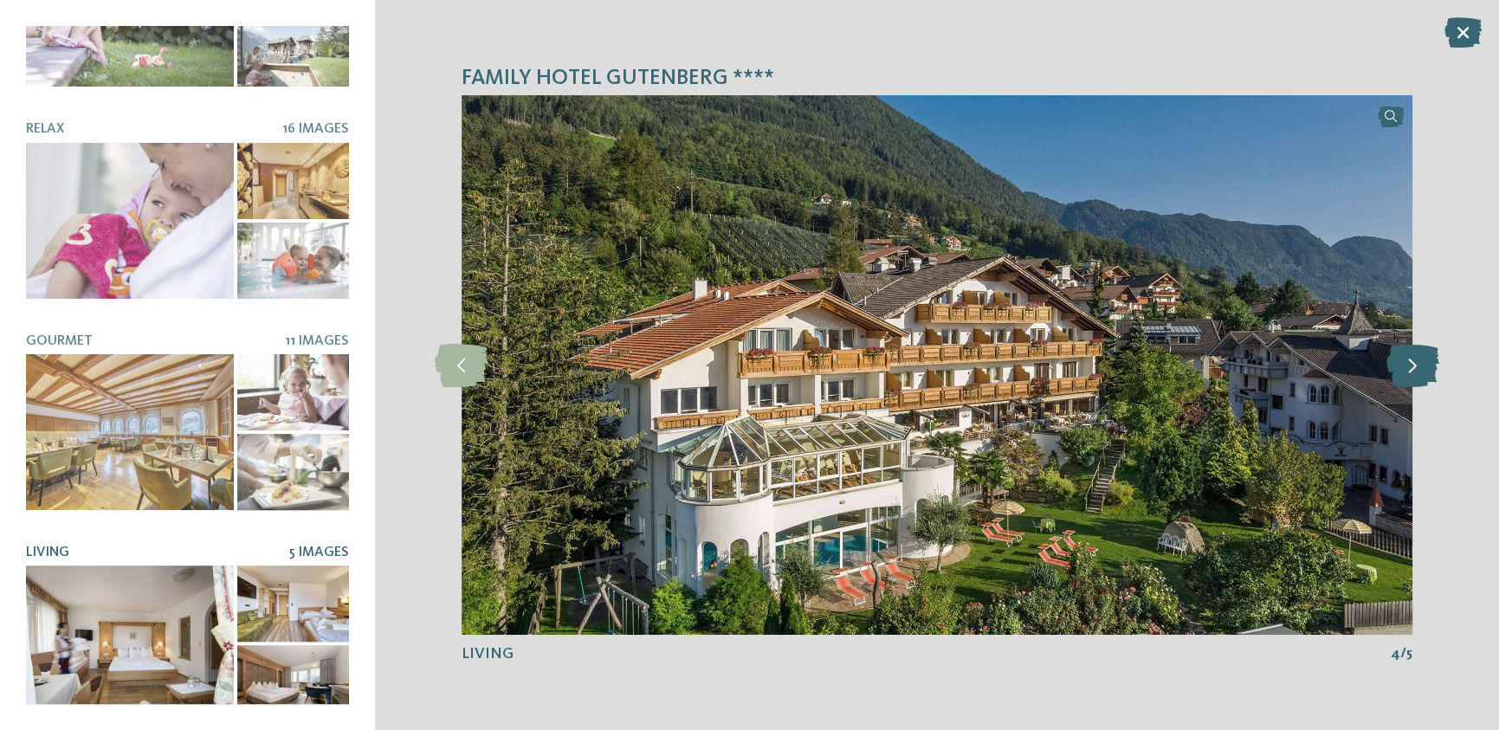
click at [1418, 367] on icon at bounding box center [1413, 365] width 53 height 43
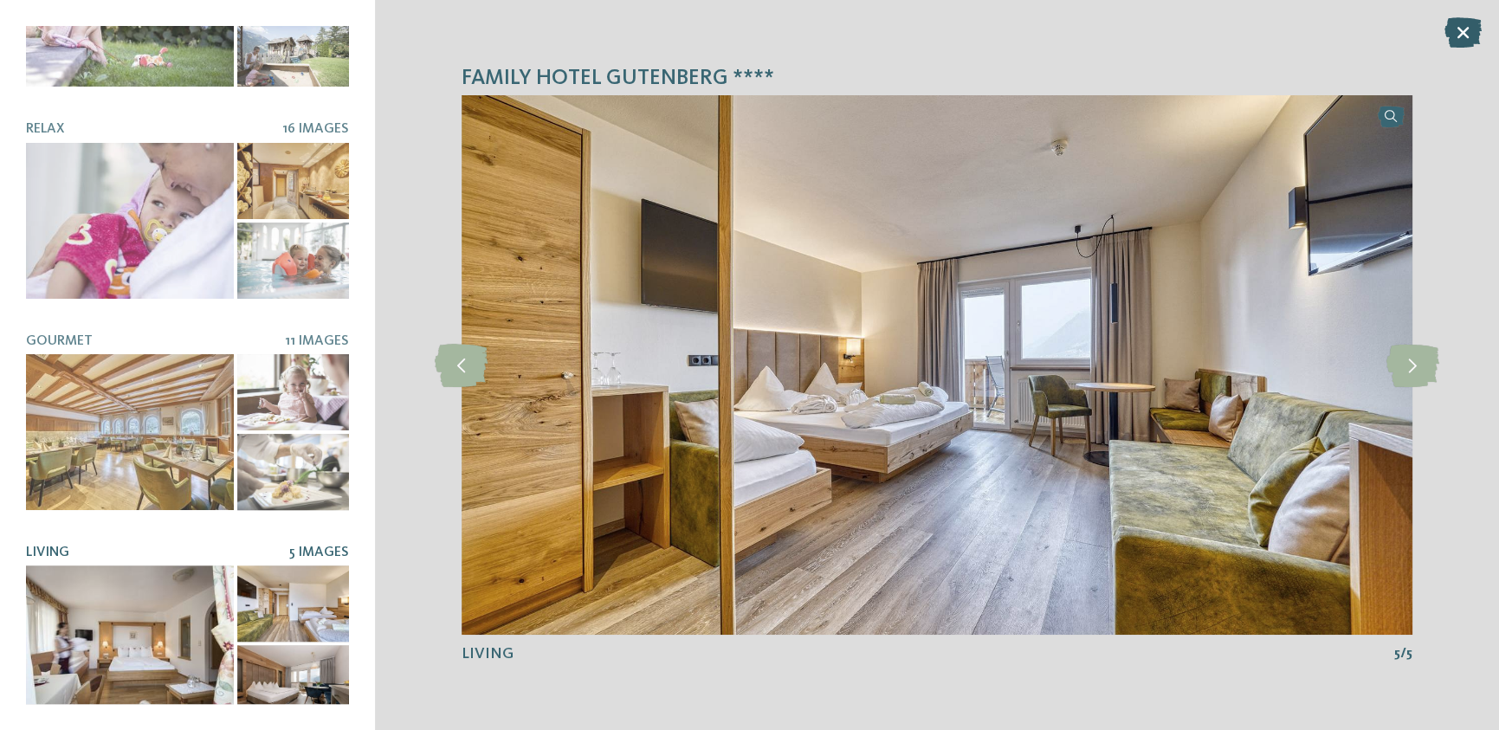
click at [1464, 27] on icon at bounding box center [1463, 32] width 37 height 30
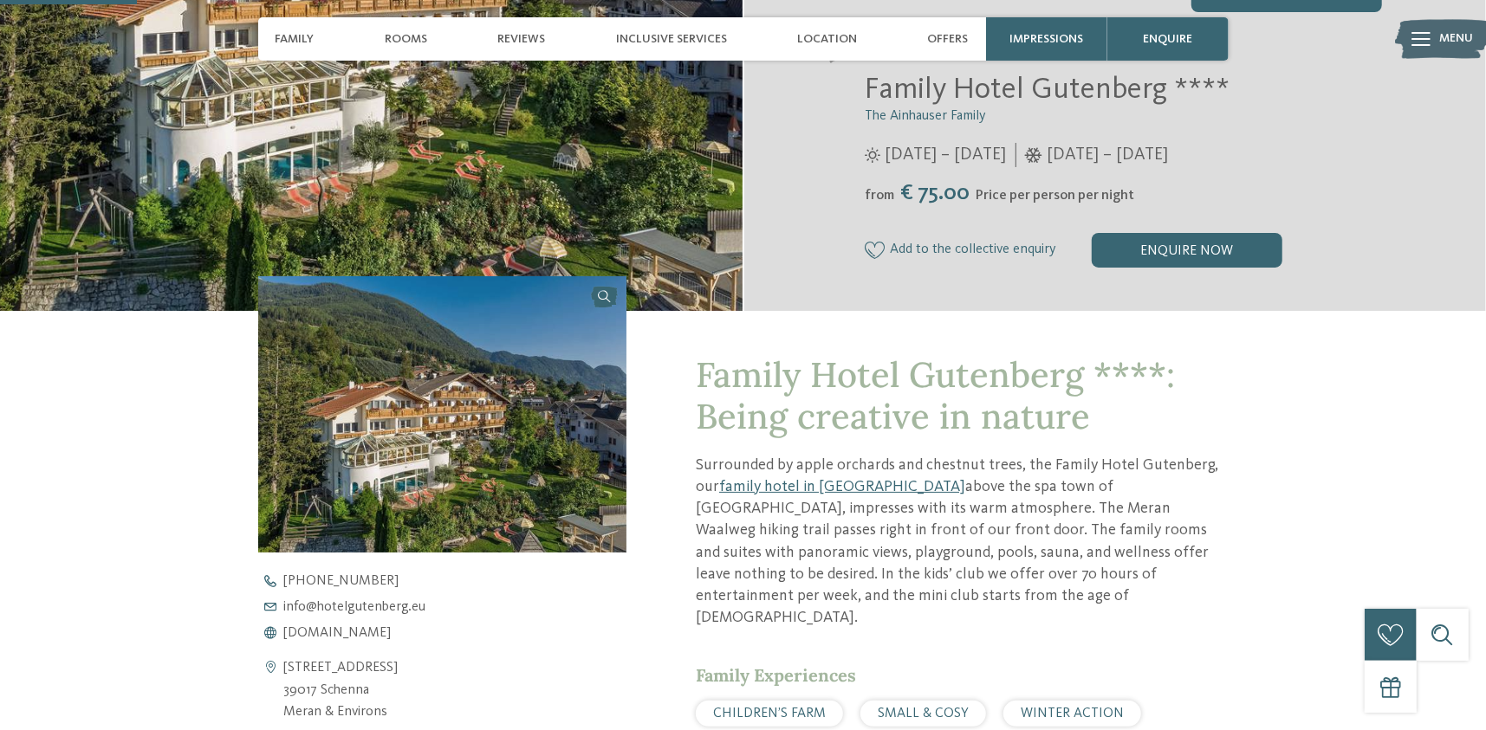
scroll to position [520, 0]
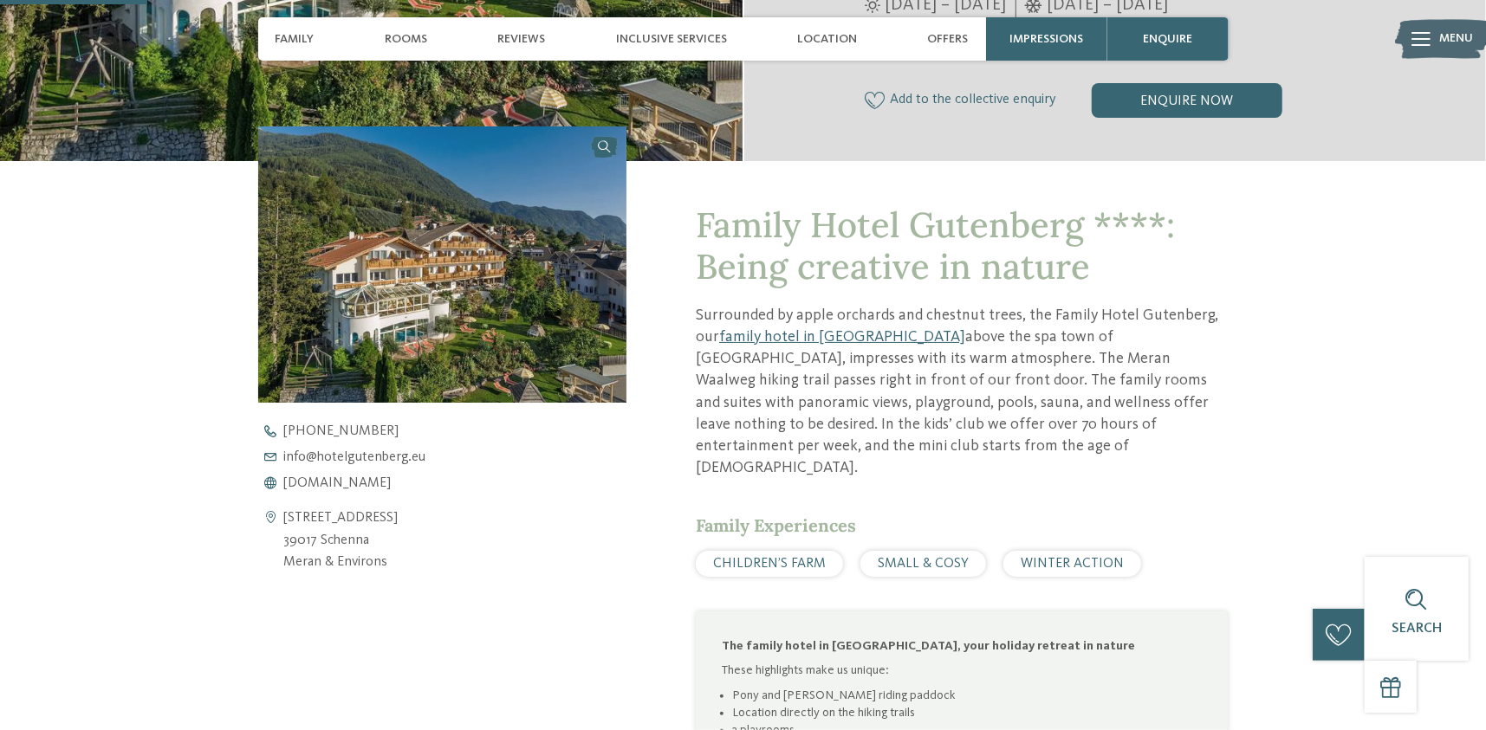
drag, startPoint x: 393, startPoint y: 569, endPoint x: 283, endPoint y: 515, distance: 122.8
click at [283, 515] on div "Via Ifinger 14 39017 Schenna Meran & Environs" at bounding box center [442, 541] width 369 height 67
click at [761, 340] on link "family hotel in Schenna" at bounding box center [842, 337] width 246 height 16
click at [368, 485] on span "www.hotelgutenberg.eu" at bounding box center [337, 483] width 107 height 14
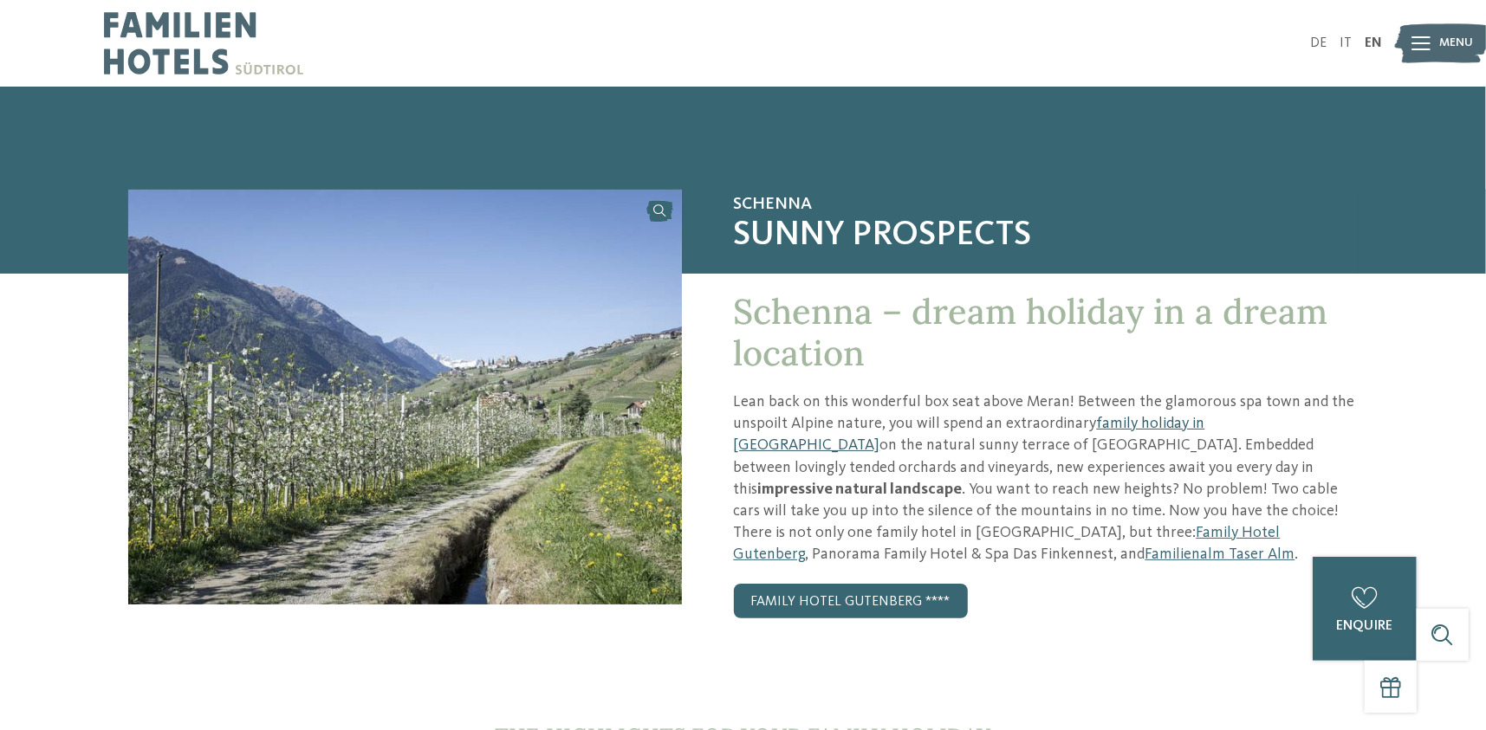
click at [1185, 424] on link "family holiday in [GEOGRAPHIC_DATA]" at bounding box center [969, 434] width 471 height 37
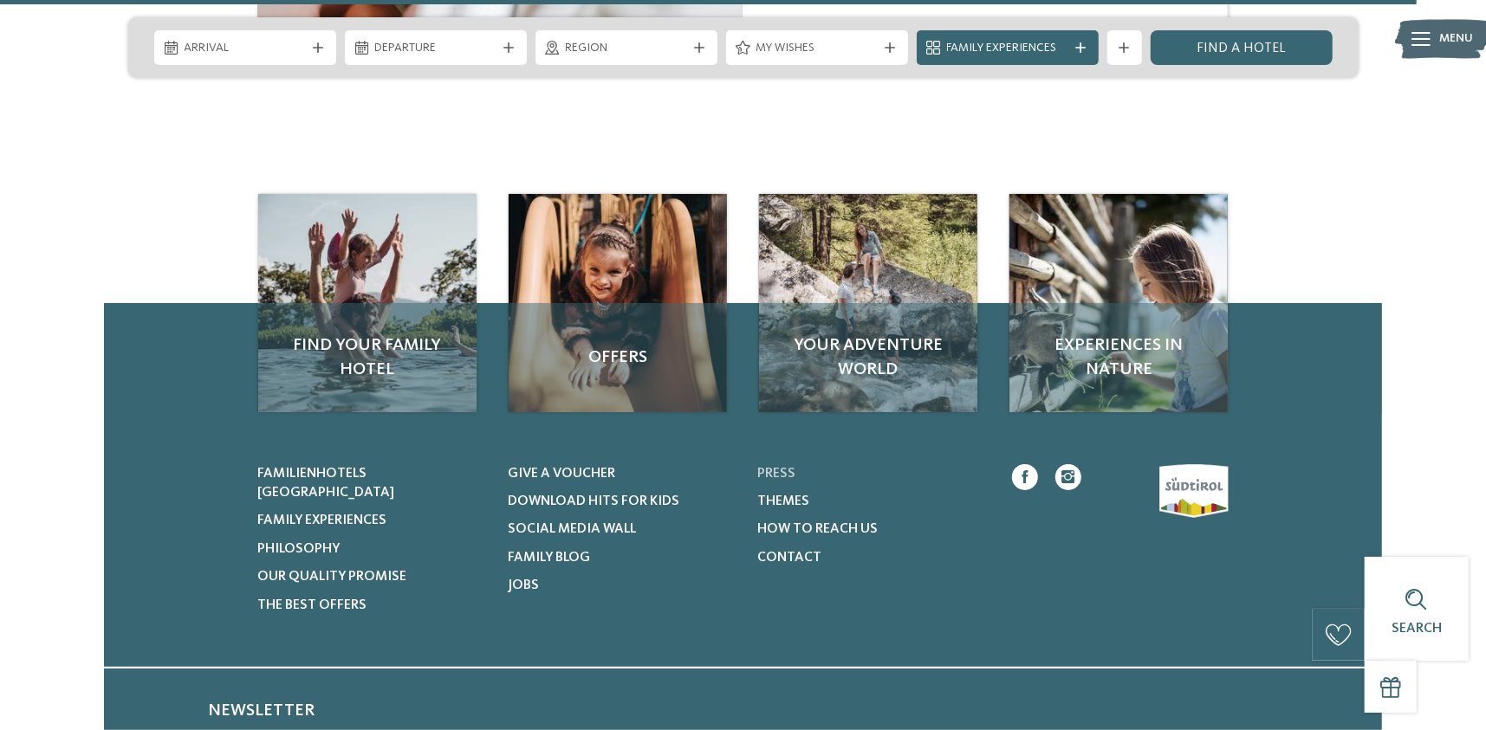
scroll to position [4504, 0]
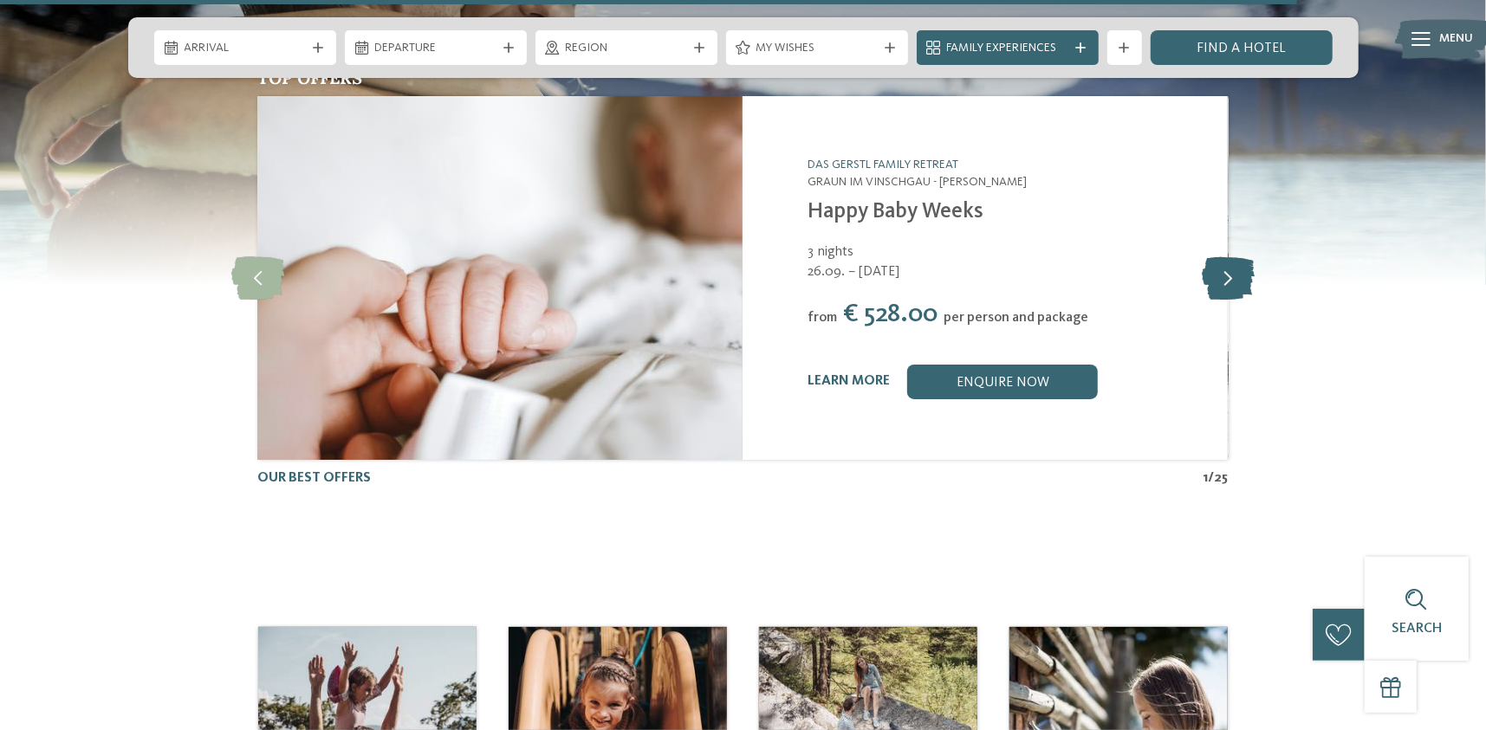
click at [1232, 256] on icon at bounding box center [1227, 277] width 53 height 43
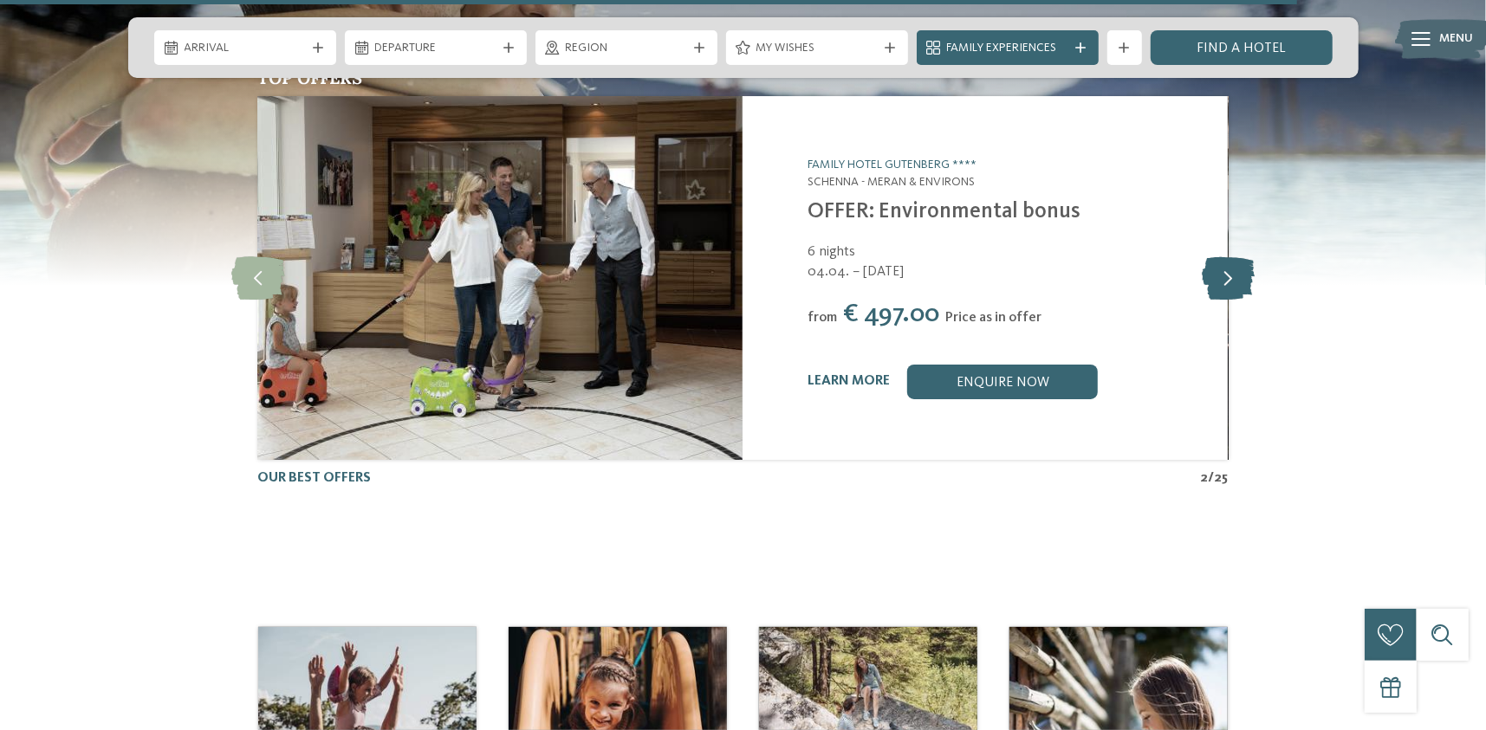
click at [1231, 256] on icon at bounding box center [1227, 277] width 53 height 43
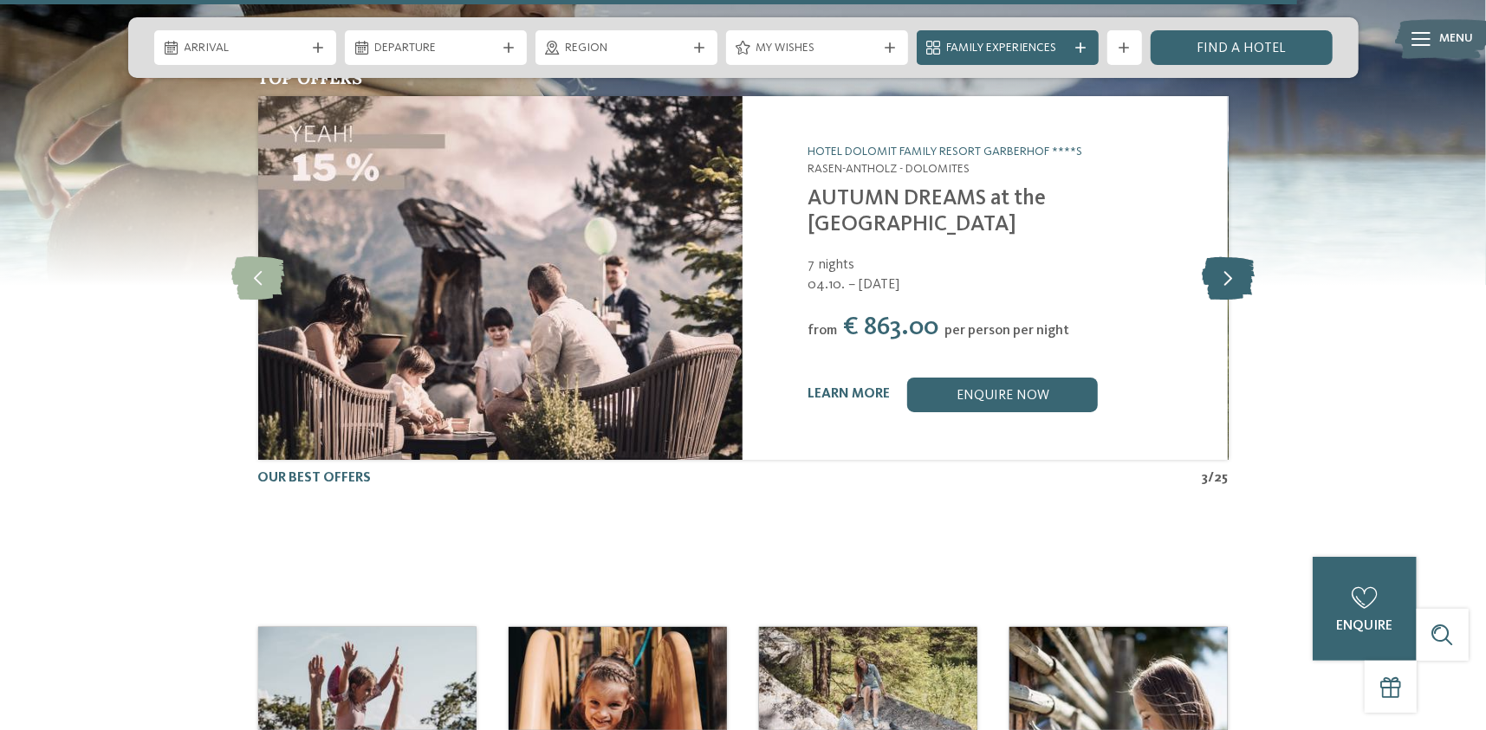
click at [1220, 256] on icon at bounding box center [1227, 277] width 53 height 43
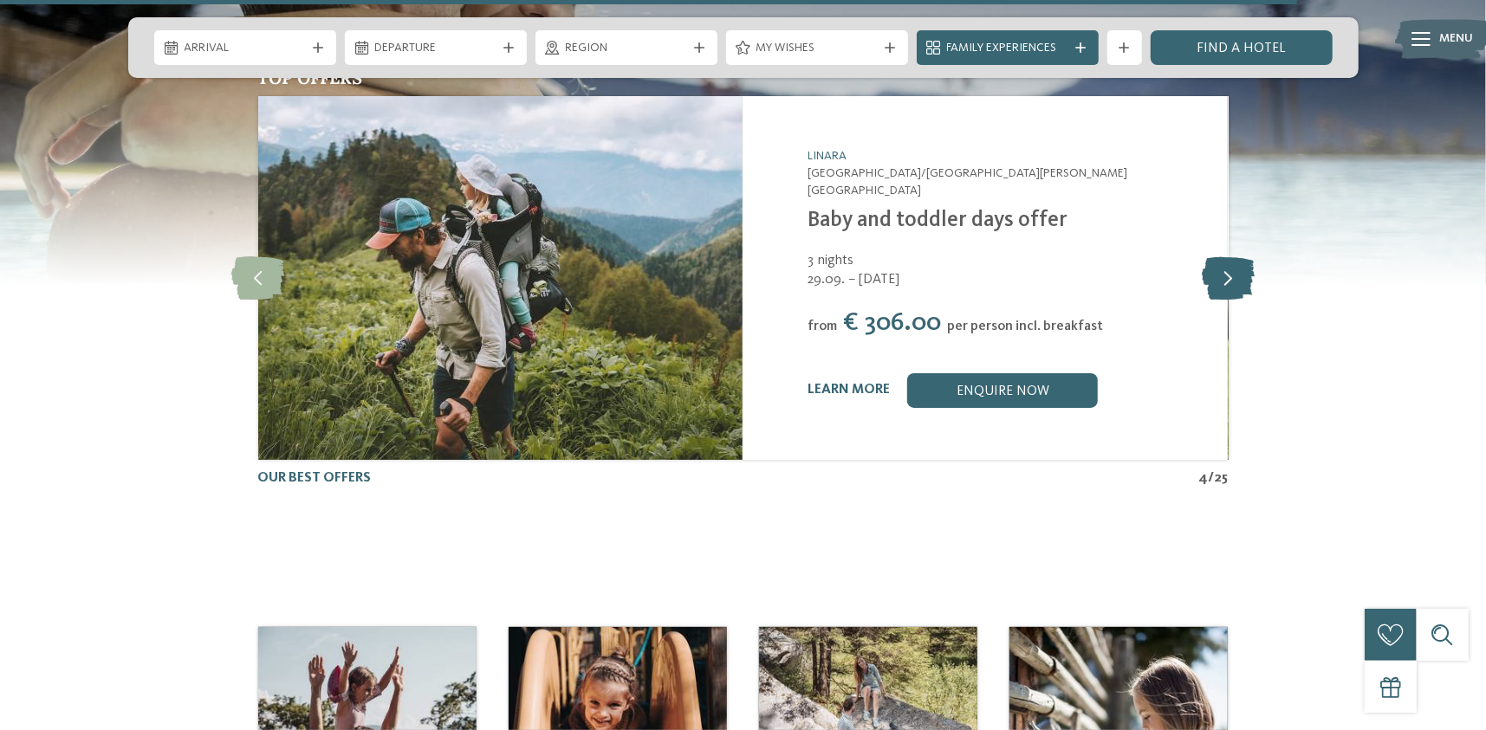
click at [1220, 256] on icon at bounding box center [1227, 277] width 53 height 43
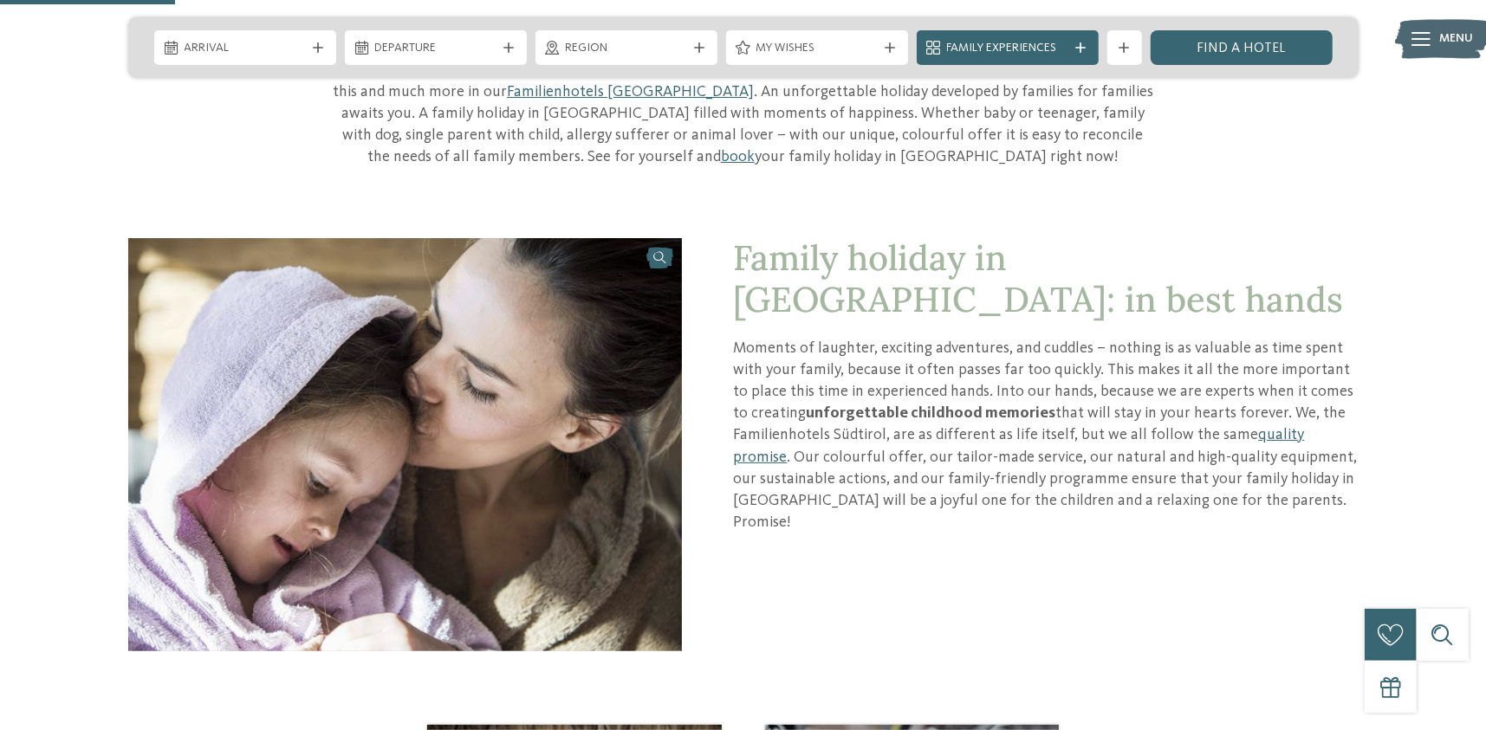
scroll to position [606, 0]
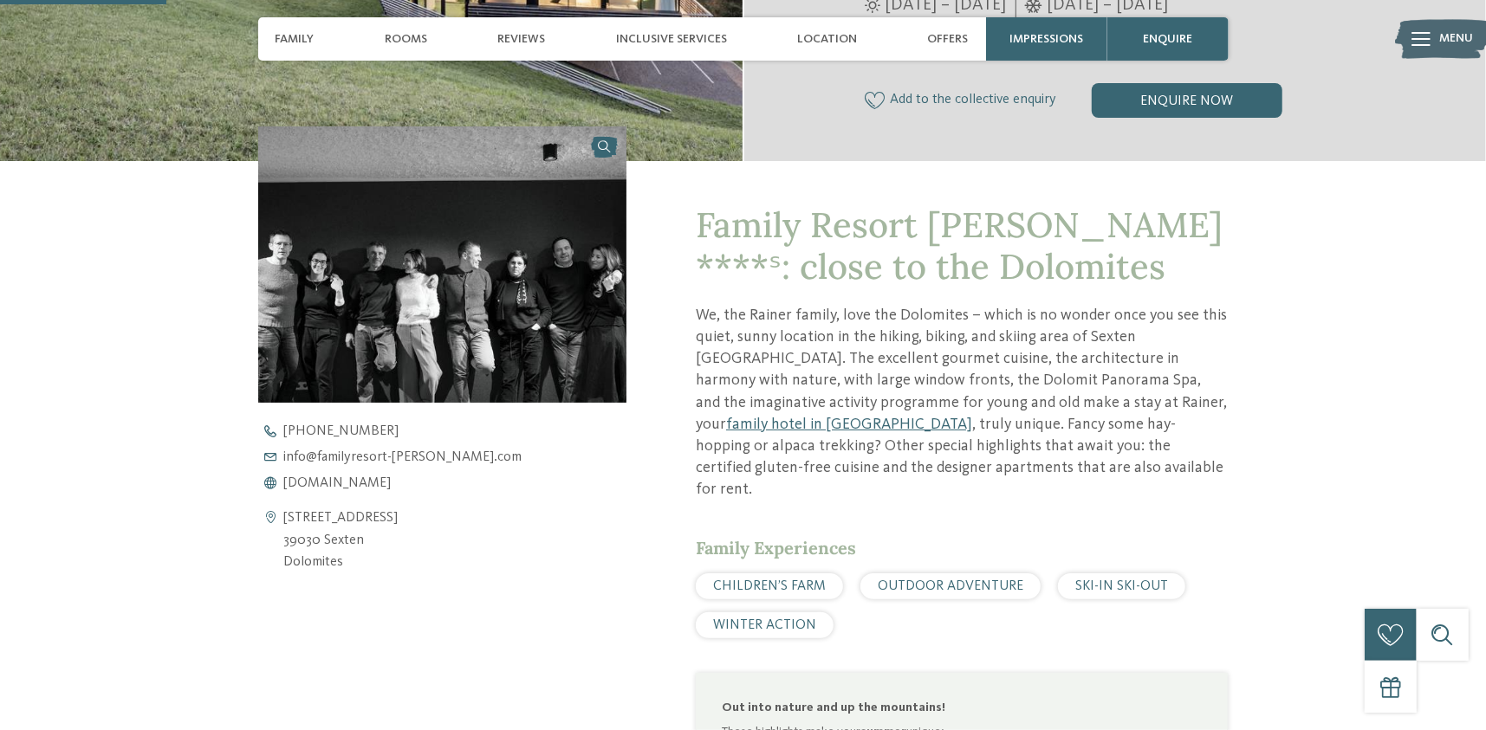
drag, startPoint x: 343, startPoint y: 572, endPoint x: 288, endPoint y: 521, distance: 74.2
click at [288, 521] on address "[STREET_ADDRESS] 39030 Sexten Dolomites" at bounding box center [341, 541] width 114 height 67
click at [288, 522] on address "[STREET_ADDRESS] 39030 Sexten Dolomites" at bounding box center [341, 541] width 114 height 67
drag, startPoint x: 283, startPoint y: 516, endPoint x: 379, endPoint y: 567, distance: 108.1
click at [378, 568] on address "[STREET_ADDRESS] 39030 Sexten Dolomites" at bounding box center [341, 541] width 114 height 67
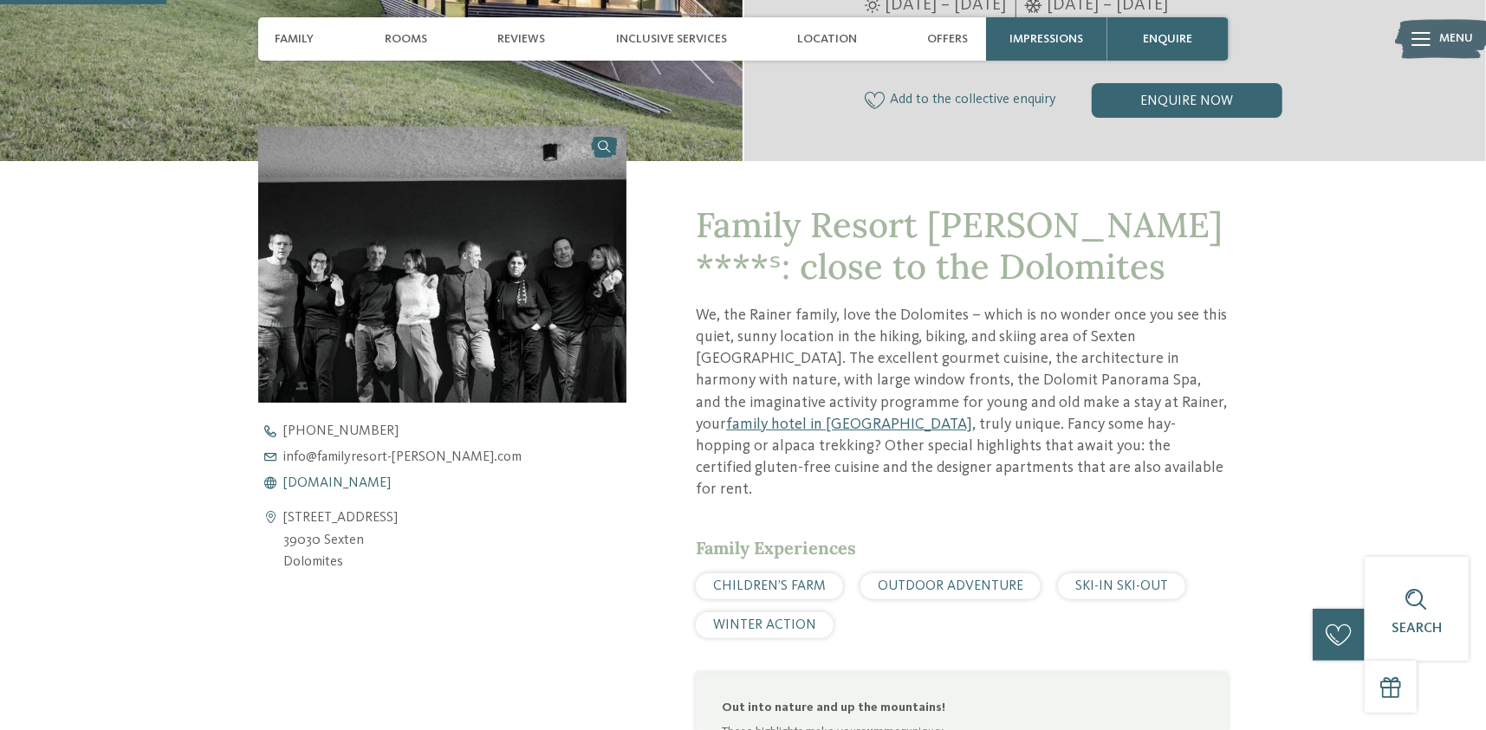
click at [392, 482] on span "[DOMAIN_NAME]" at bounding box center [337, 483] width 107 height 14
